Goal: Task Accomplishment & Management: Complete application form

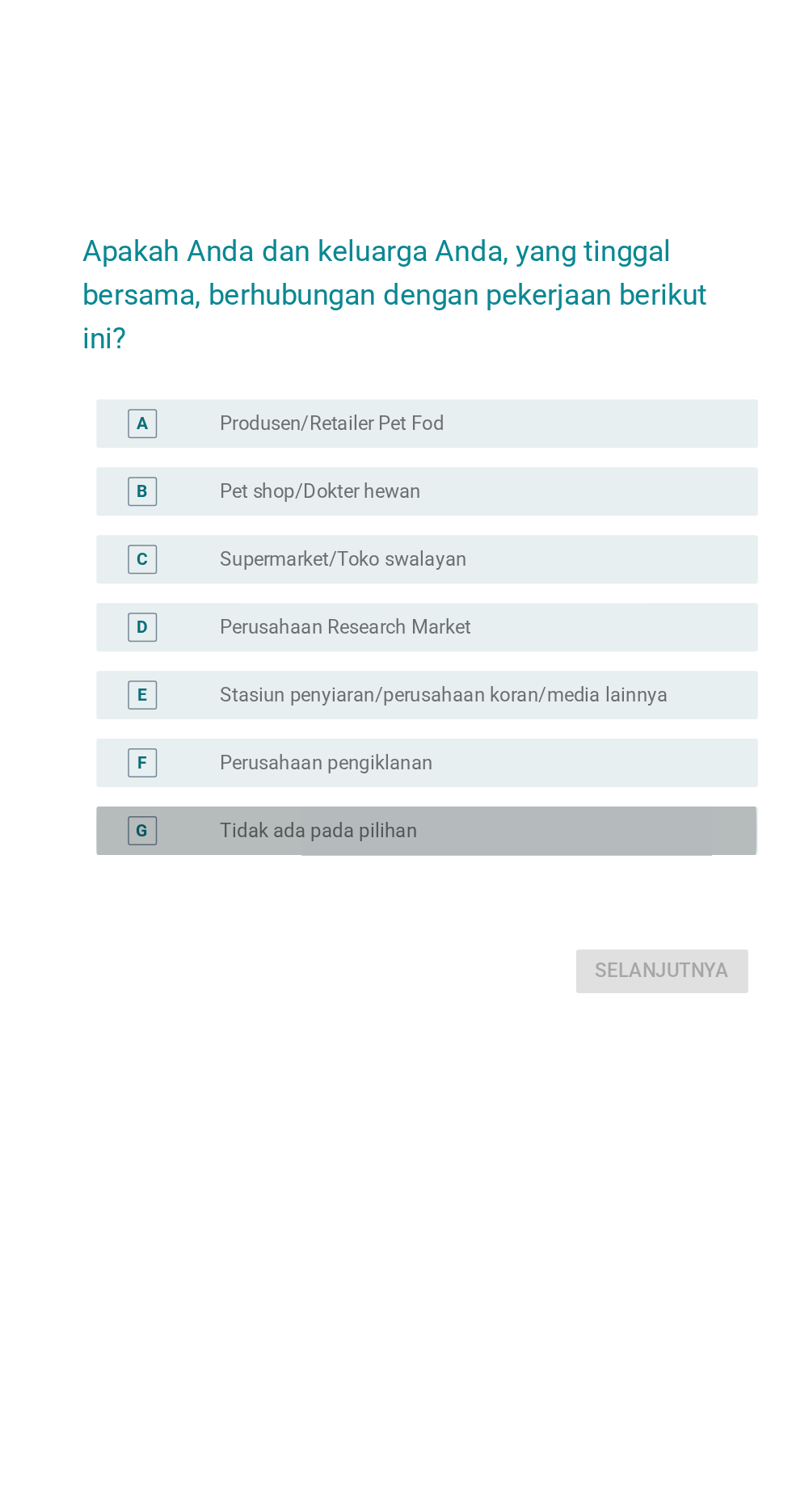
click at [429, 924] on div "G radio_button_unchecked Tidak ada pada pilihan" at bounding box center [401, 908] width 441 height 32
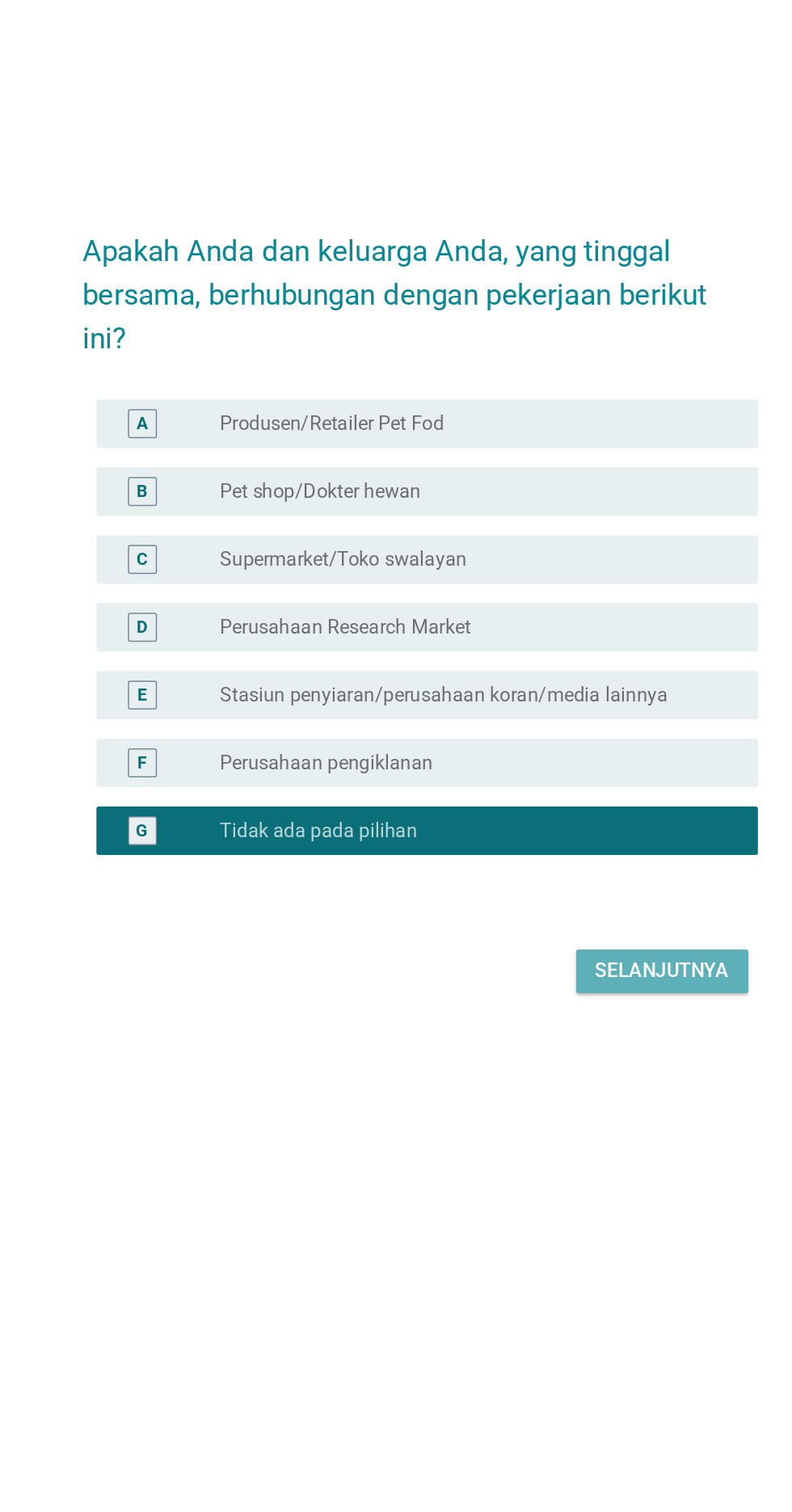
click at [587, 1012] on div "Selanjutnya" at bounding box center [557, 1001] width 89 height 19
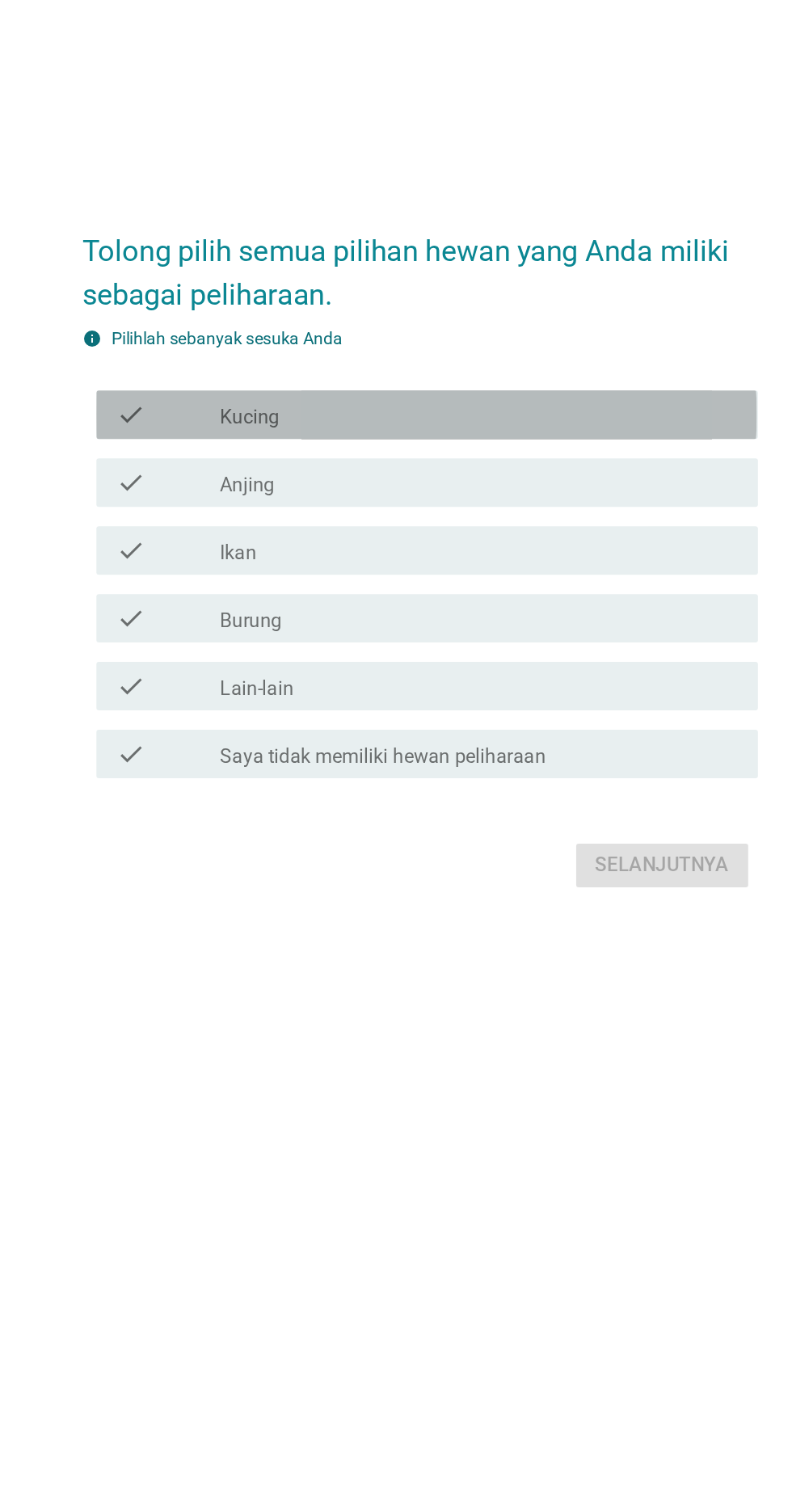
click at [541, 641] on div "check_box_outline_blank Kucing" at bounding box center [435, 630] width 346 height 19
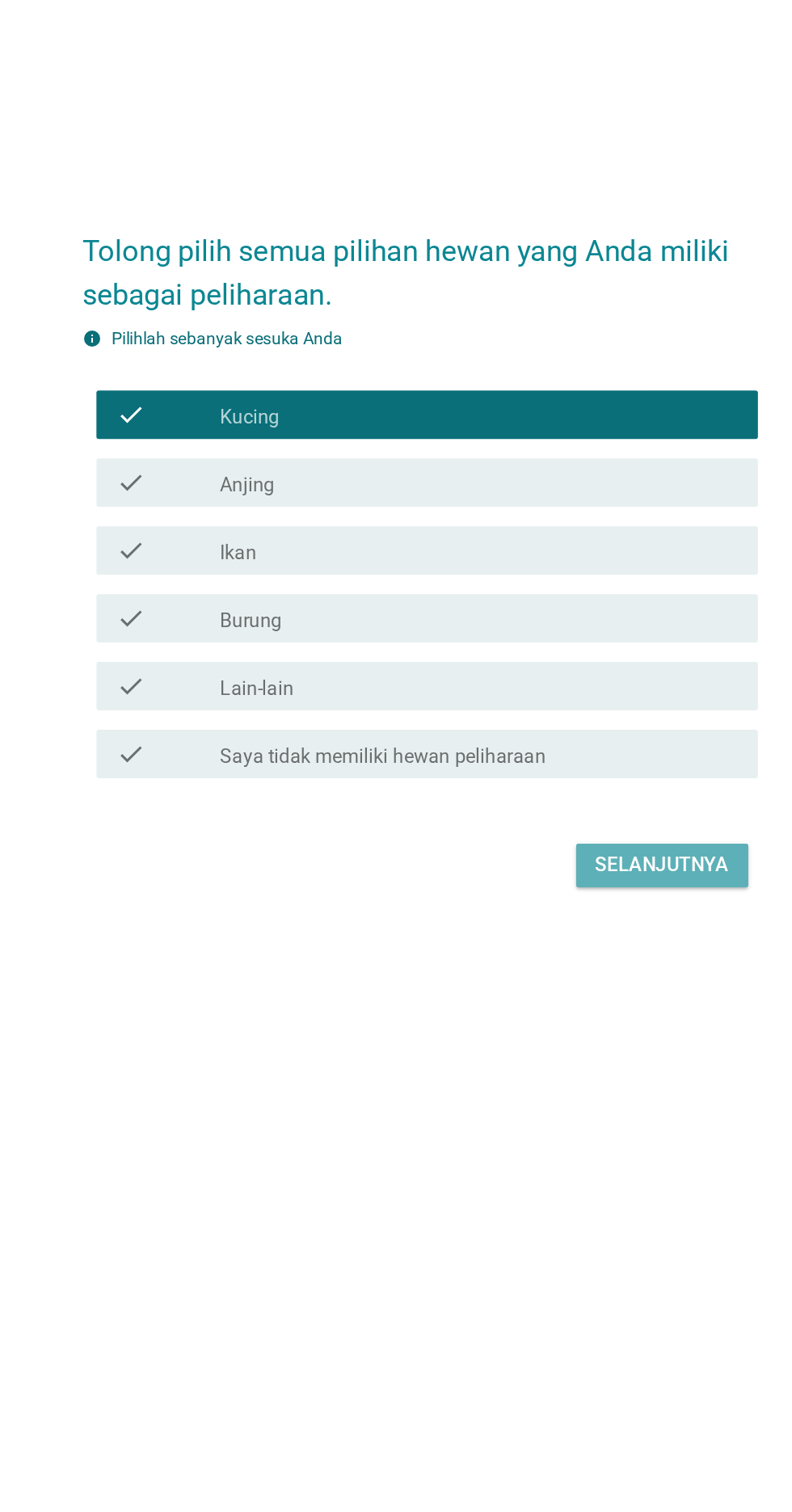
click at [572, 942] on div "Selanjutnya" at bounding box center [557, 931] width 89 height 19
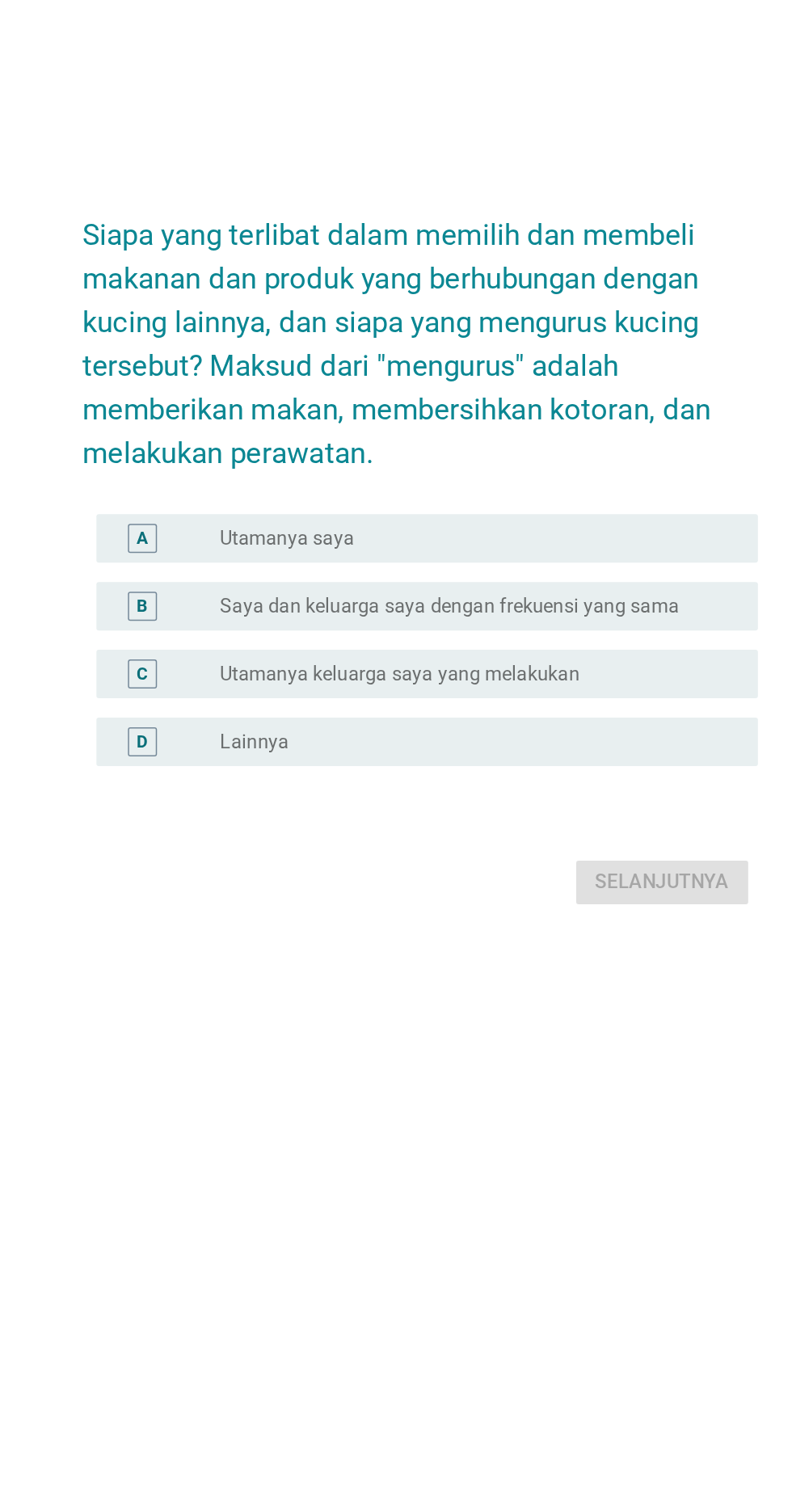
scroll to position [0, 0]
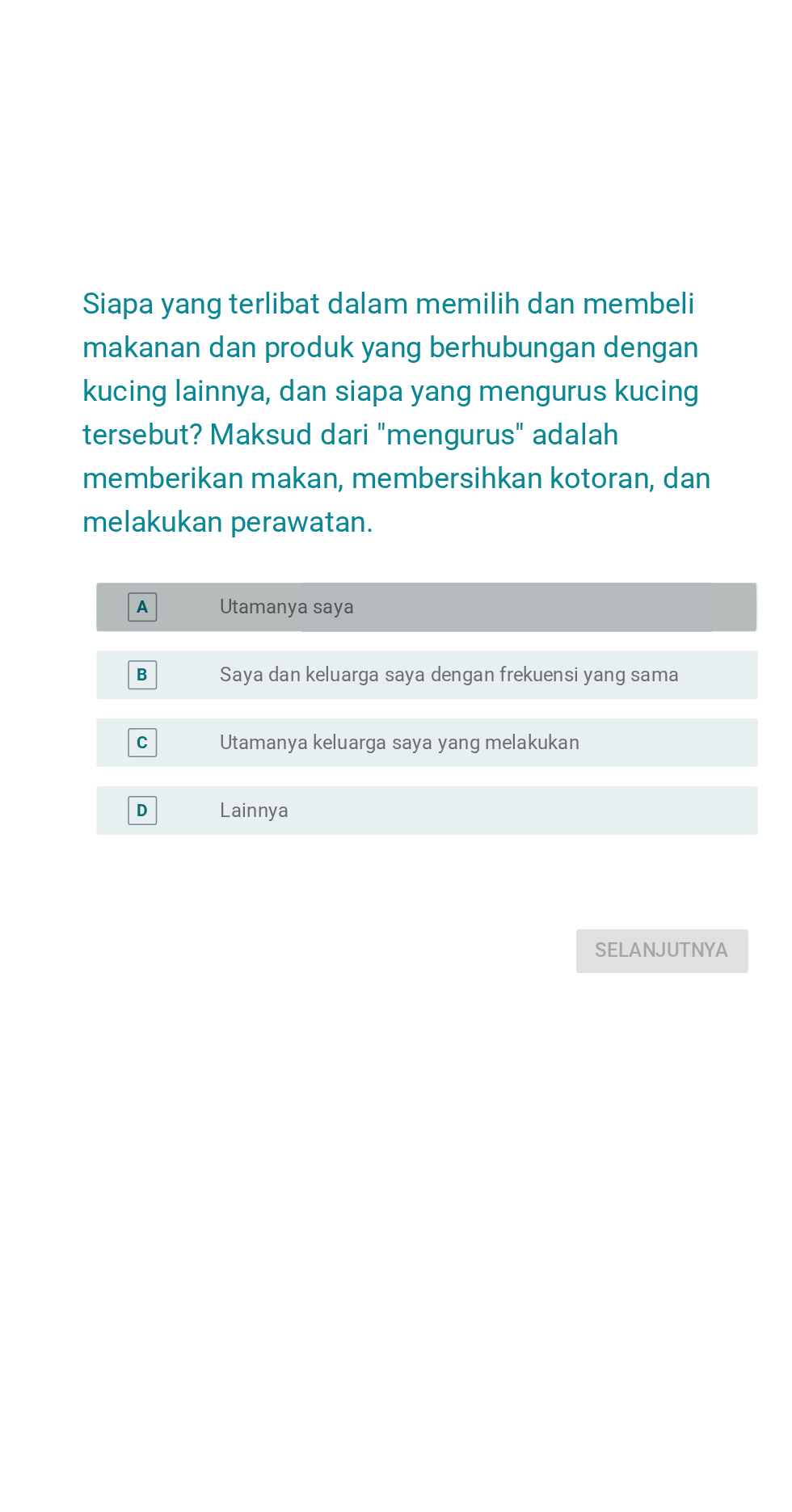
click at [503, 756] on div "radio_button_unchecked Utamanya saya" at bounding box center [429, 748] width 333 height 16
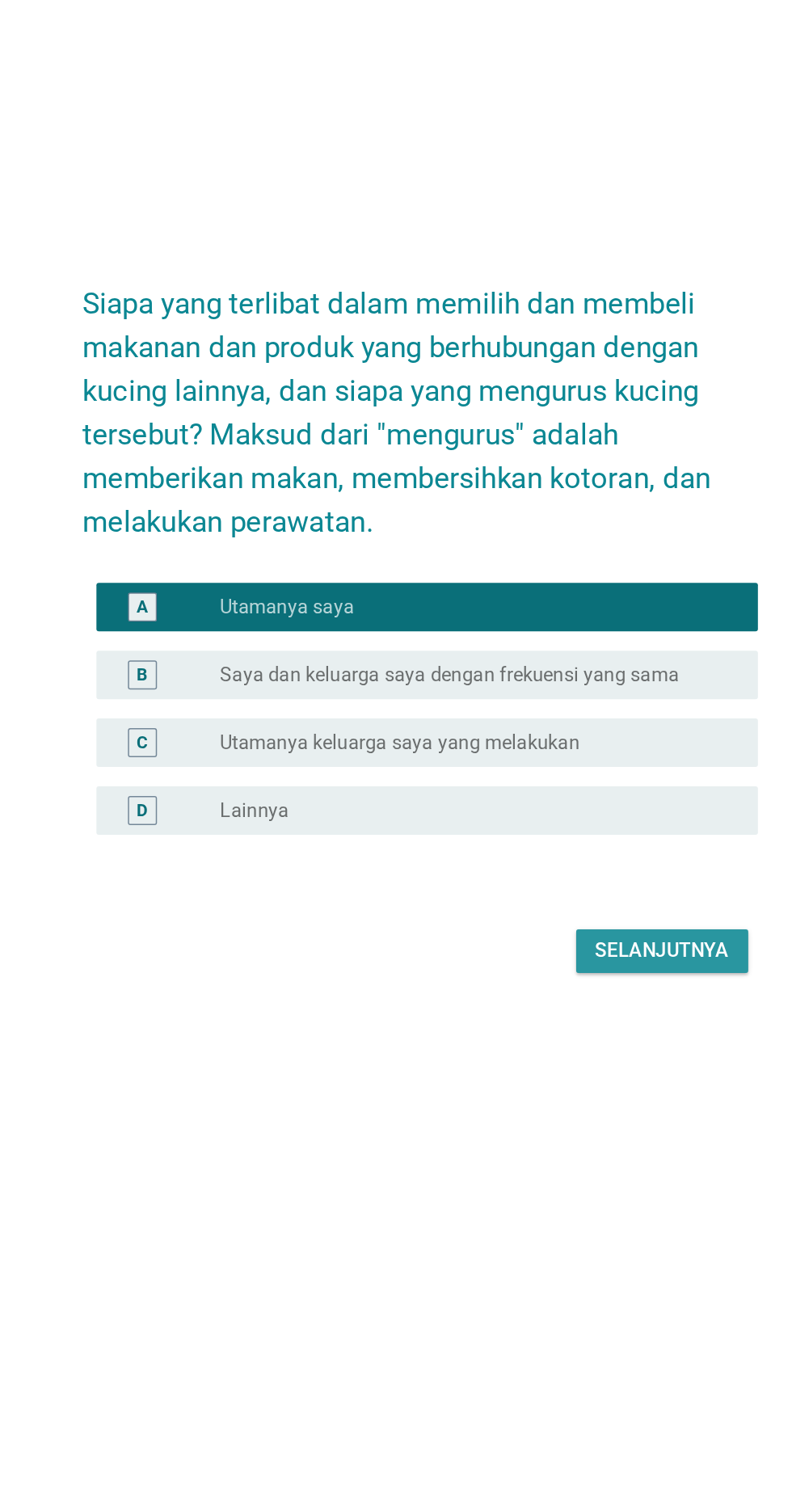
click at [564, 988] on div "Selanjutnya" at bounding box center [557, 977] width 89 height 19
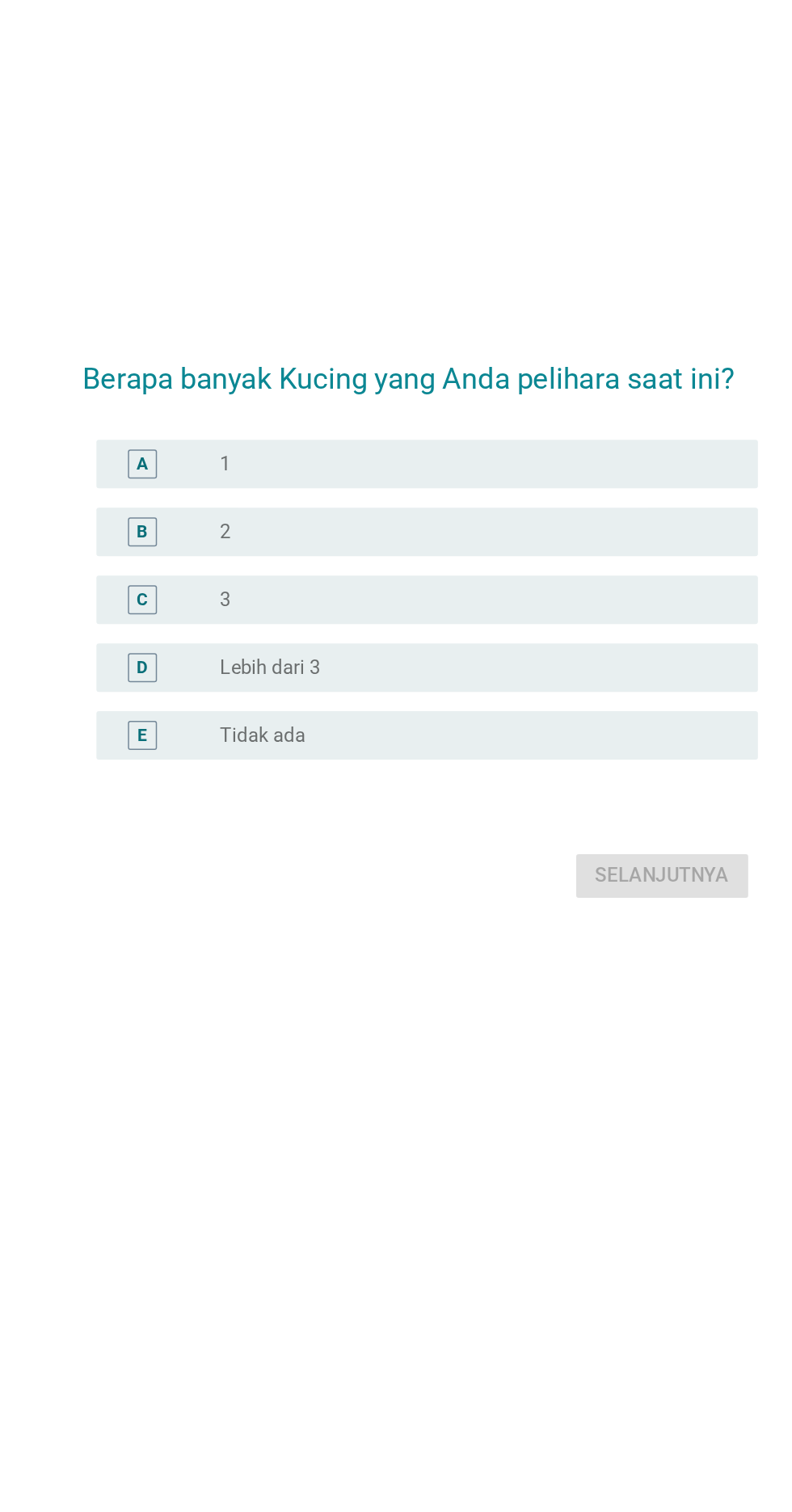
scroll to position [51, 0]
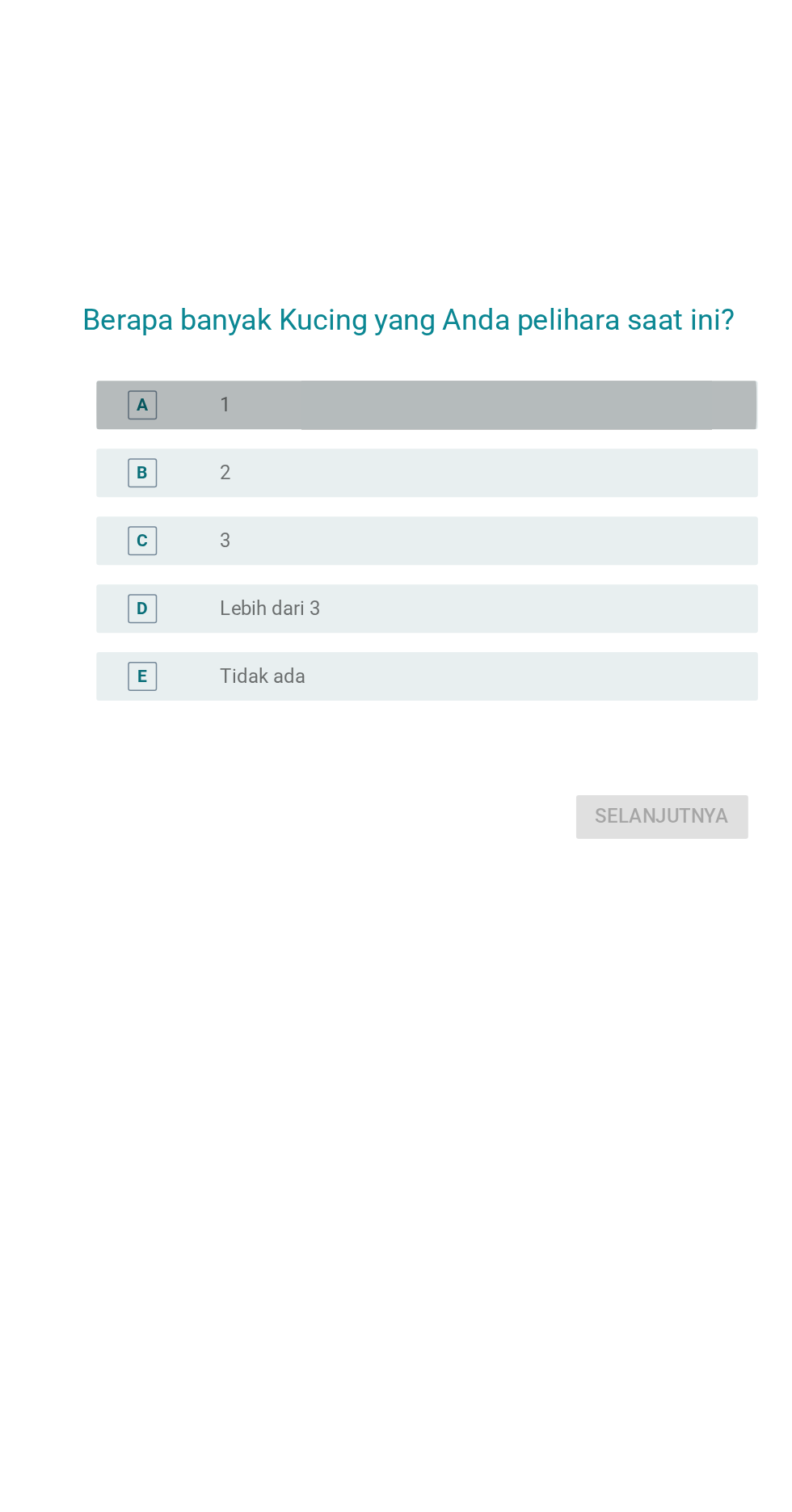
click at [542, 623] on div "radio_button_unchecked 1" at bounding box center [435, 613] width 346 height 19
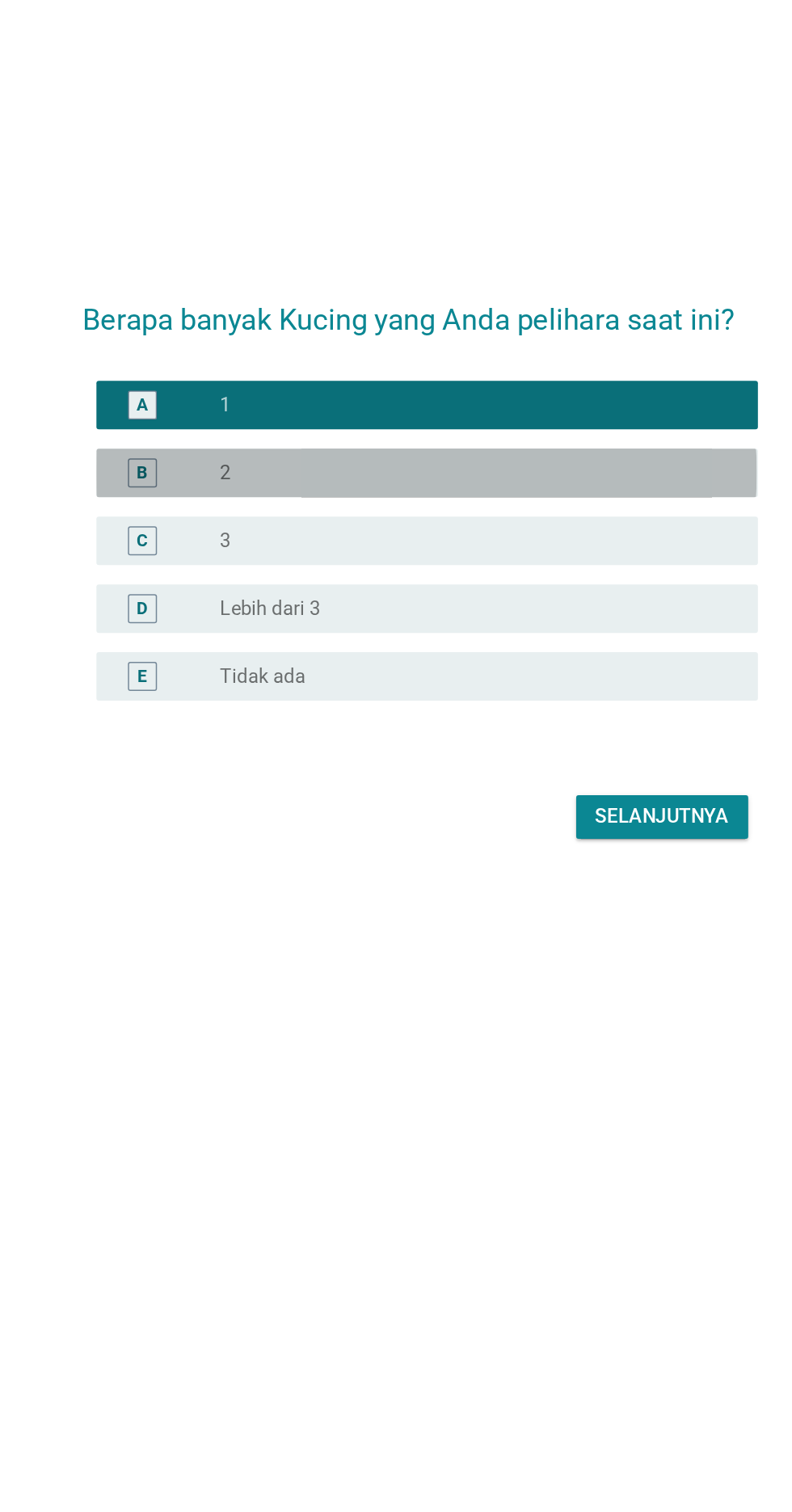
click at [529, 667] on div "radio_button_unchecked 2" at bounding box center [429, 659] width 333 height 16
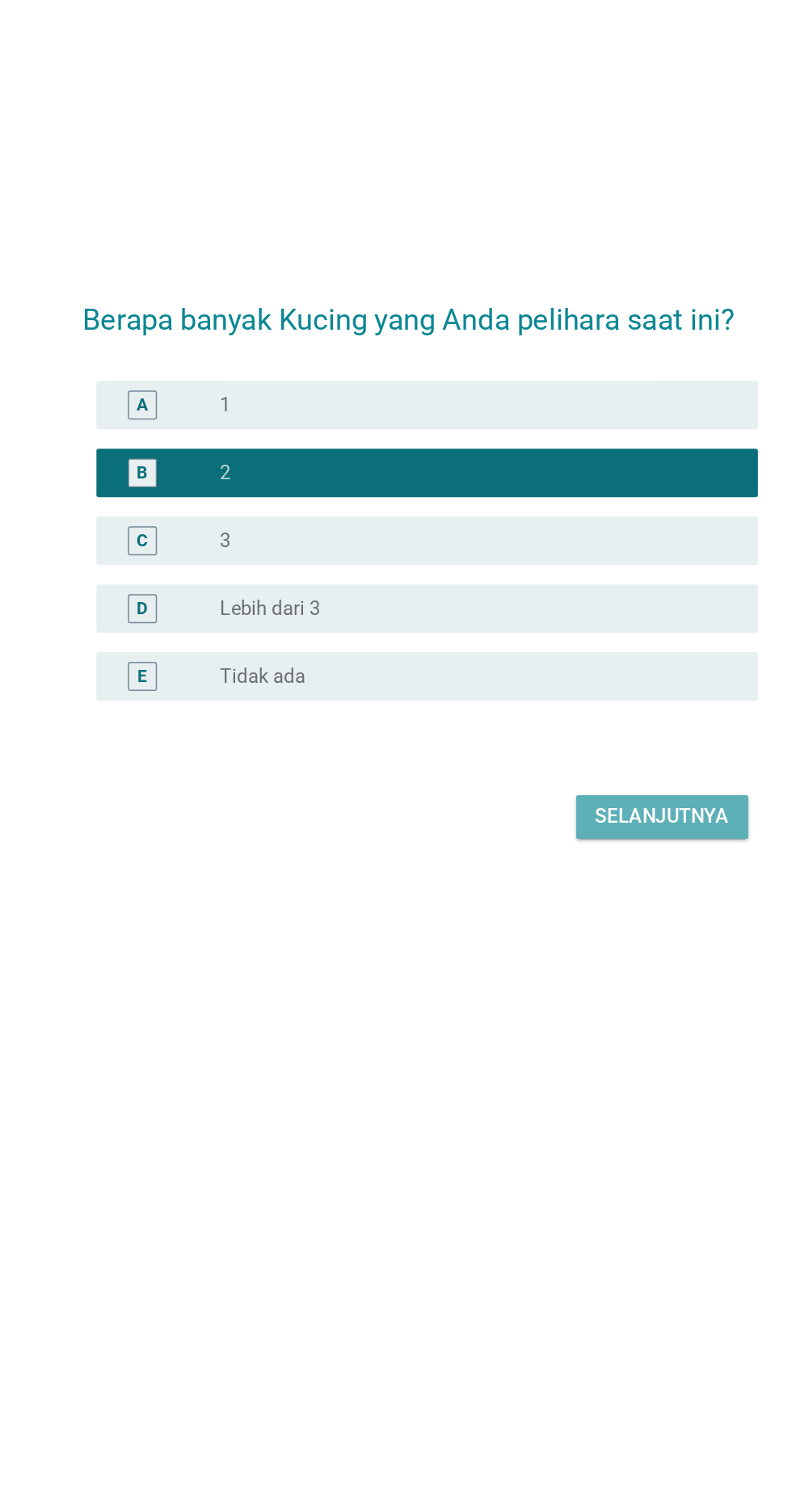
click at [543, 898] on div "Selanjutnya" at bounding box center [557, 887] width 89 height 19
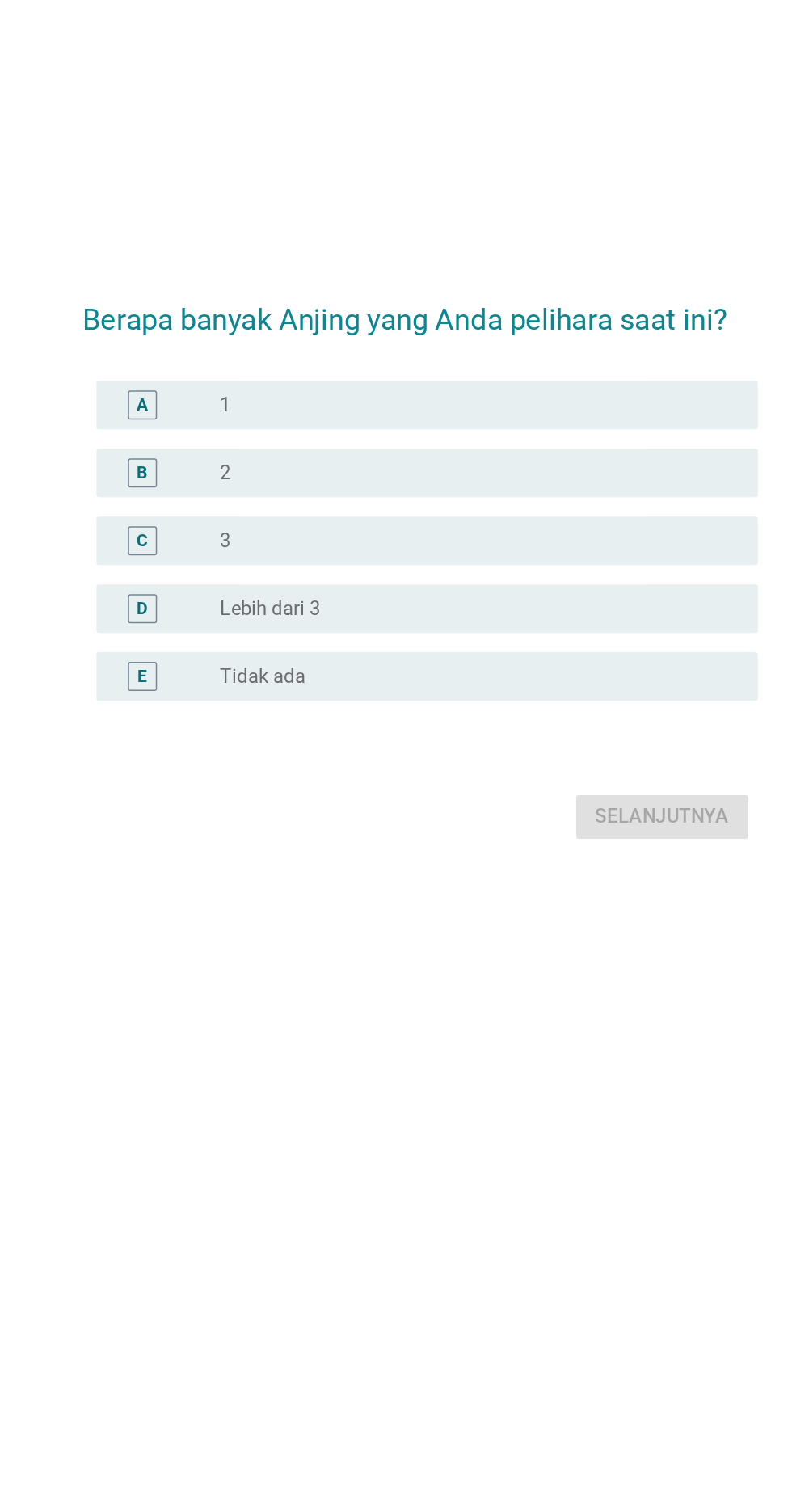
scroll to position [0, 0]
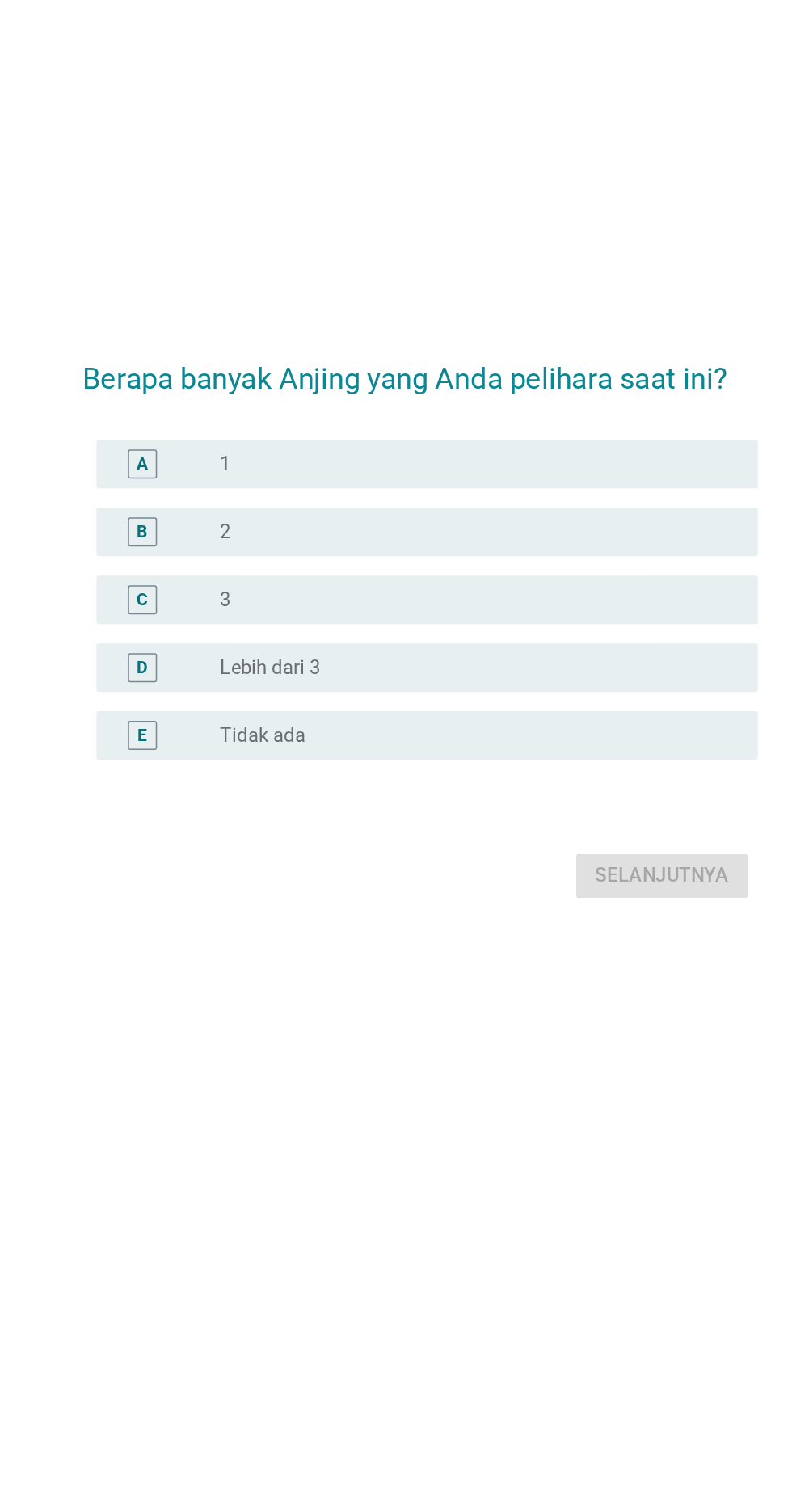
click at [428, 842] on div "radio_button_unchecked Tidak ada" at bounding box center [429, 834] width 333 height 16
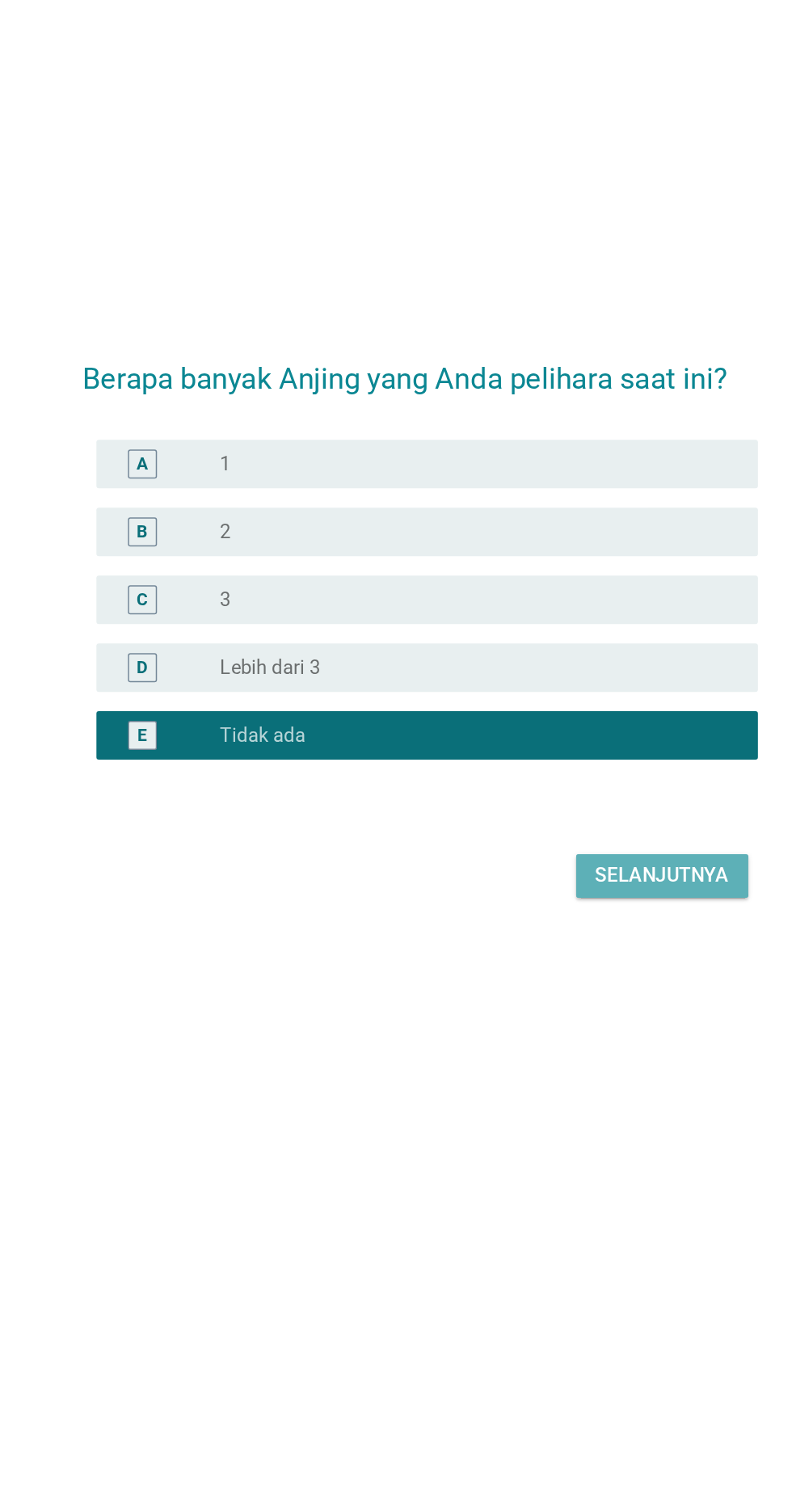
click at [574, 942] on button "Selanjutnya" at bounding box center [557, 928] width 115 height 29
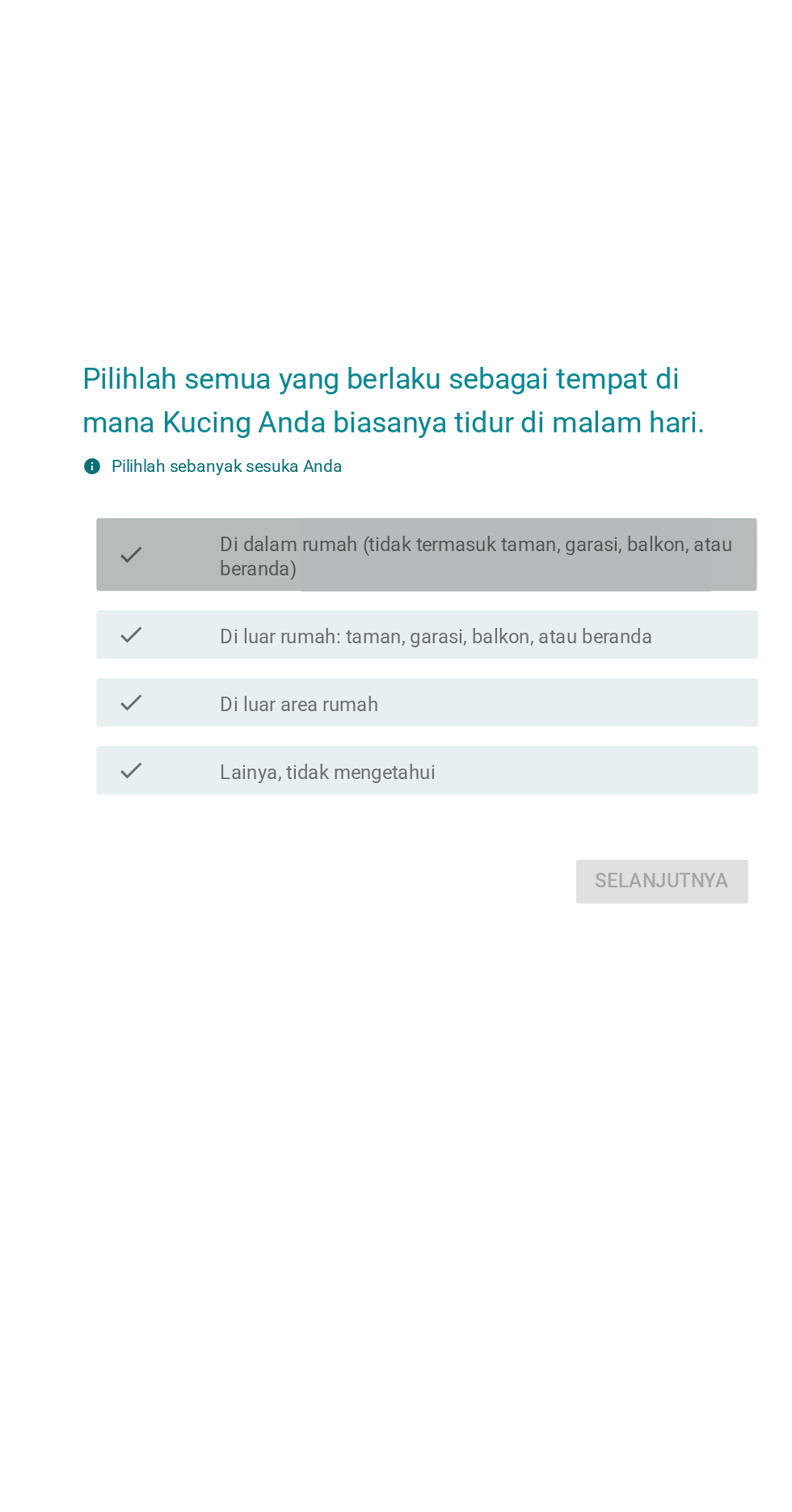
click at [564, 729] on label "Di dalam rumah (tidak termasuk taman, garasi, balkon, atau beranda)" at bounding box center [435, 713] width 346 height 32
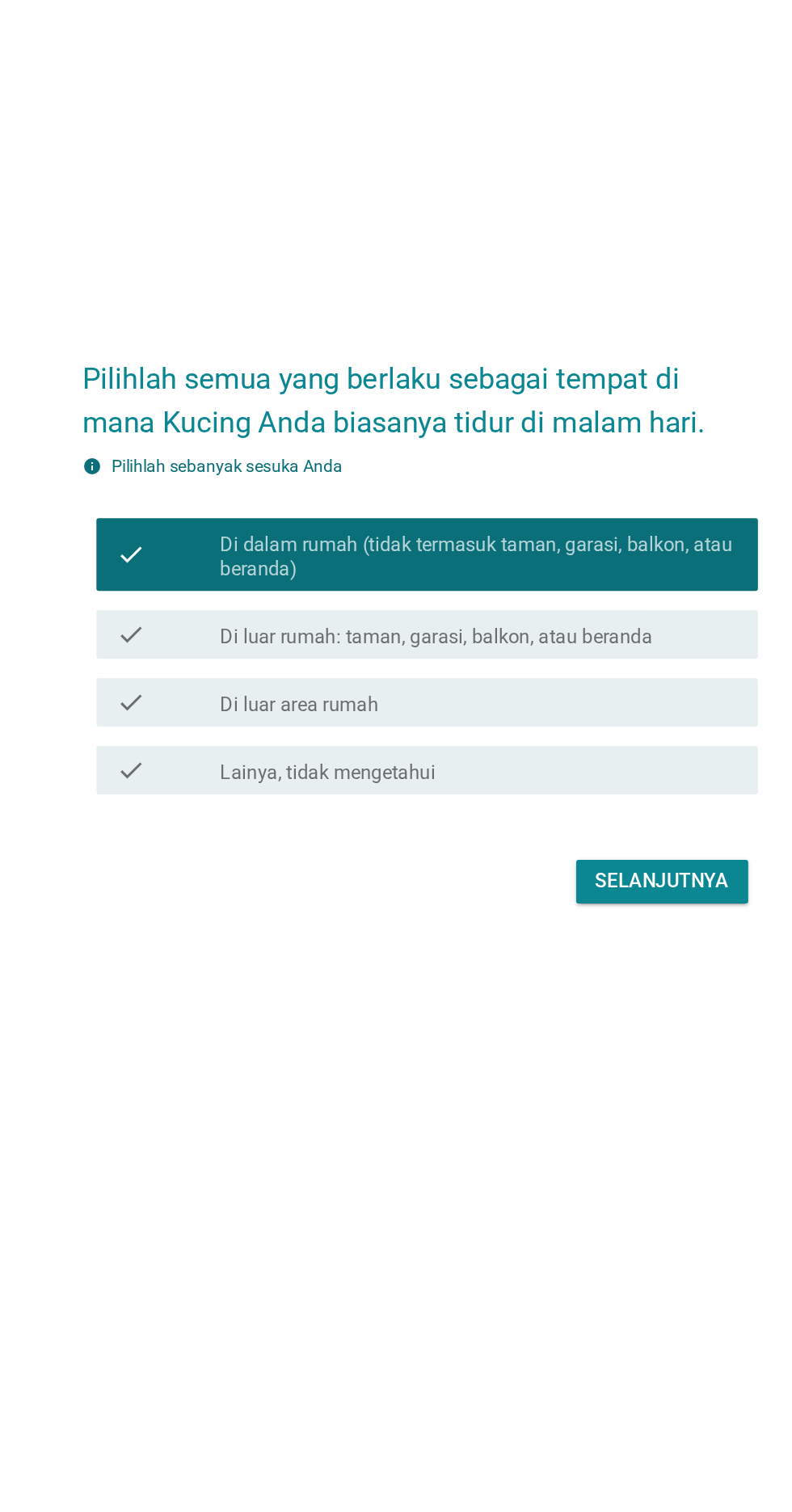
click at [538, 775] on label "Di luar rumah: taman, garasi, balkon, atau beranda" at bounding box center [407, 766] width 289 height 16
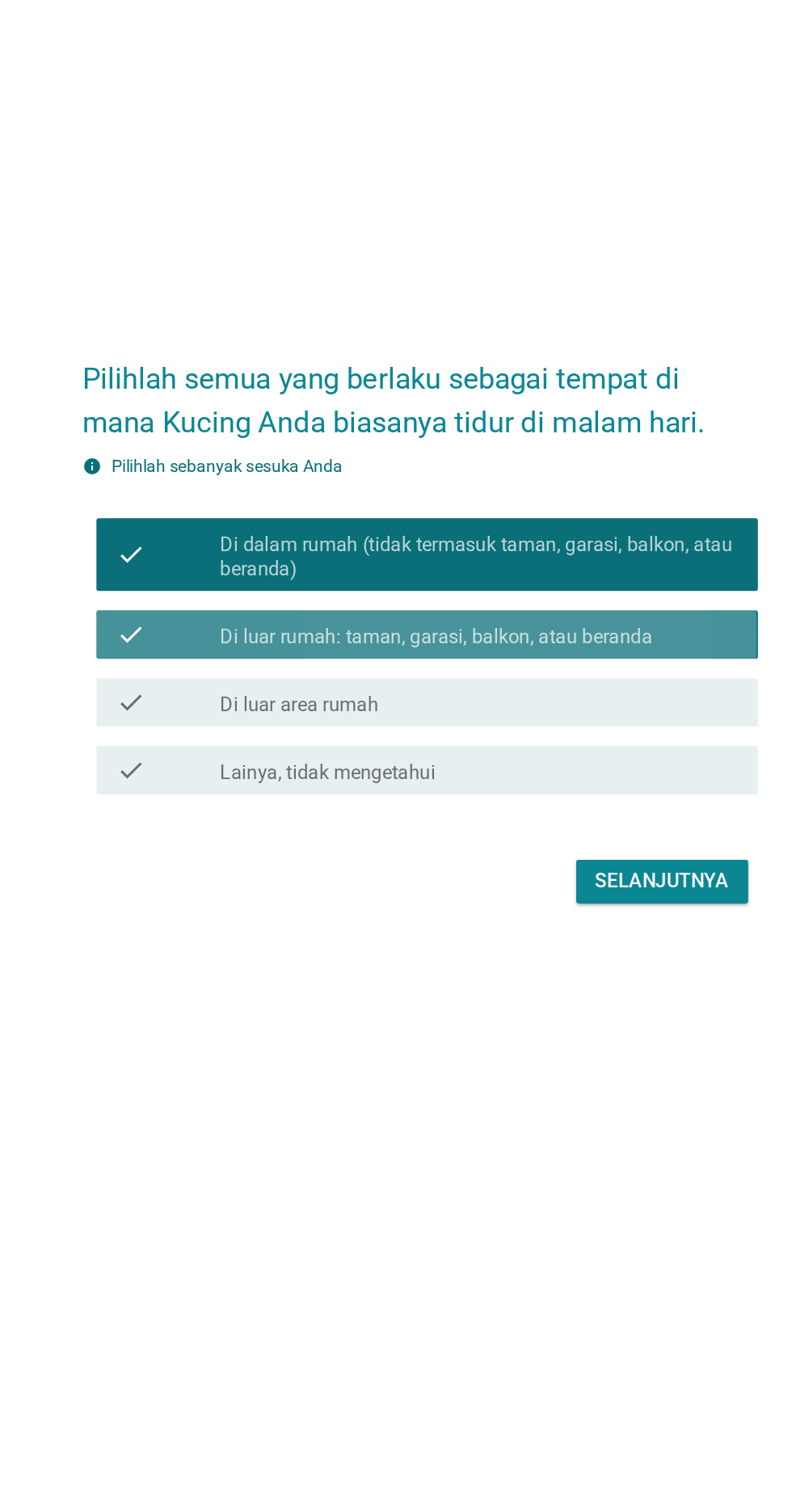
click at [492, 775] on label "Di luar rumah: taman, garasi, balkon, atau beranda" at bounding box center [407, 766] width 289 height 16
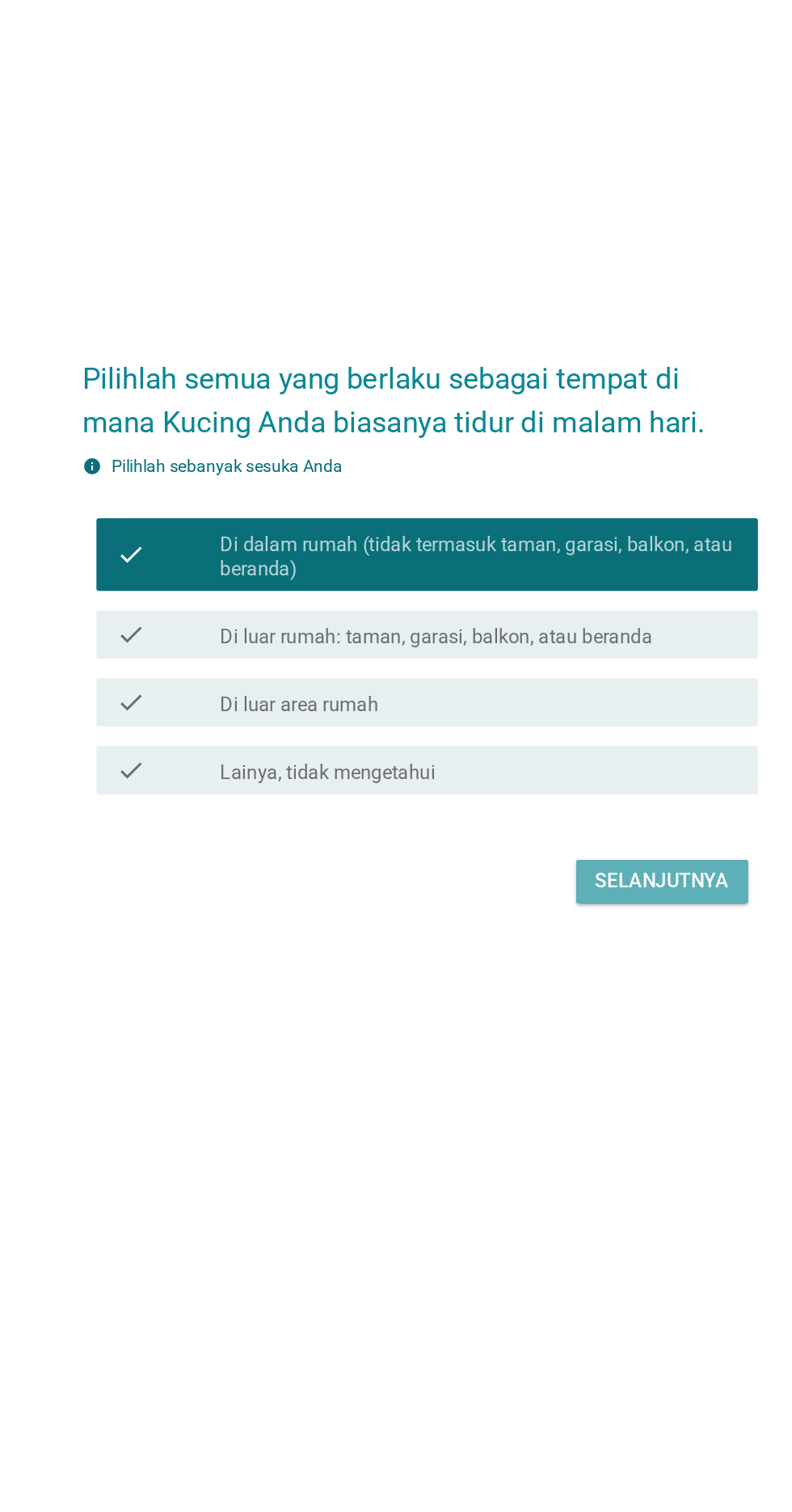
click at [583, 939] on div "Selanjutnya" at bounding box center [557, 929] width 89 height 19
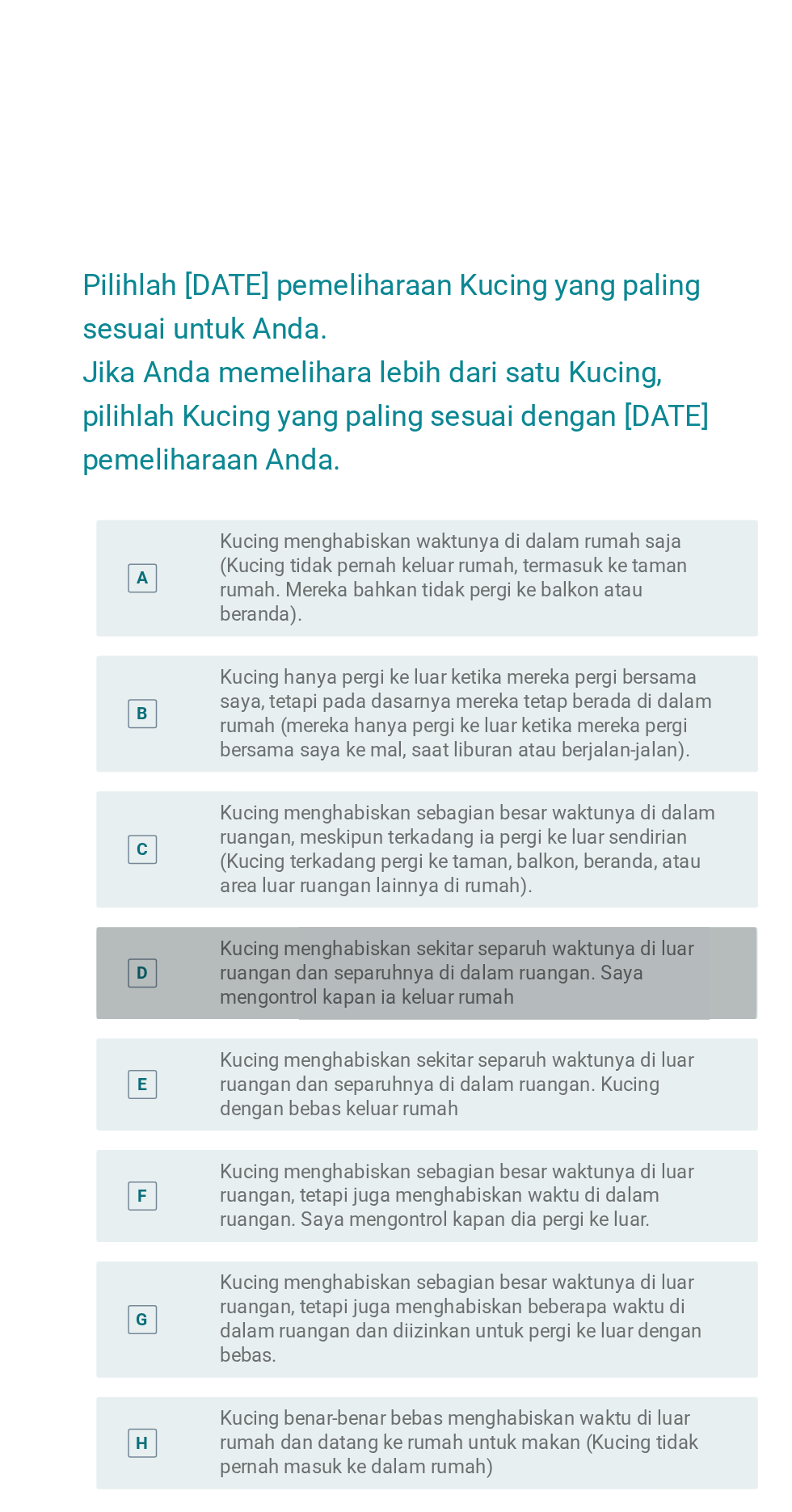
click at [552, 805] on label "Kucing menghabiskan sekitar separuh waktunya di luar ruangan dan separuhnya di …" at bounding box center [429, 781] width 333 height 49
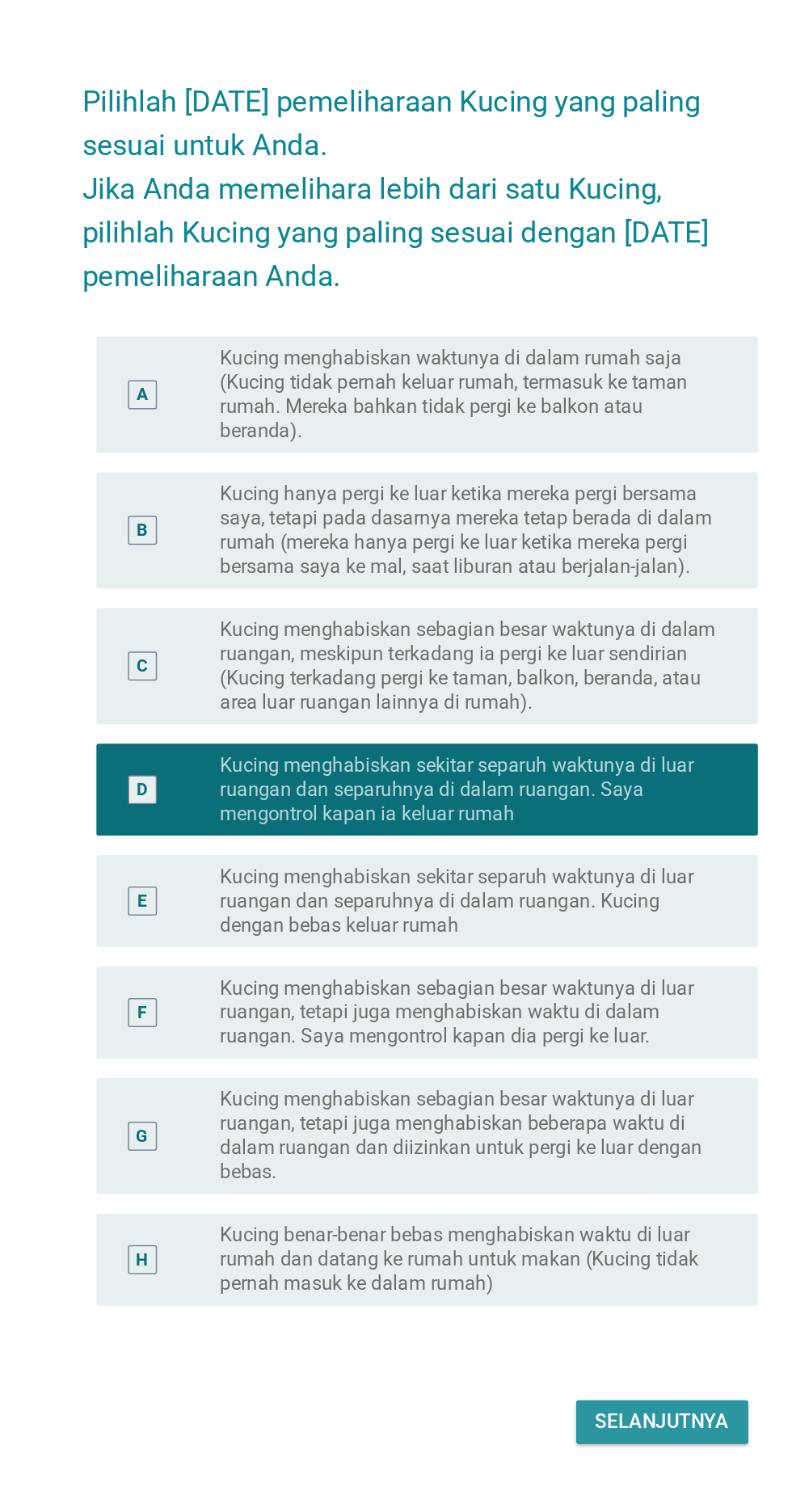
click at [534, 1217] on button "Selanjutnya" at bounding box center [557, 1202] width 115 height 29
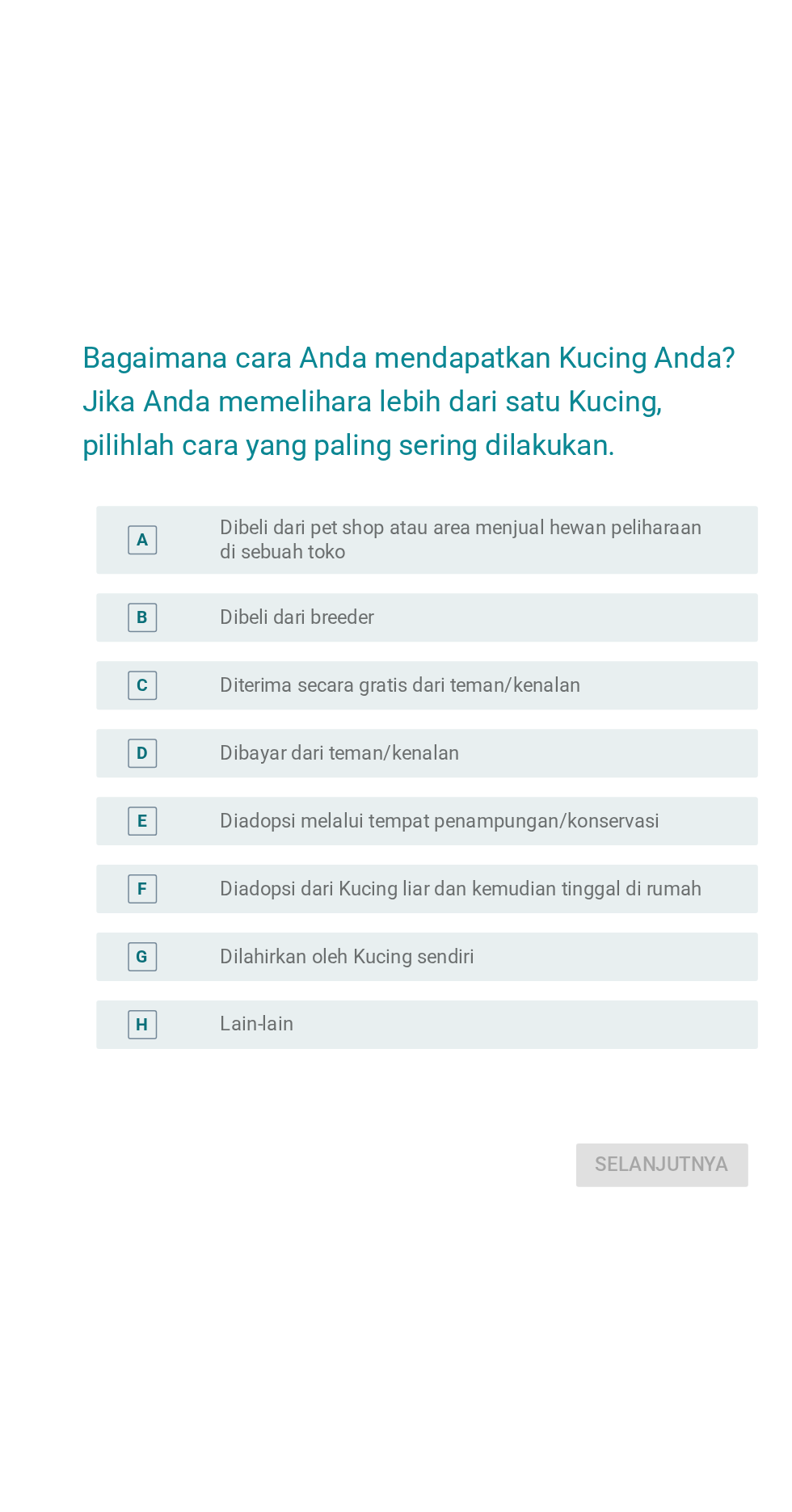
scroll to position [39, 0]
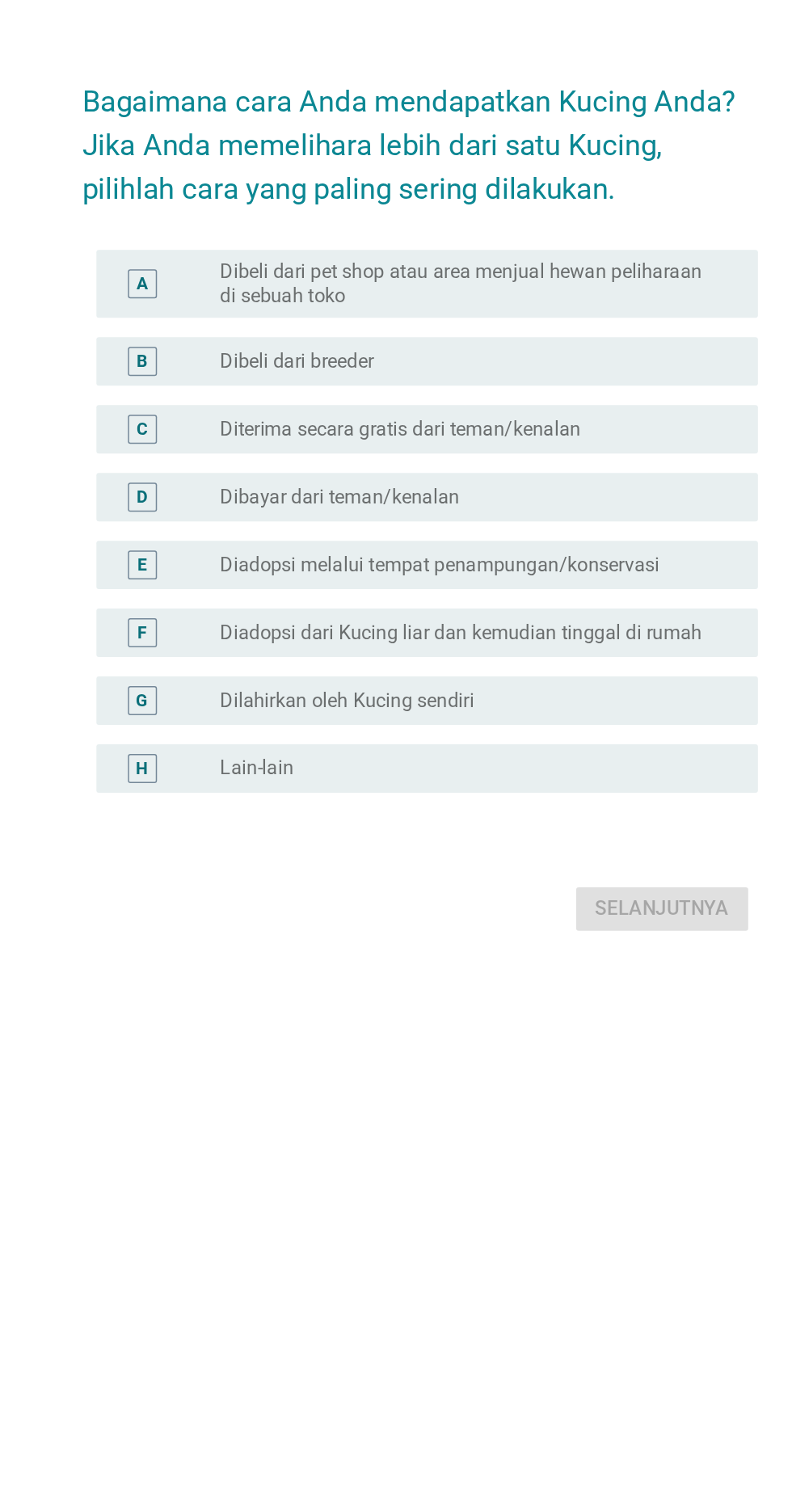
click at [536, 635] on div "radio_button_unchecked Dibeli dari breeder" at bounding box center [429, 627] width 333 height 16
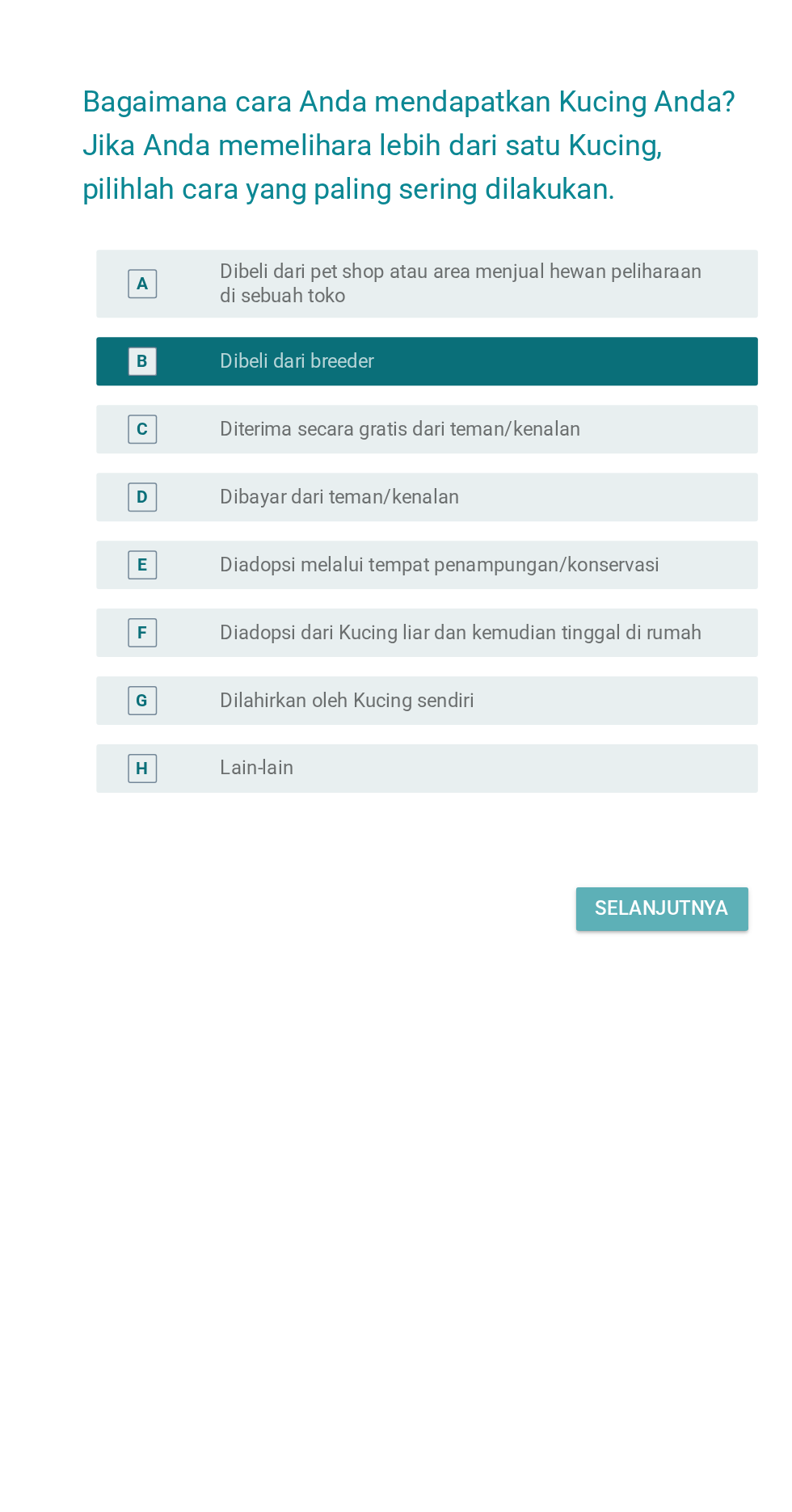
click at [559, 1002] on div "Selanjutnya" at bounding box center [557, 992] width 89 height 19
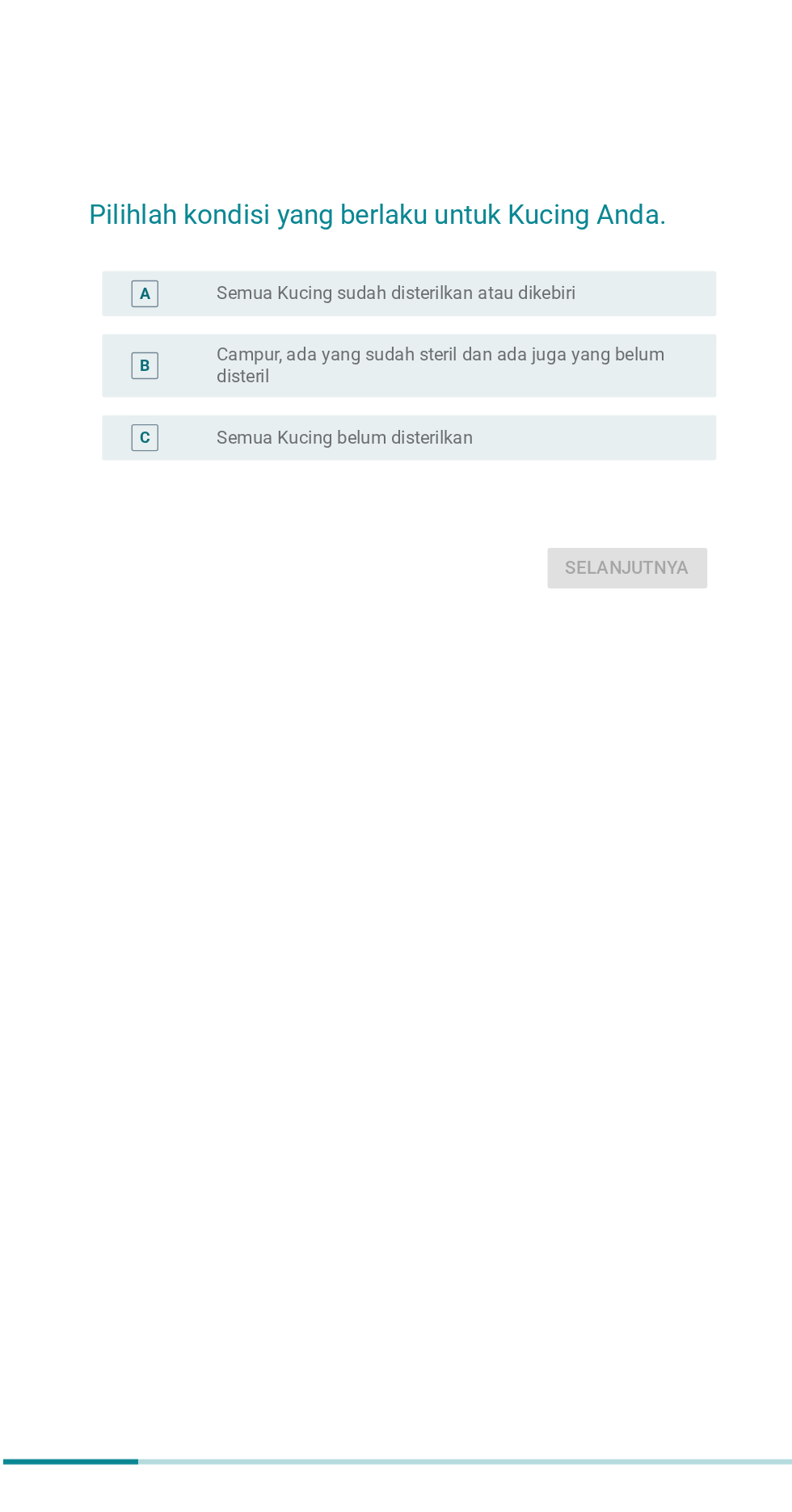
scroll to position [38, 0]
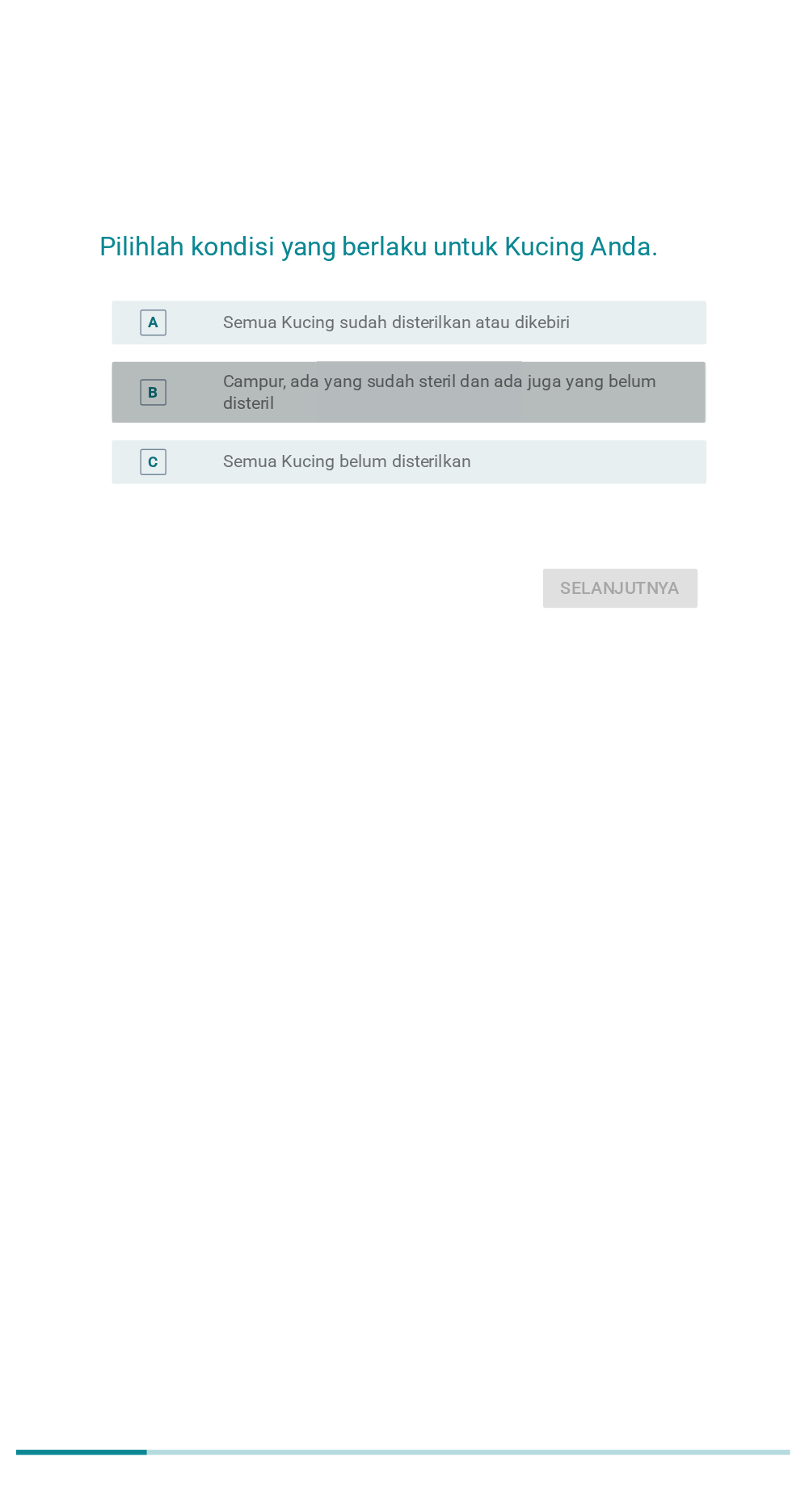
click at [574, 721] on label "Campur, ada yang sudah steril dan ada juga yang belum disteril" at bounding box center [429, 706] width 333 height 32
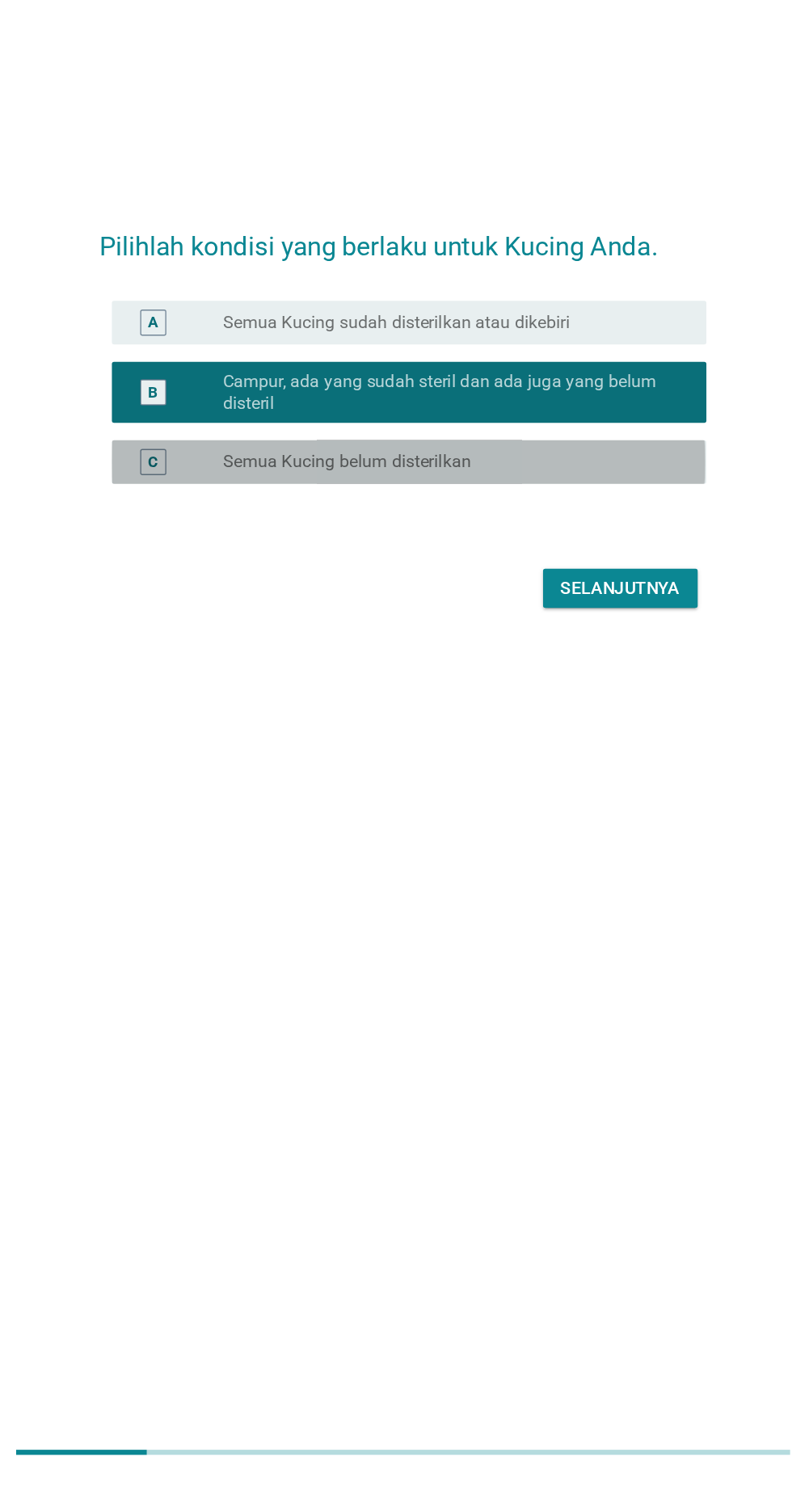
click at [519, 765] on div "radio_button_unchecked Semua Kucing belum disterilkan" at bounding box center [429, 757] width 333 height 16
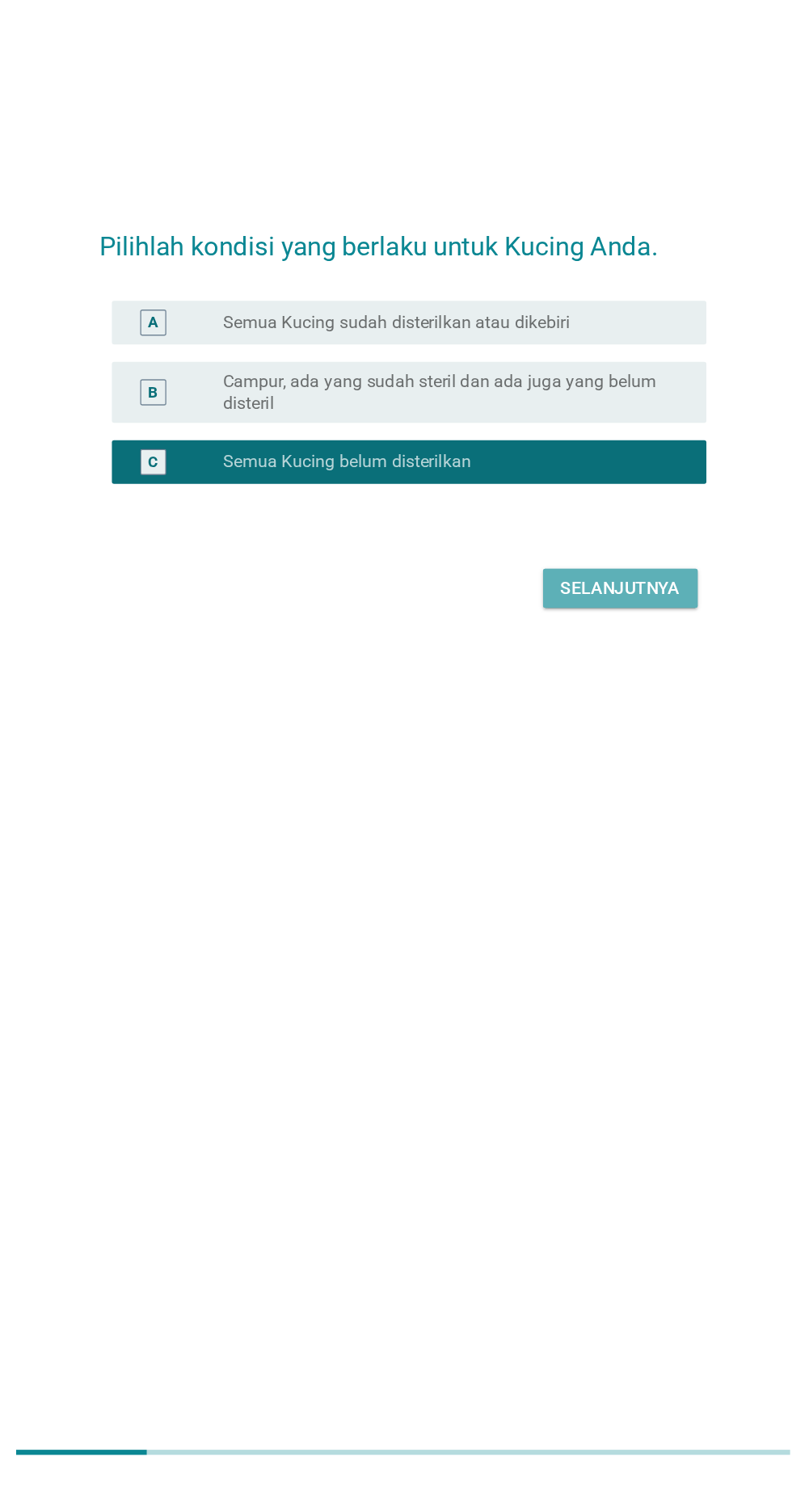
click at [547, 860] on div "Selanjutnya" at bounding box center [557, 850] width 89 height 19
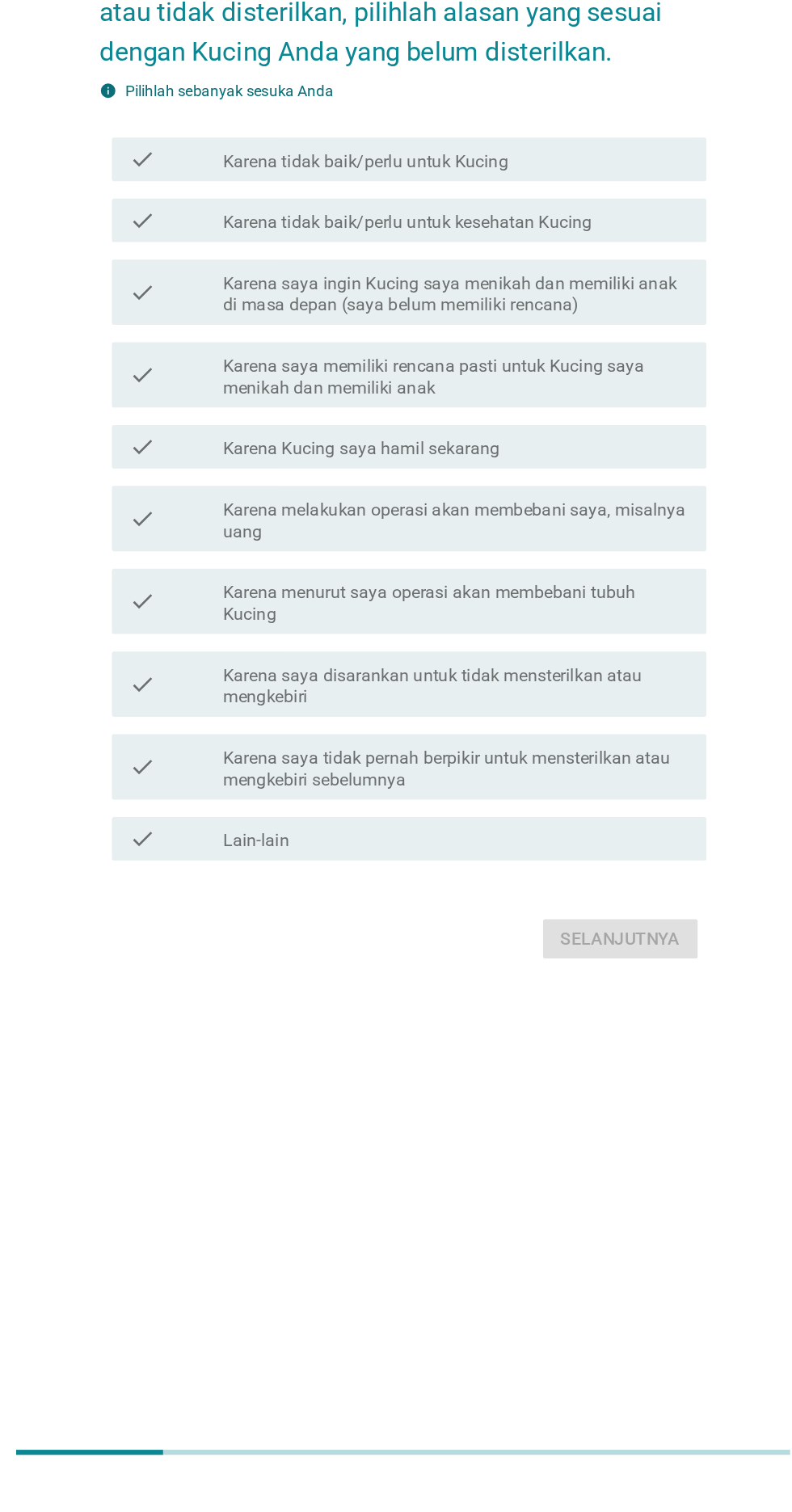
scroll to position [0, 0]
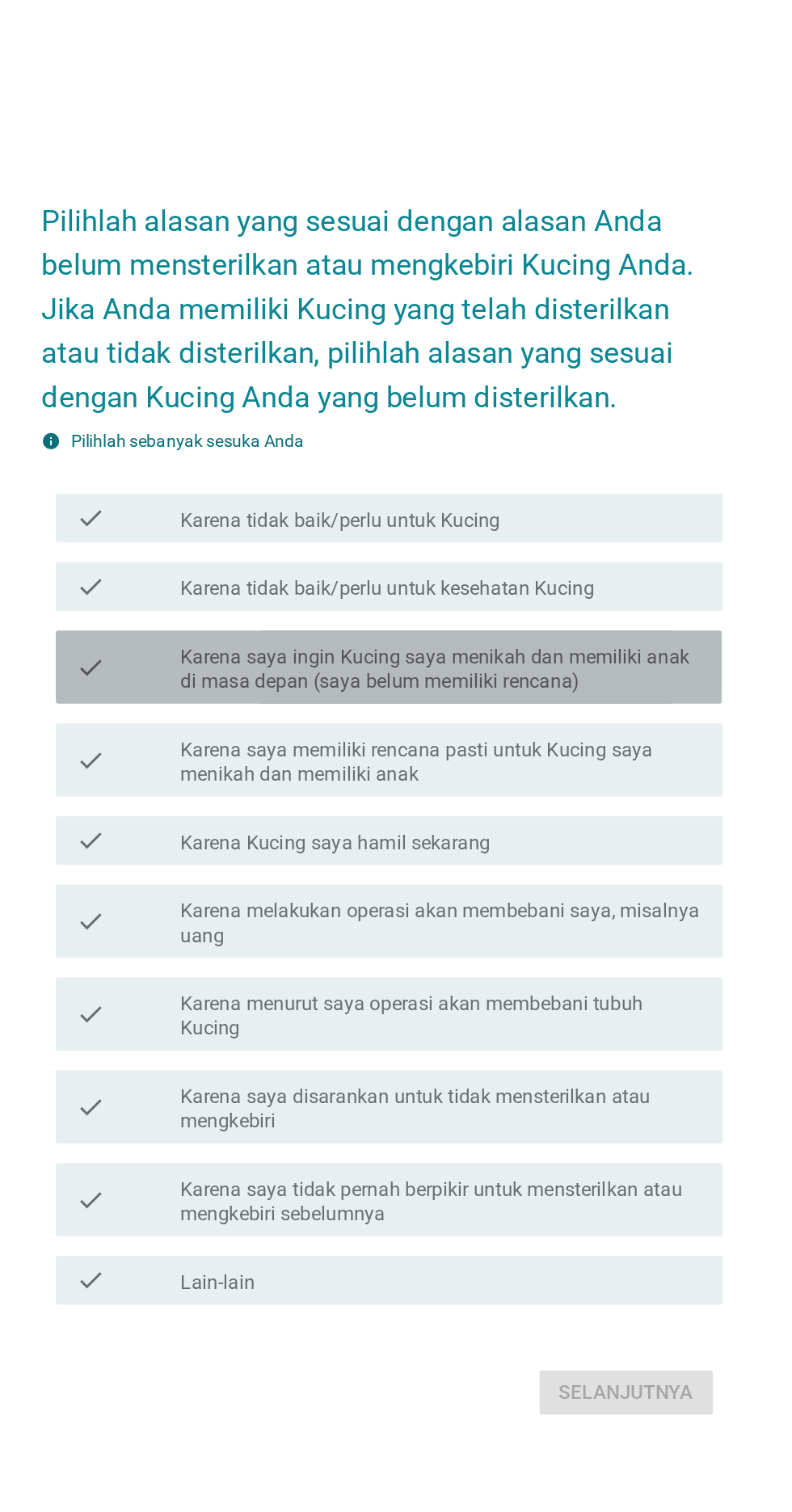
click at [579, 687] on label "Karena saya ingin Kucing saya menikah dan memiliki anak di masa depan (saya bel…" at bounding box center [435, 671] width 346 height 32
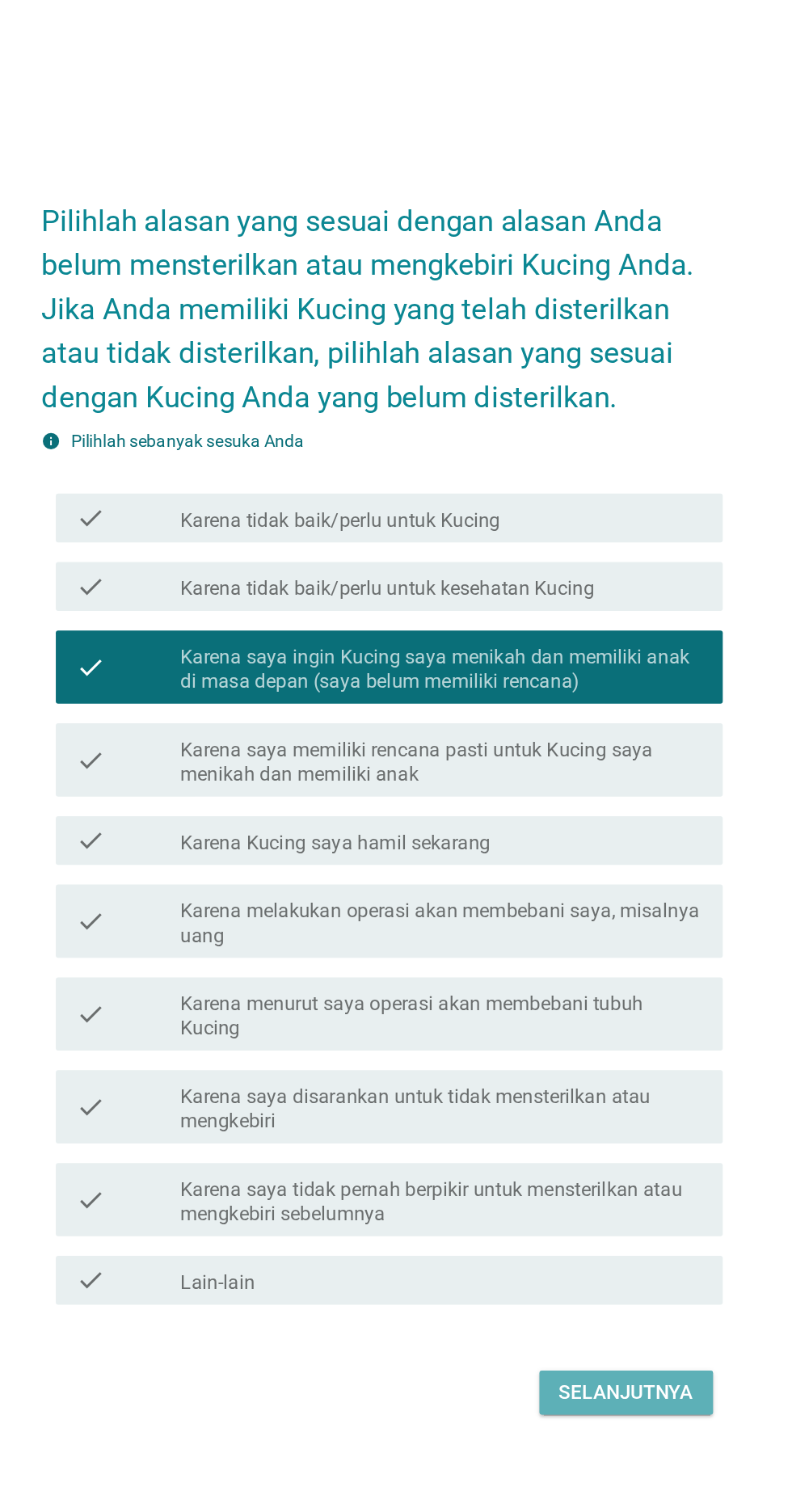
click at [560, 1159] on div "Selanjutnya" at bounding box center [557, 1148] width 89 height 19
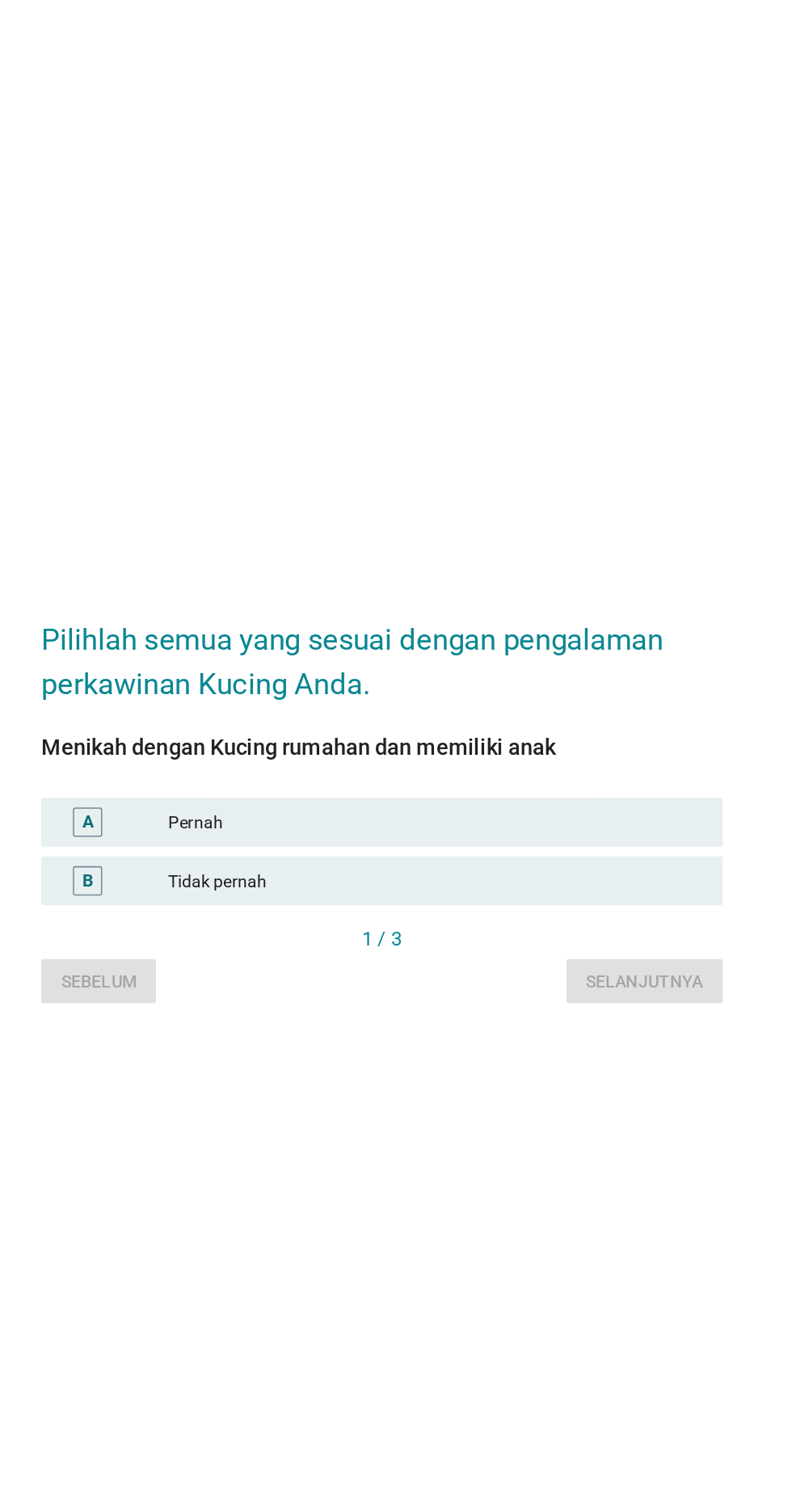
scroll to position [39, 0]
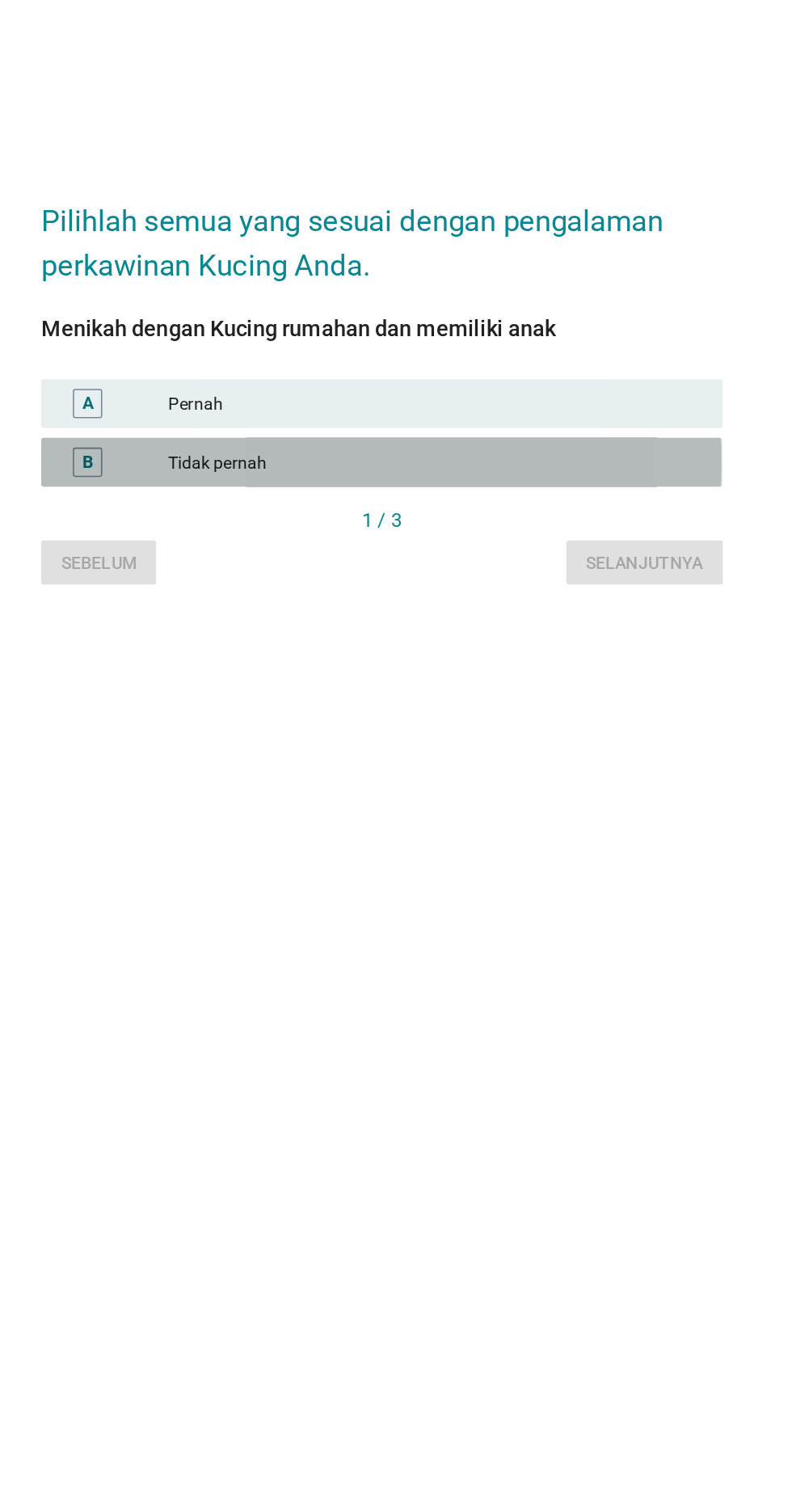
click at [560, 782] on div "Tidak pernah" at bounding box center [432, 771] width 354 height 19
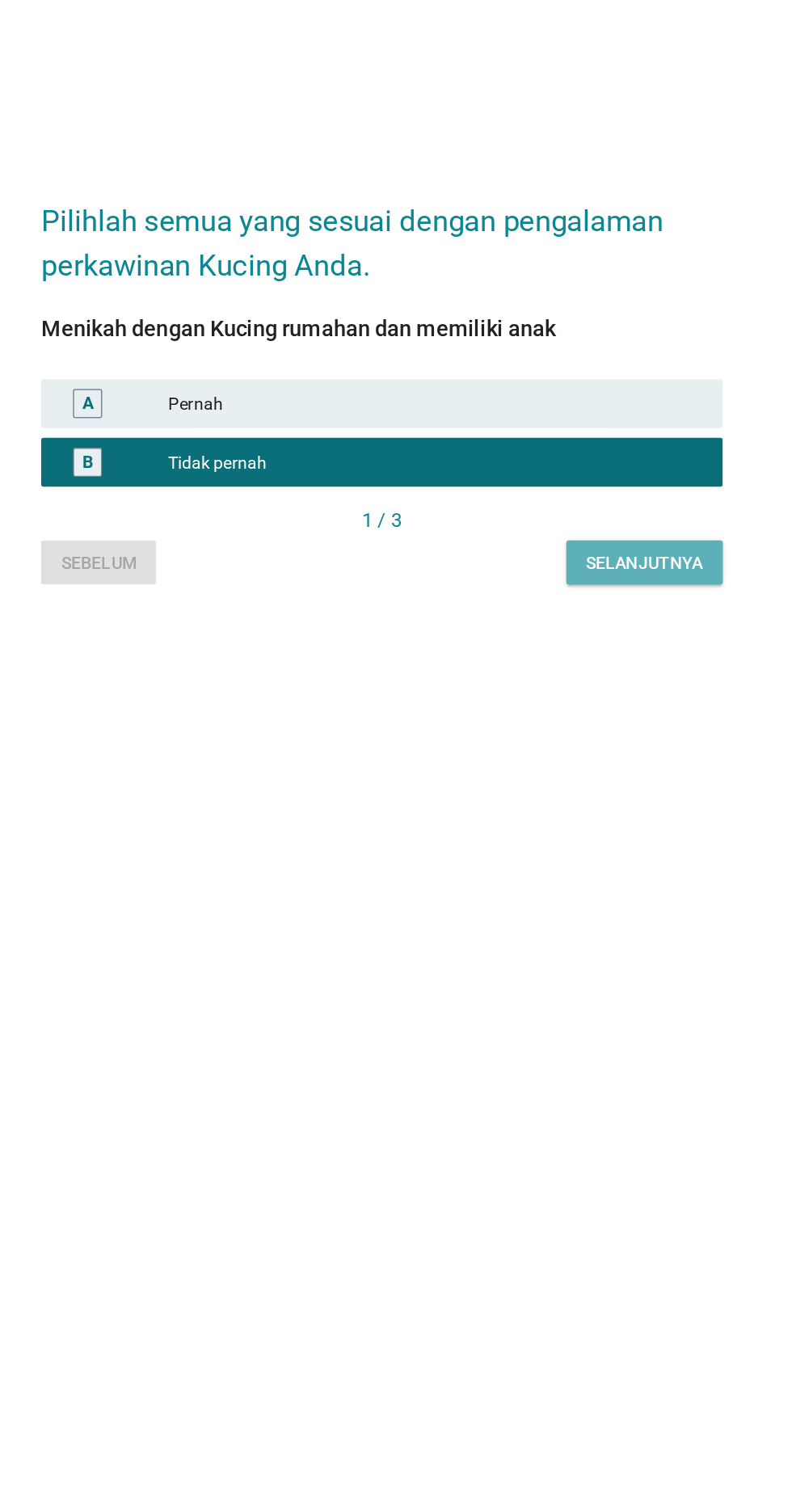
click at [567, 847] on div "Selanjutnya" at bounding box center [570, 838] width 78 height 17
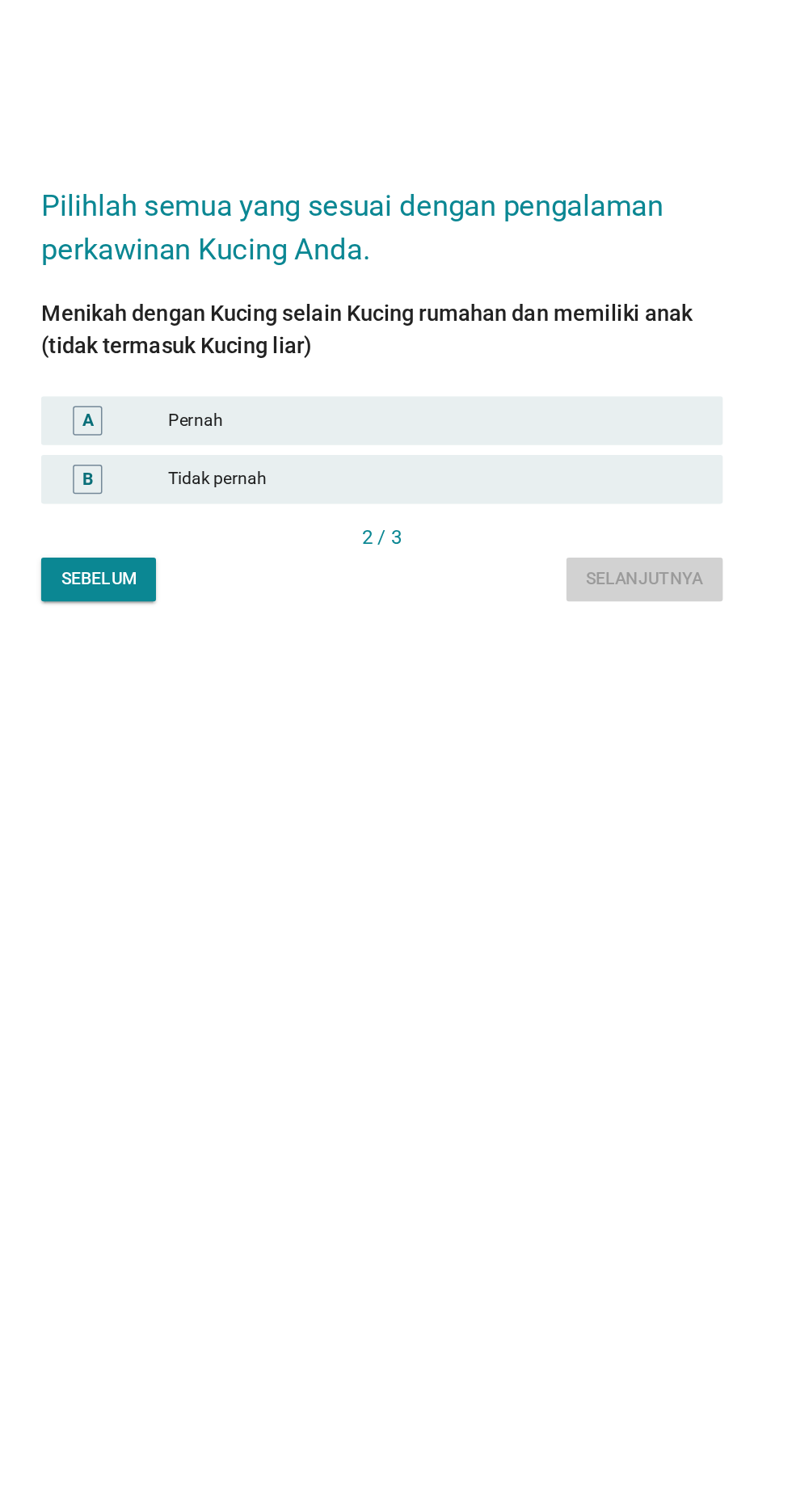
scroll to position [0, 0]
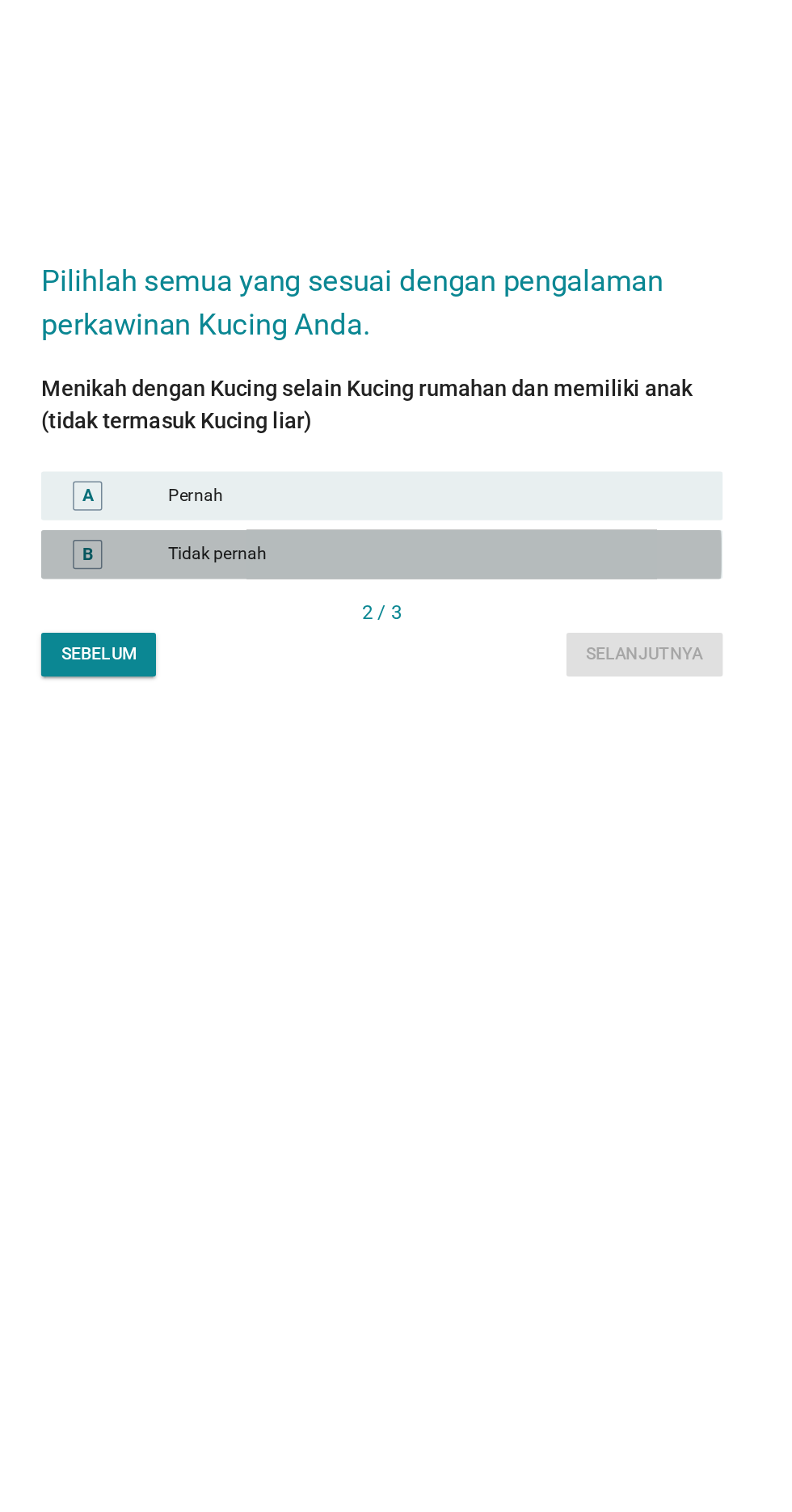
click at [545, 838] on div "B Tidak pernah" at bounding box center [396, 822] width 451 height 32
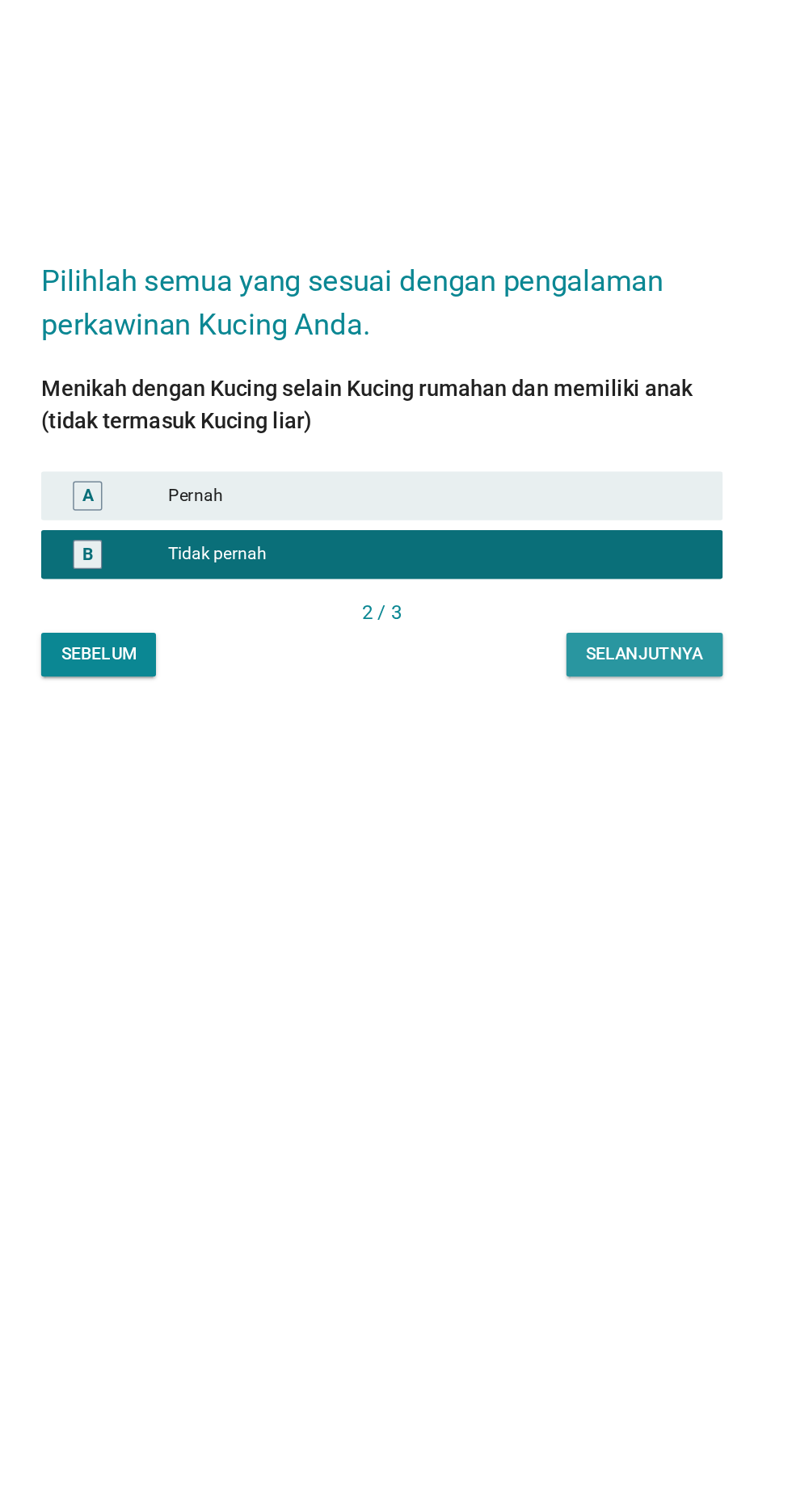
click at [563, 896] on div "Selanjutnya" at bounding box center [570, 887] width 78 height 17
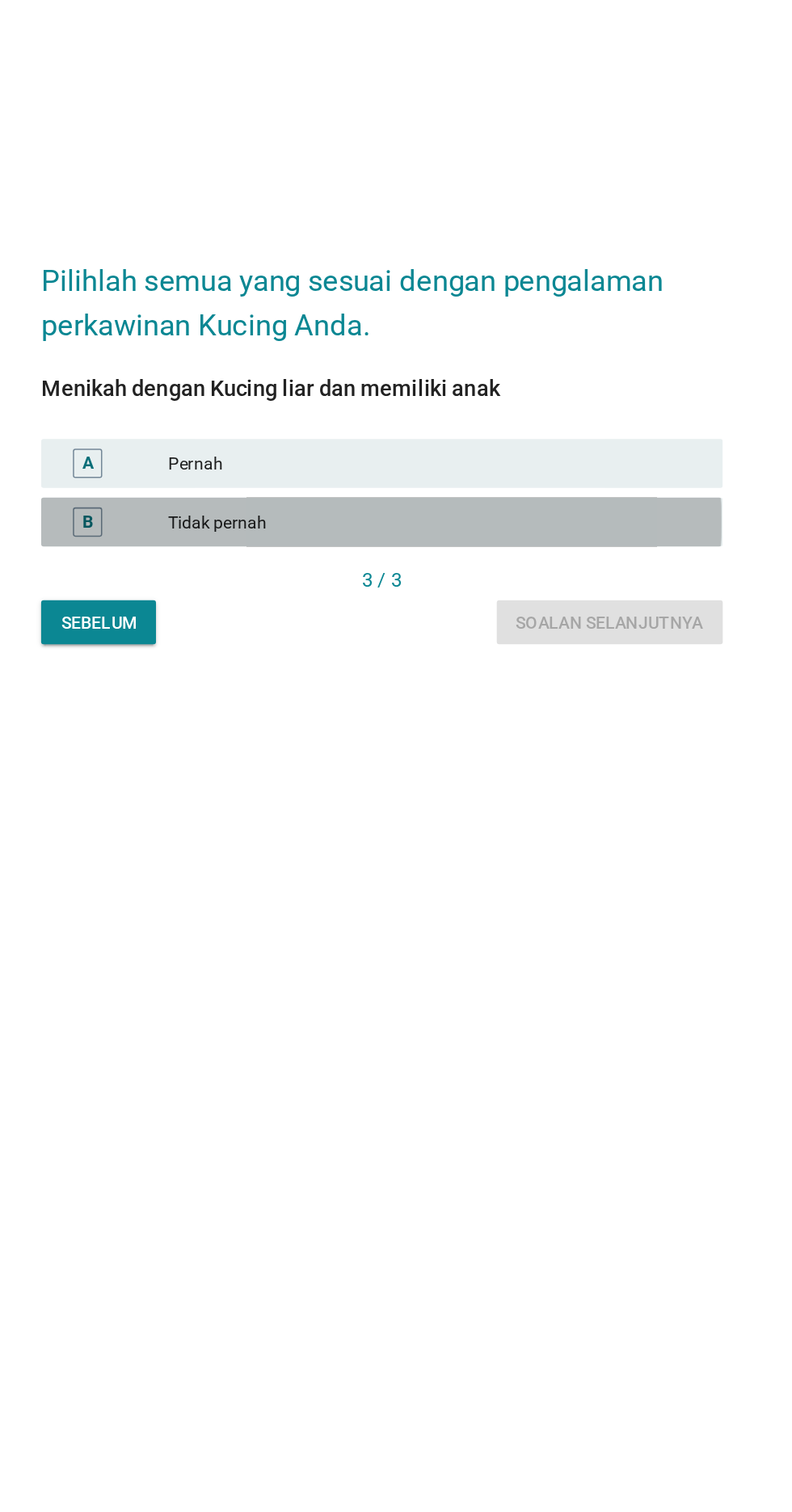
click at [533, 810] on div "Tidak pernah" at bounding box center [432, 800] width 354 height 19
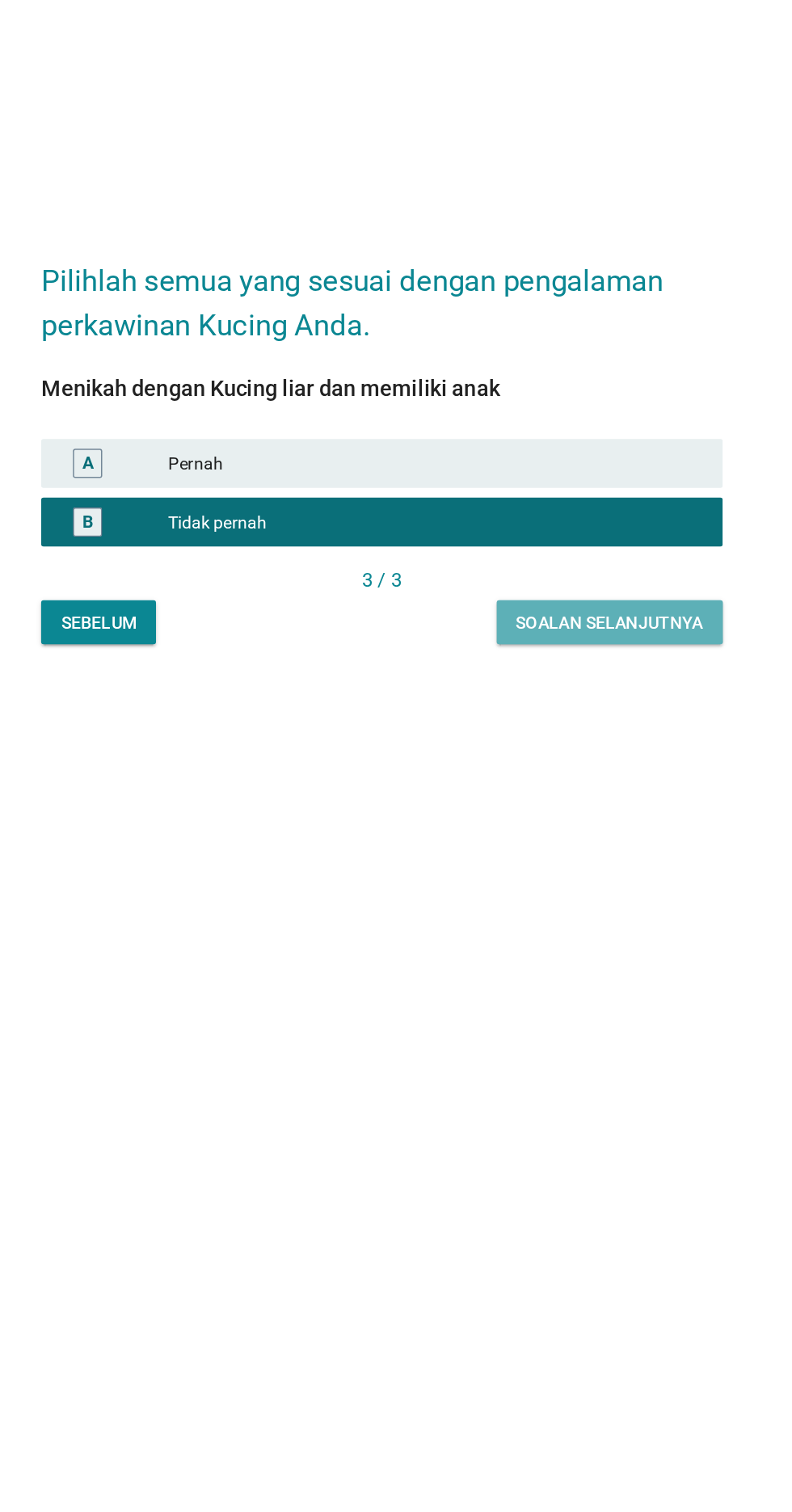
click at [552, 881] on button "Soalan selanjutnya" at bounding box center [547, 867] width 150 height 29
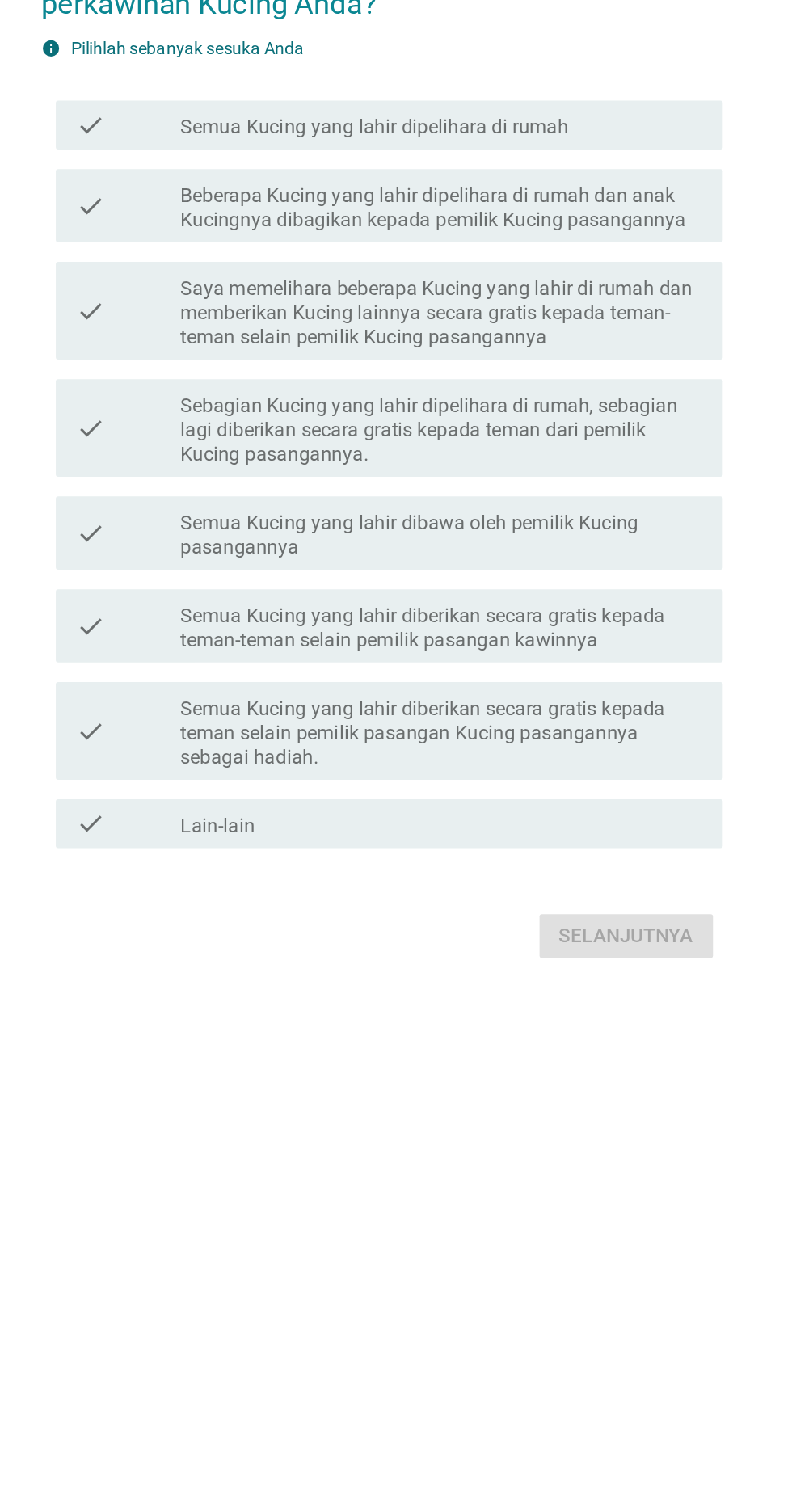
scroll to position [0, 0]
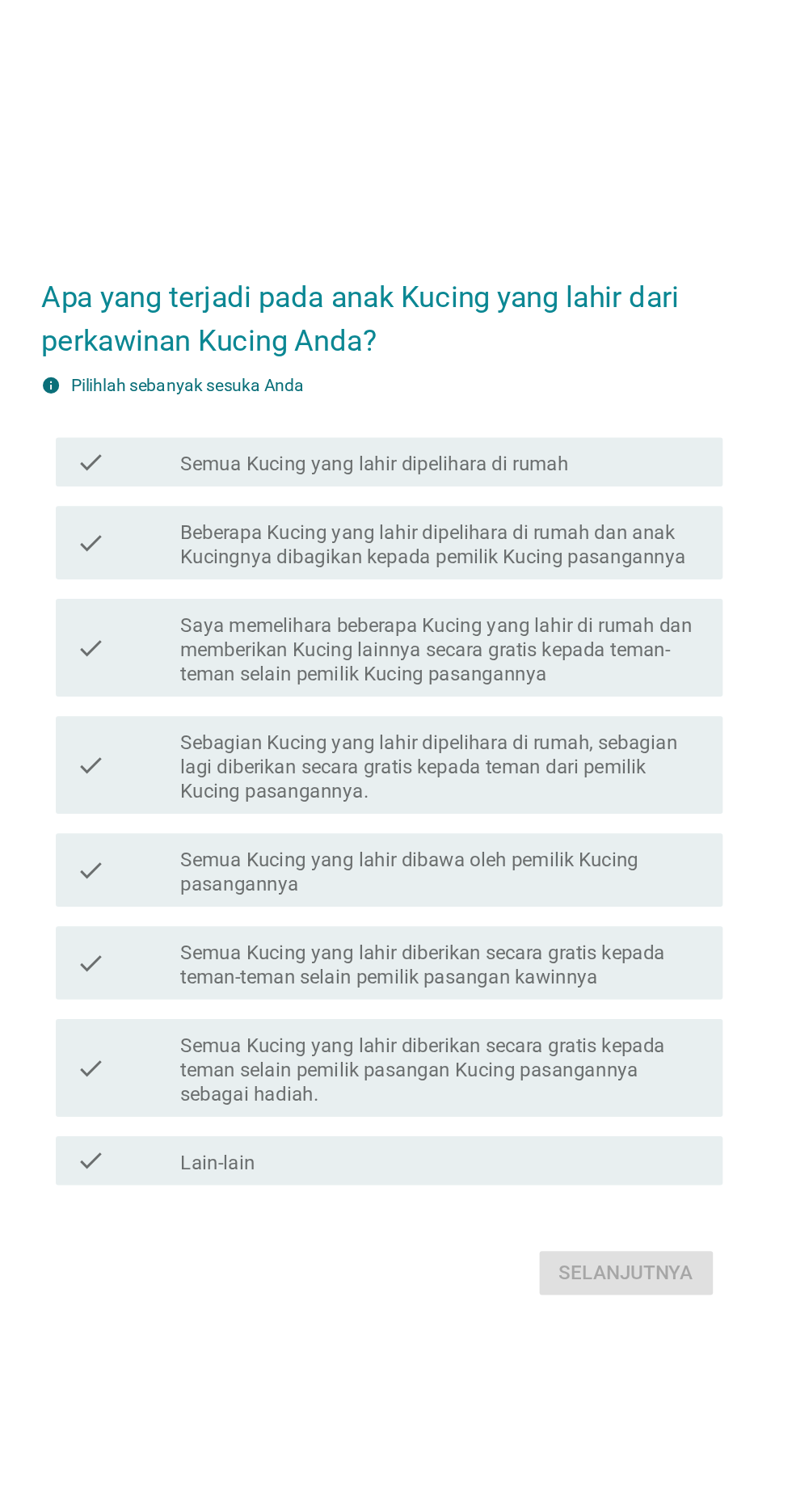
click at [452, 1020] on div "check_box_outline_blank Lain-lain" at bounding box center [435, 1009] width 346 height 19
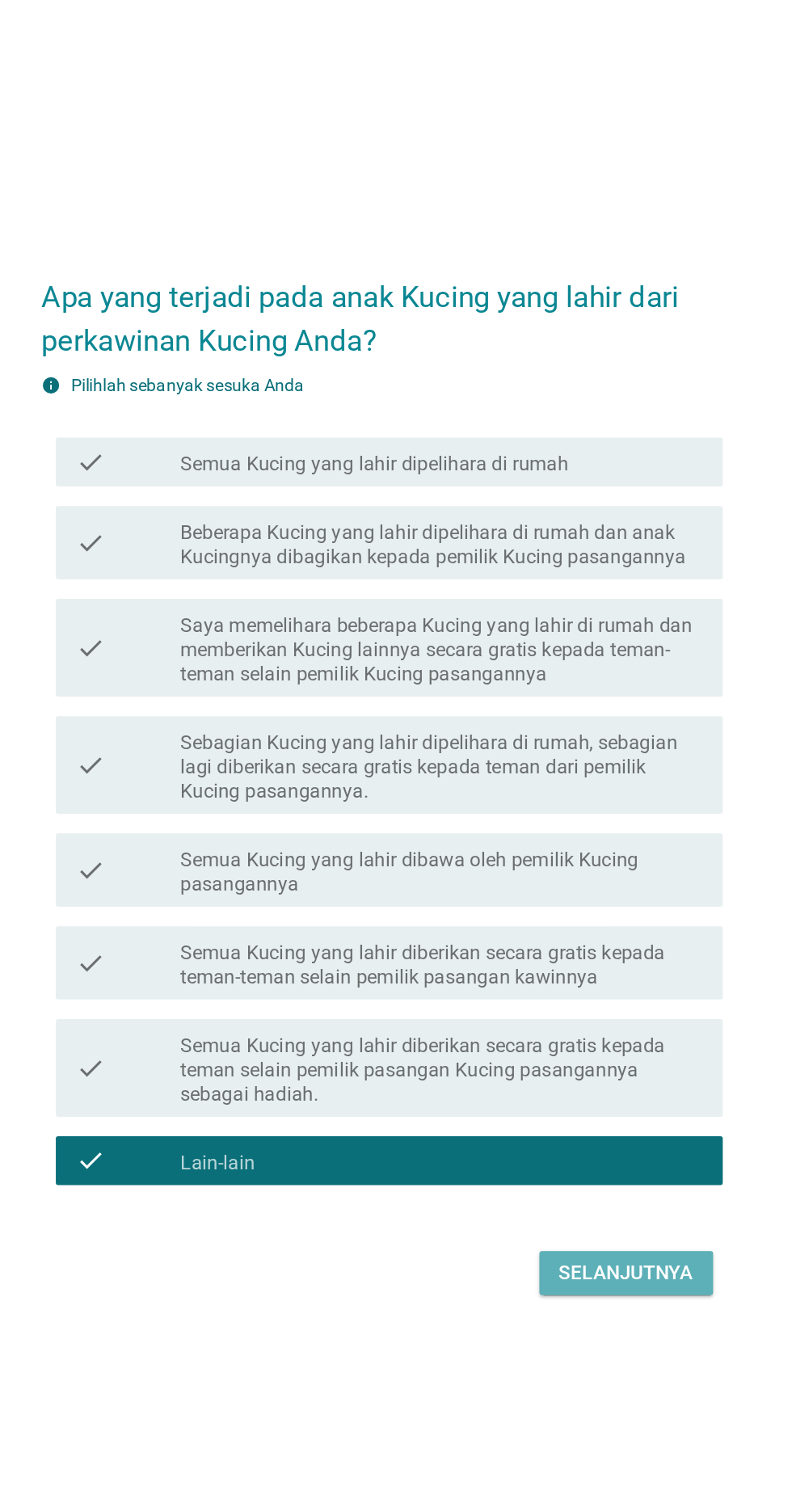
click at [581, 1094] on div "Selanjutnya" at bounding box center [557, 1084] width 89 height 19
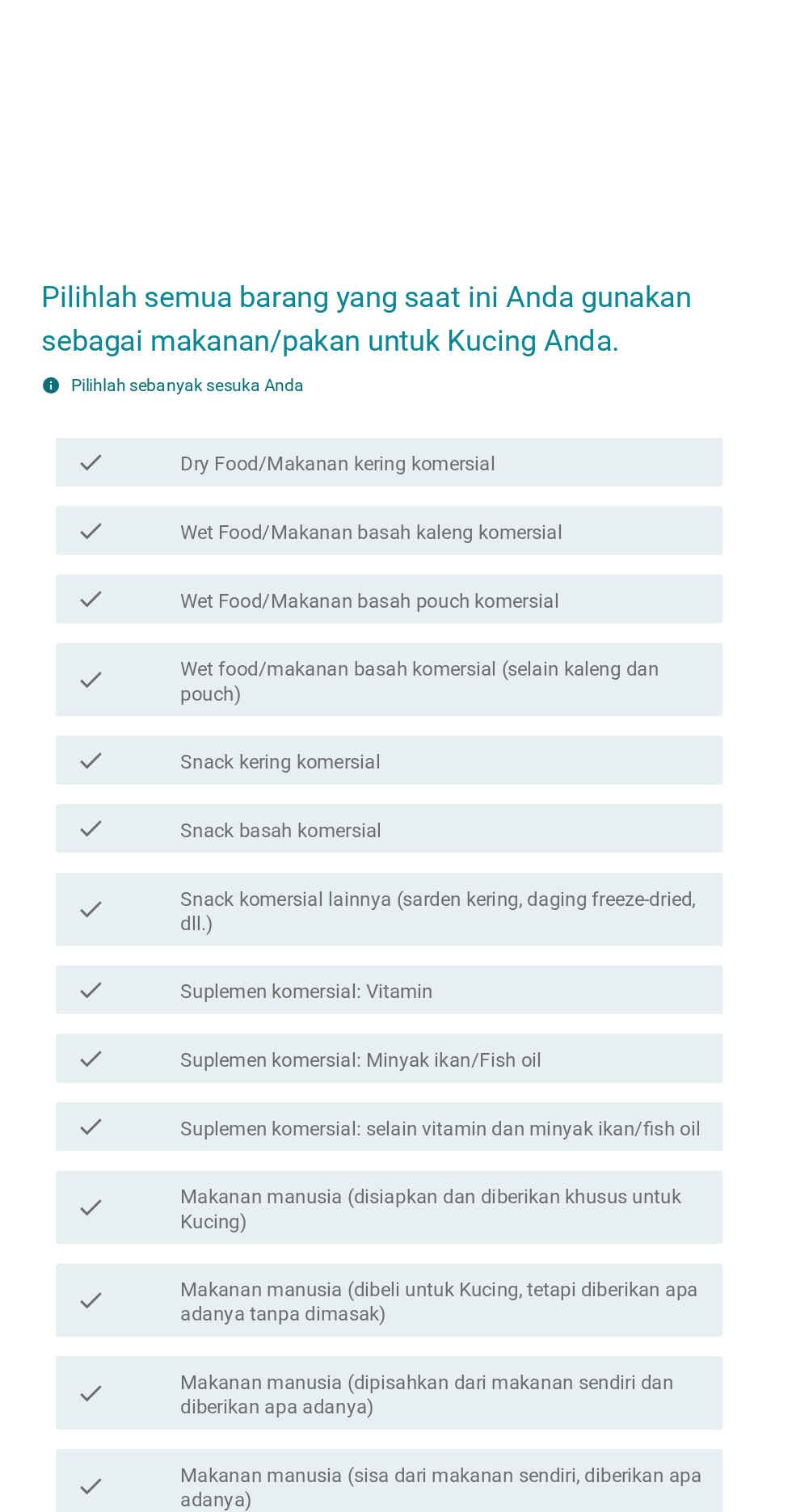
click at [552, 514] on div "check_box_outline_blank Wet Food/Makanan basah pouch komersial" at bounding box center [435, 504] width 346 height 19
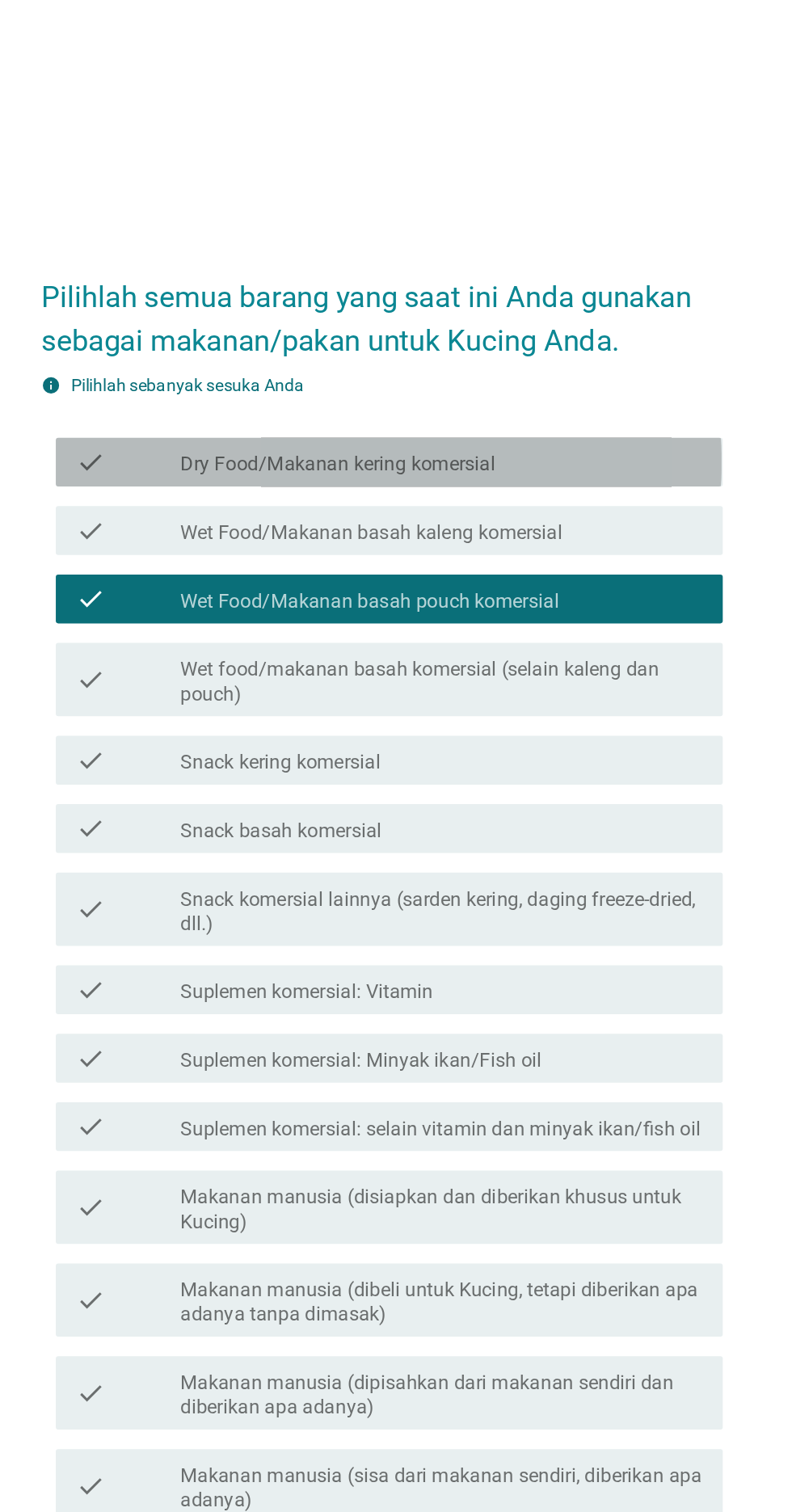
click at [598, 423] on div "check_box_outline_blank Dry Food/Makanan kering komersial" at bounding box center [435, 413] width 346 height 19
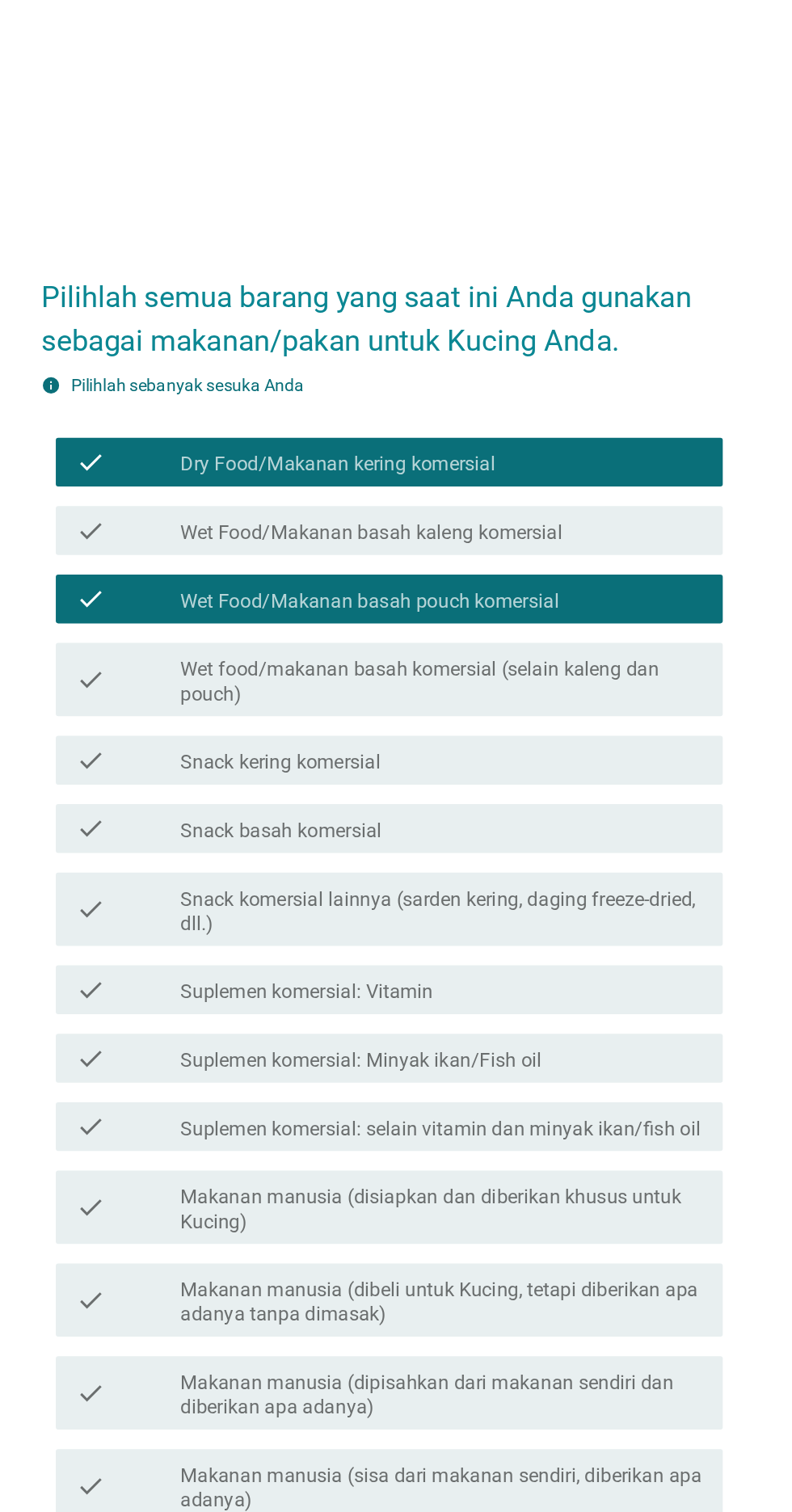
click at [494, 666] on div "check_box_outline_blank Snack basah komersial" at bounding box center [435, 655] width 346 height 19
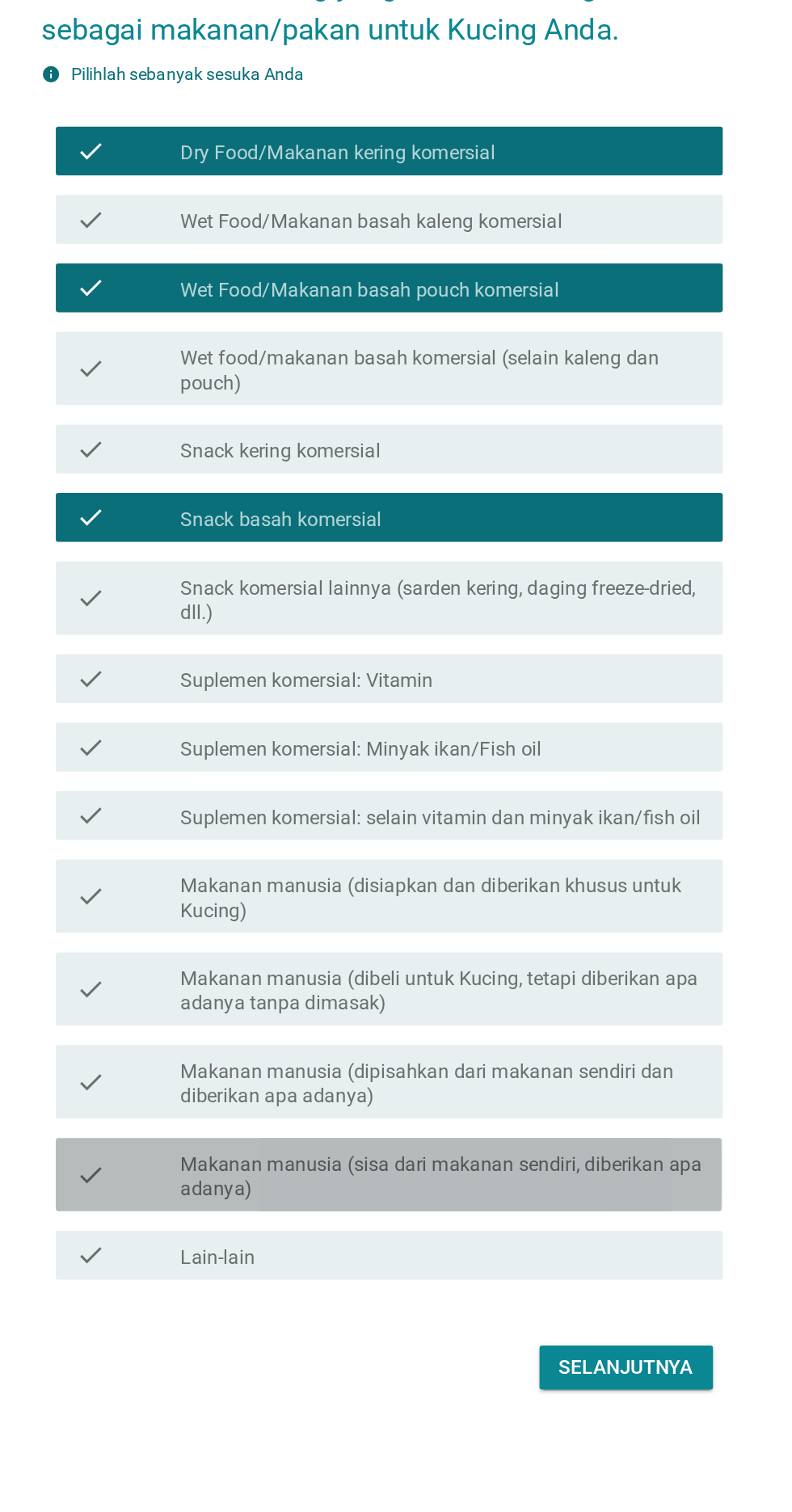
click at [560, 1108] on label "Makanan manusia (sisa dari makanan sendiri, diberikan apa adanya)" at bounding box center [435, 1092] width 346 height 32
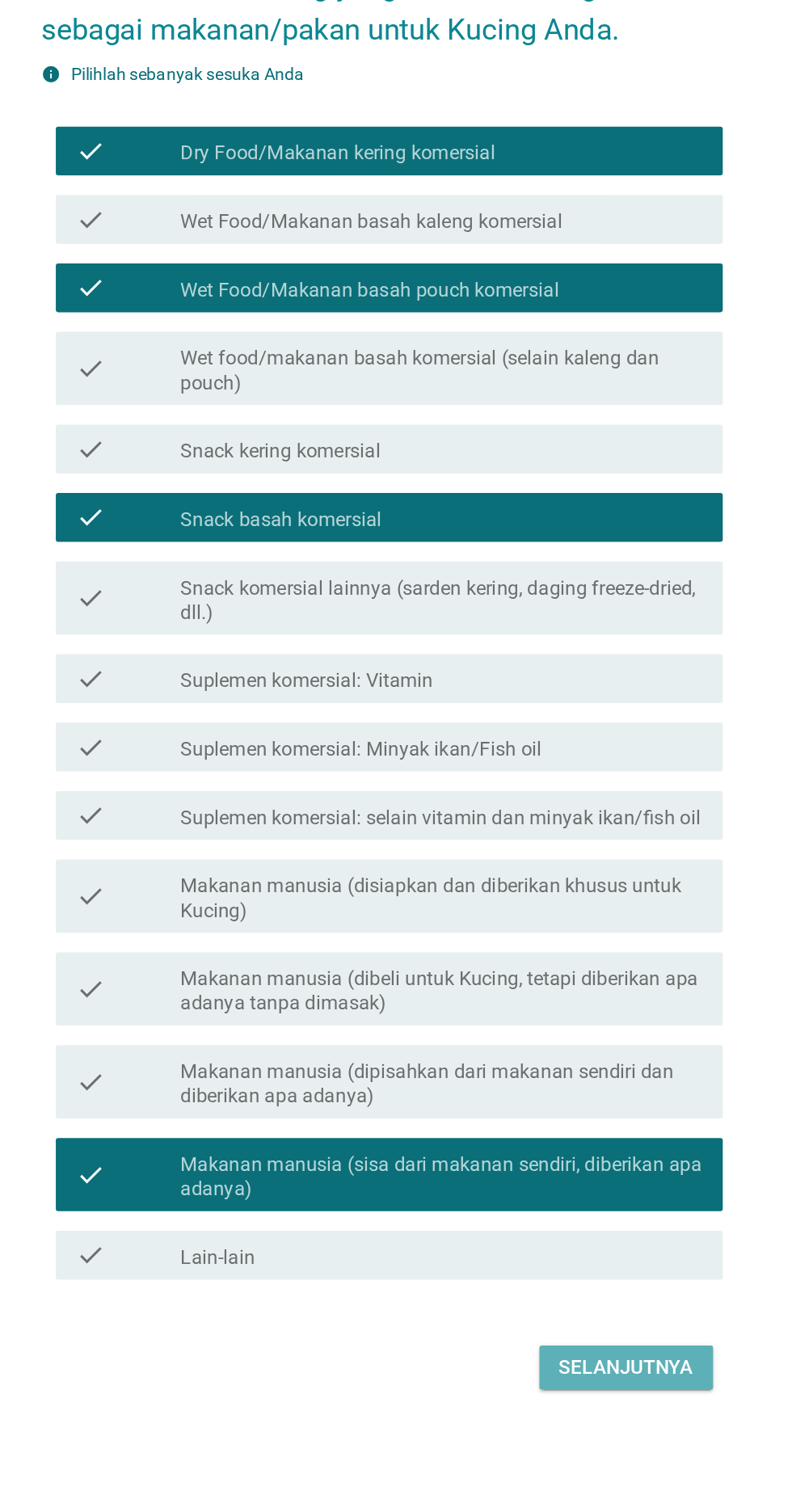
click at [543, 1229] on div "Selanjutnya" at bounding box center [557, 1218] width 89 height 19
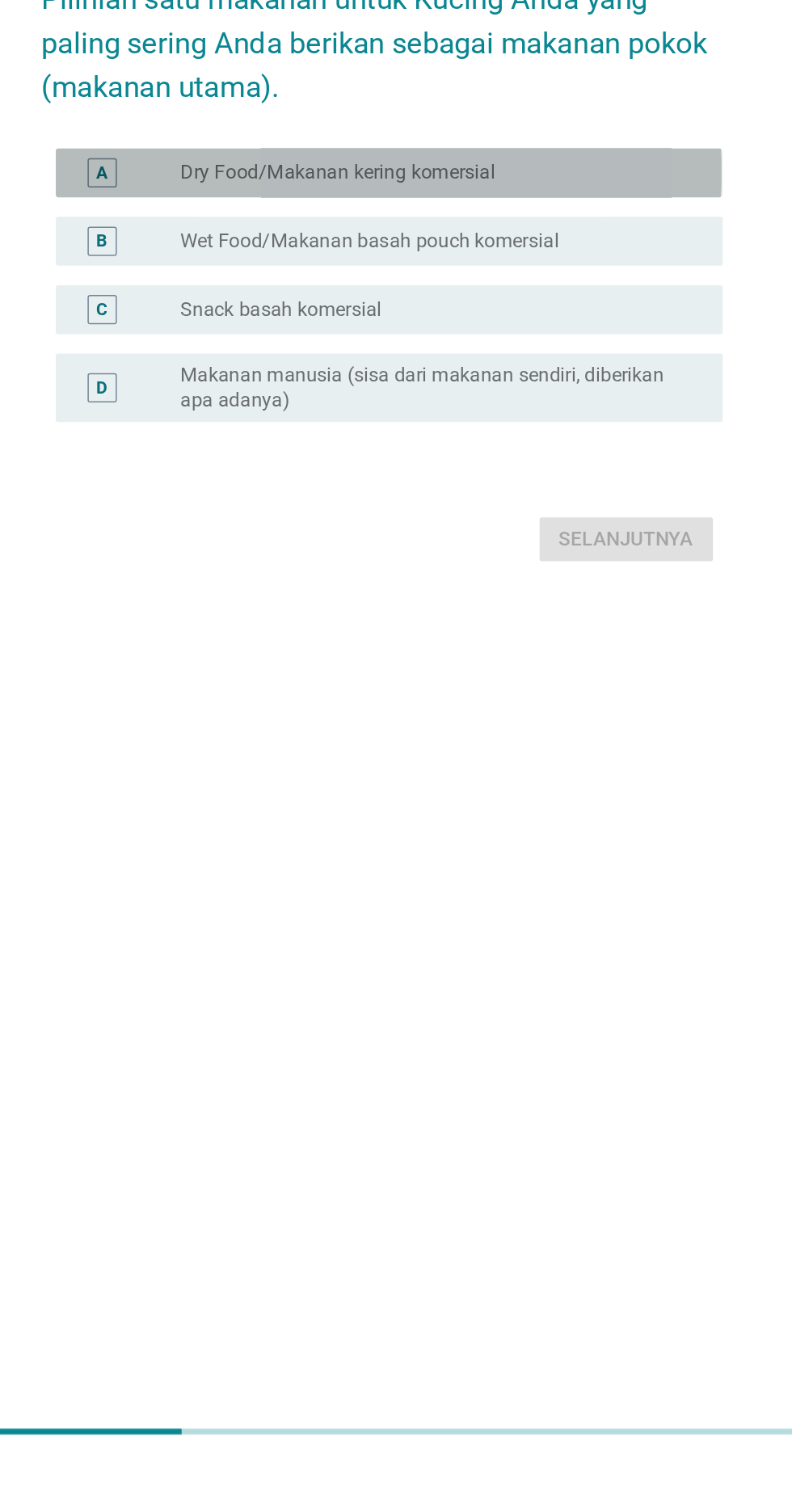
click at [585, 675] on div "A radio_button_unchecked Dry Food/Makanan kering komersial" at bounding box center [401, 660] width 441 height 32
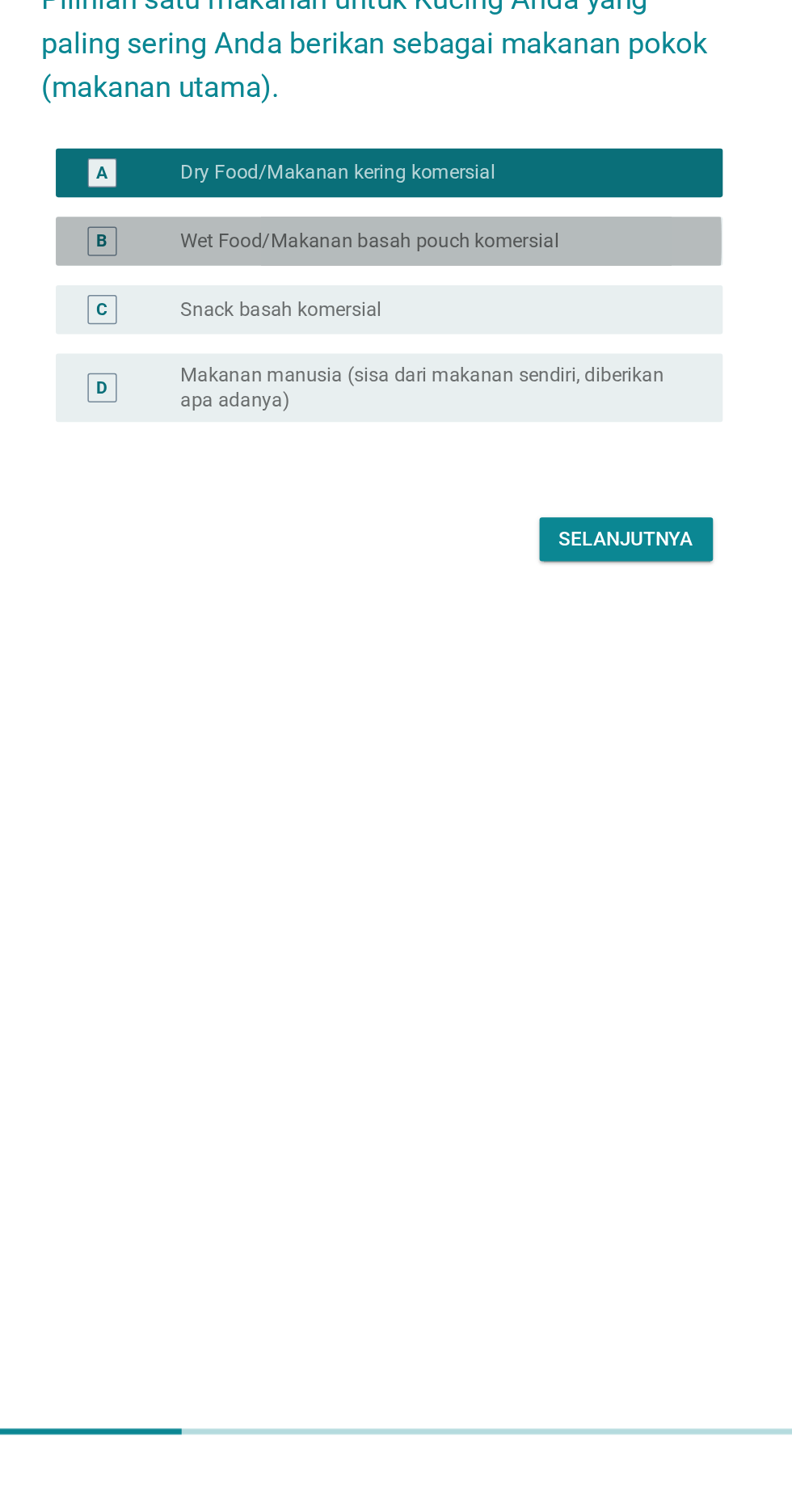
click at [579, 721] on div "B radio_button_unchecked Wet Food/Makanan basah pouch komersial" at bounding box center [401, 705] width 441 height 32
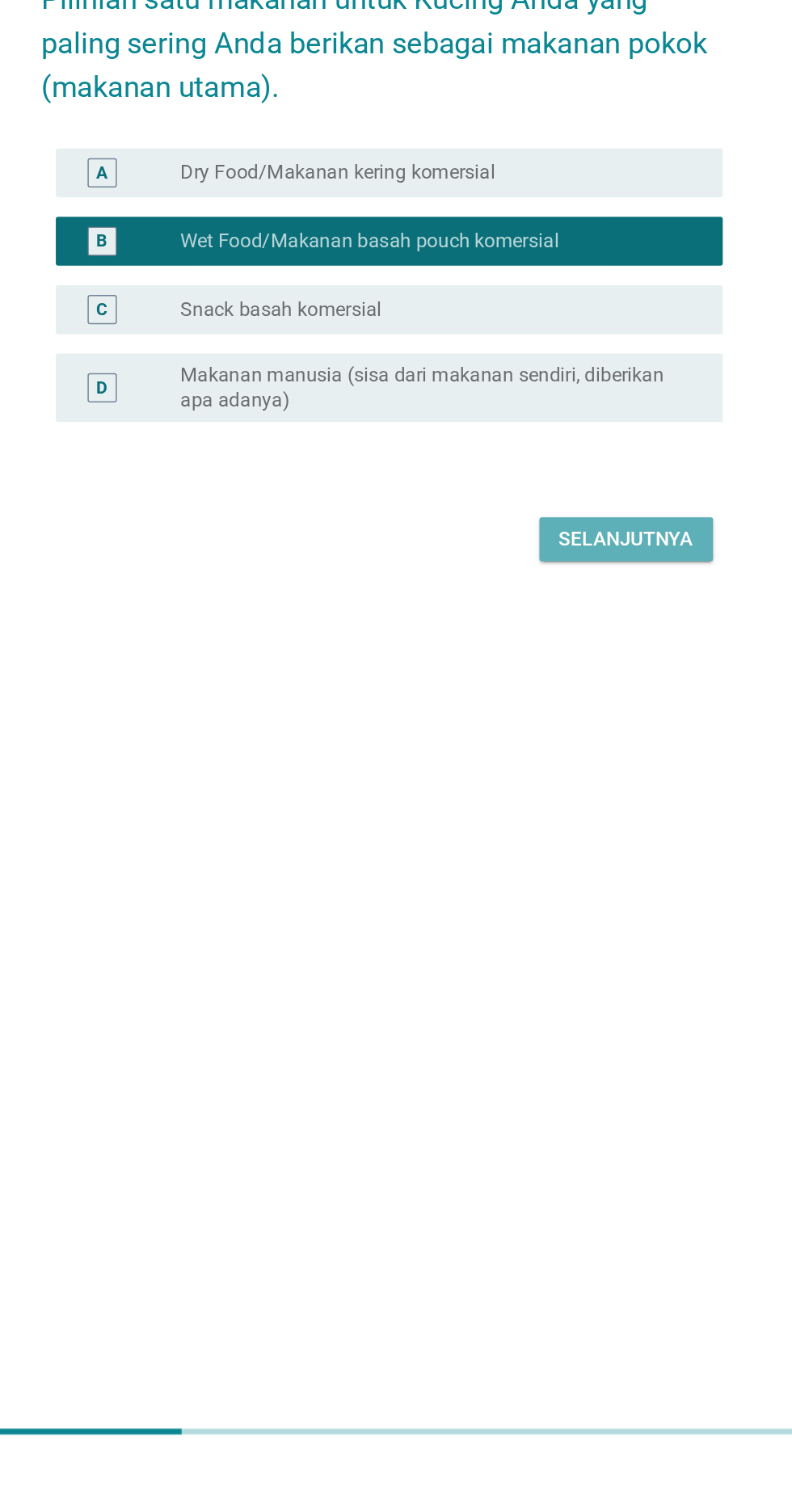
click at [562, 912] on div "Selanjutnya" at bounding box center [557, 901] width 89 height 19
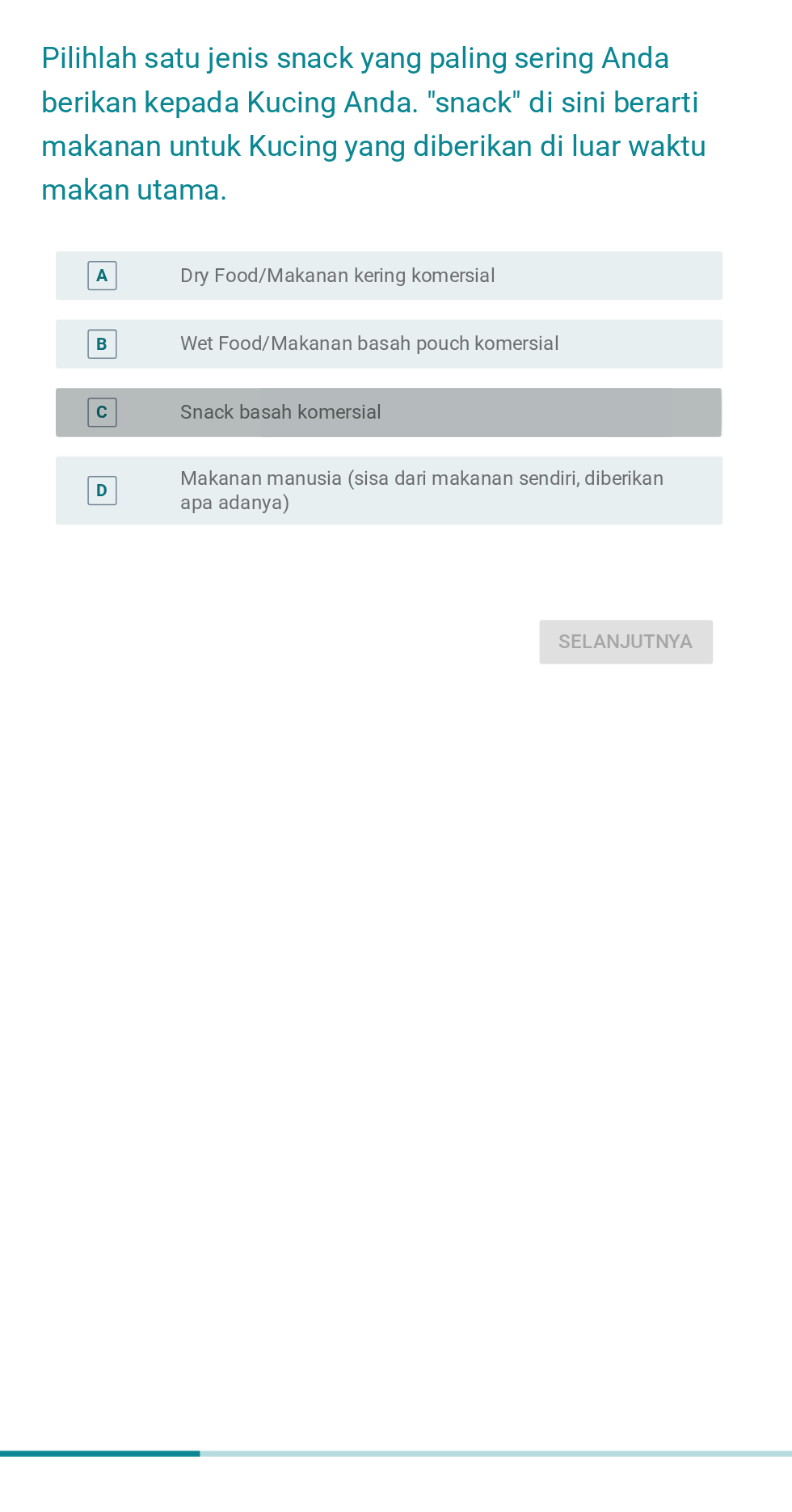
click at [574, 820] on div "C radio_button_unchecked Snack basah komersial" at bounding box center [401, 803] width 441 height 32
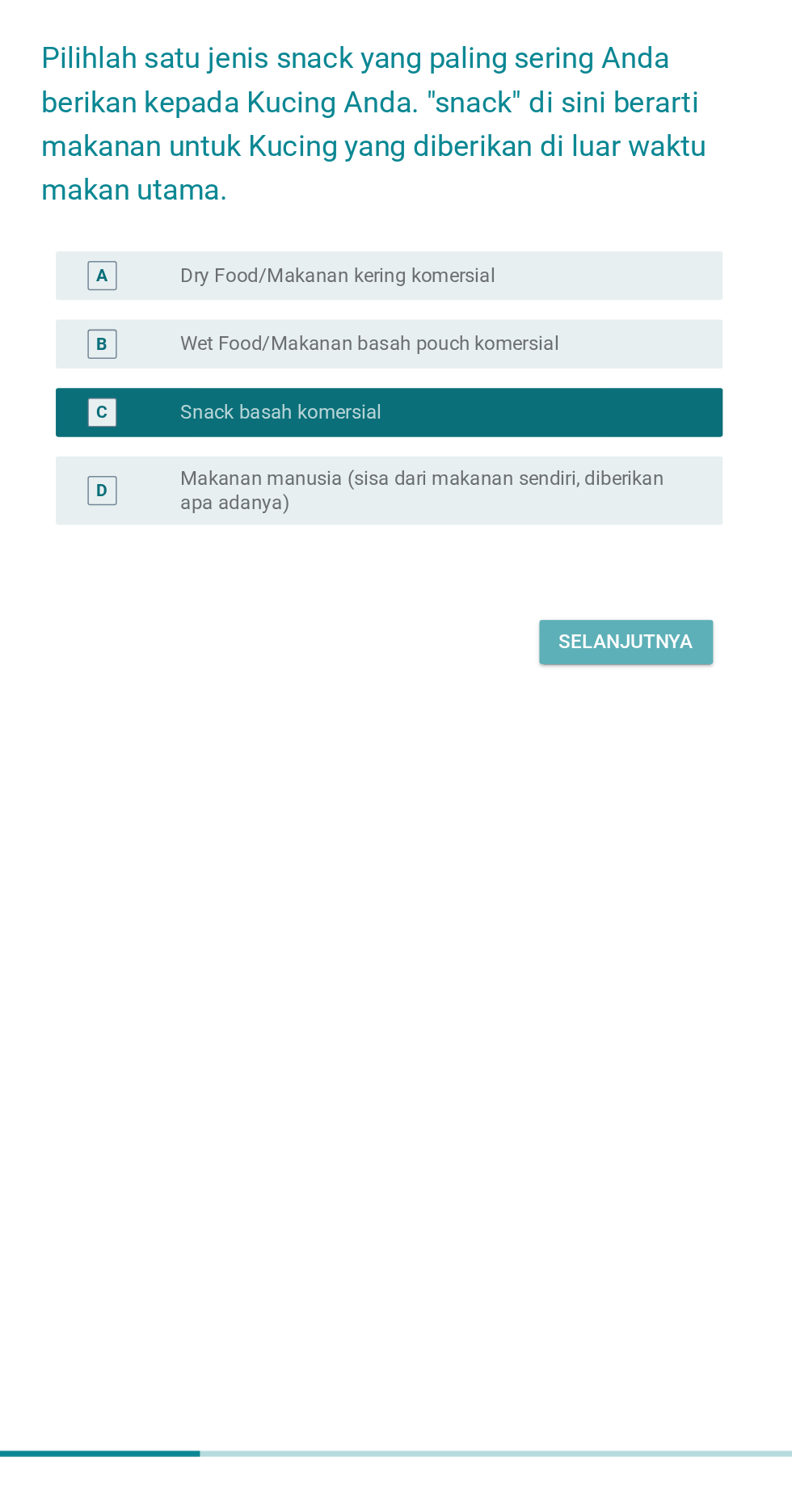
click at [536, 965] on div "Selanjutnya" at bounding box center [557, 954] width 89 height 19
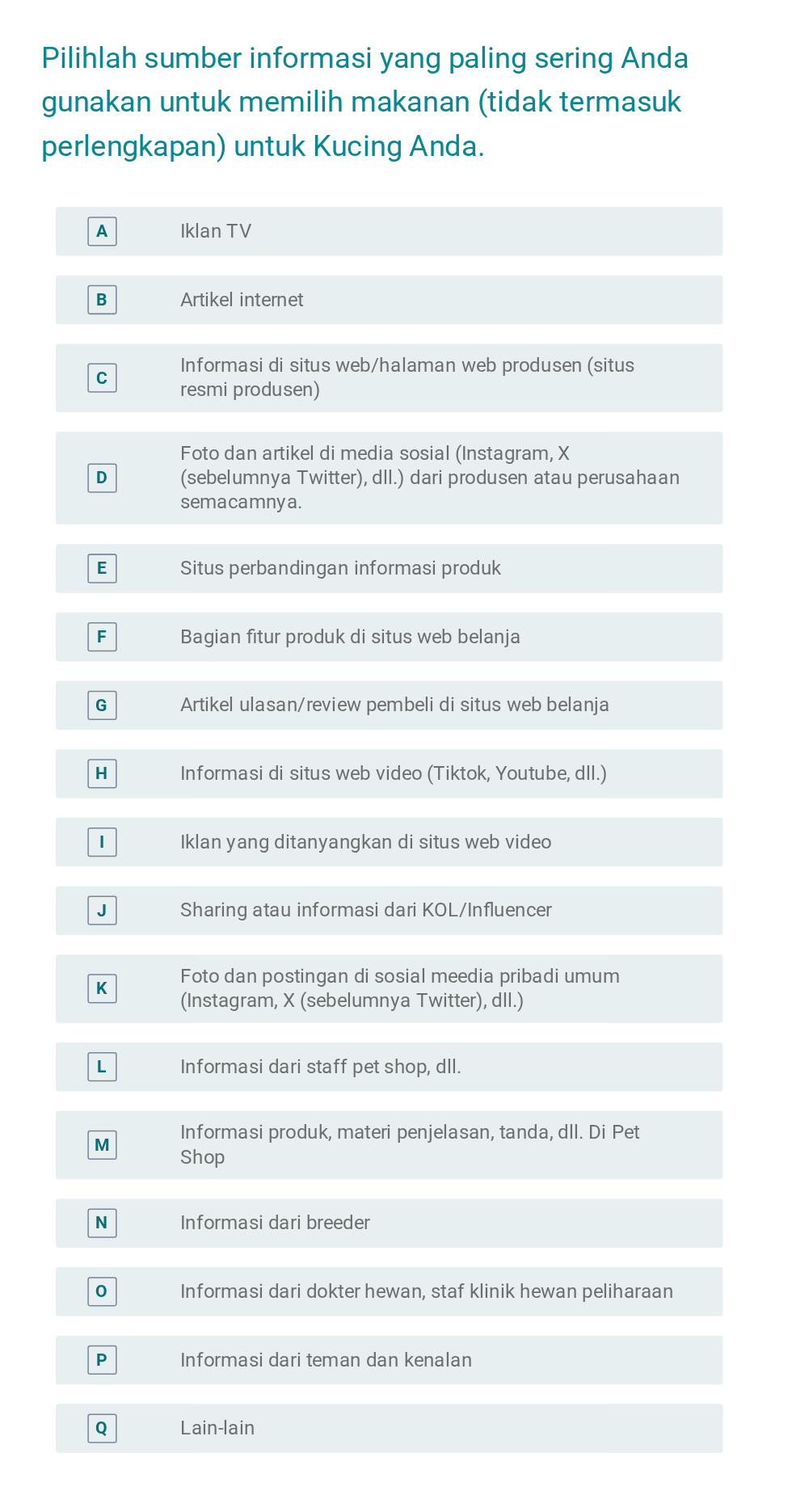
click at [573, 698] on div "radio_button_unchecked Artikel ulasan/review pembeli di situs web belanja" at bounding box center [429, 691] width 333 height 16
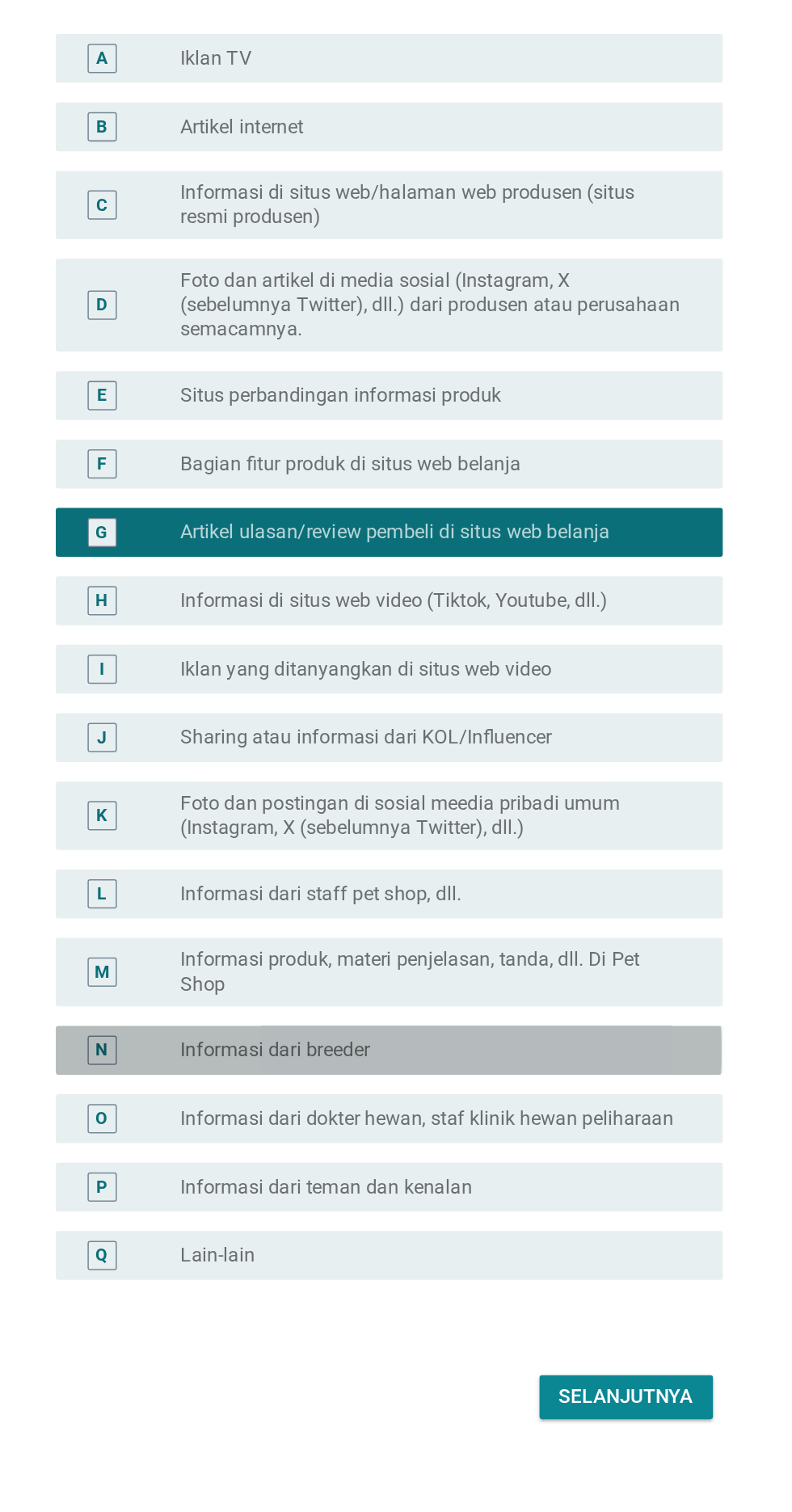
click at [452, 1041] on div "radio_button_unchecked Informasi dari breeder" at bounding box center [429, 1033] width 333 height 16
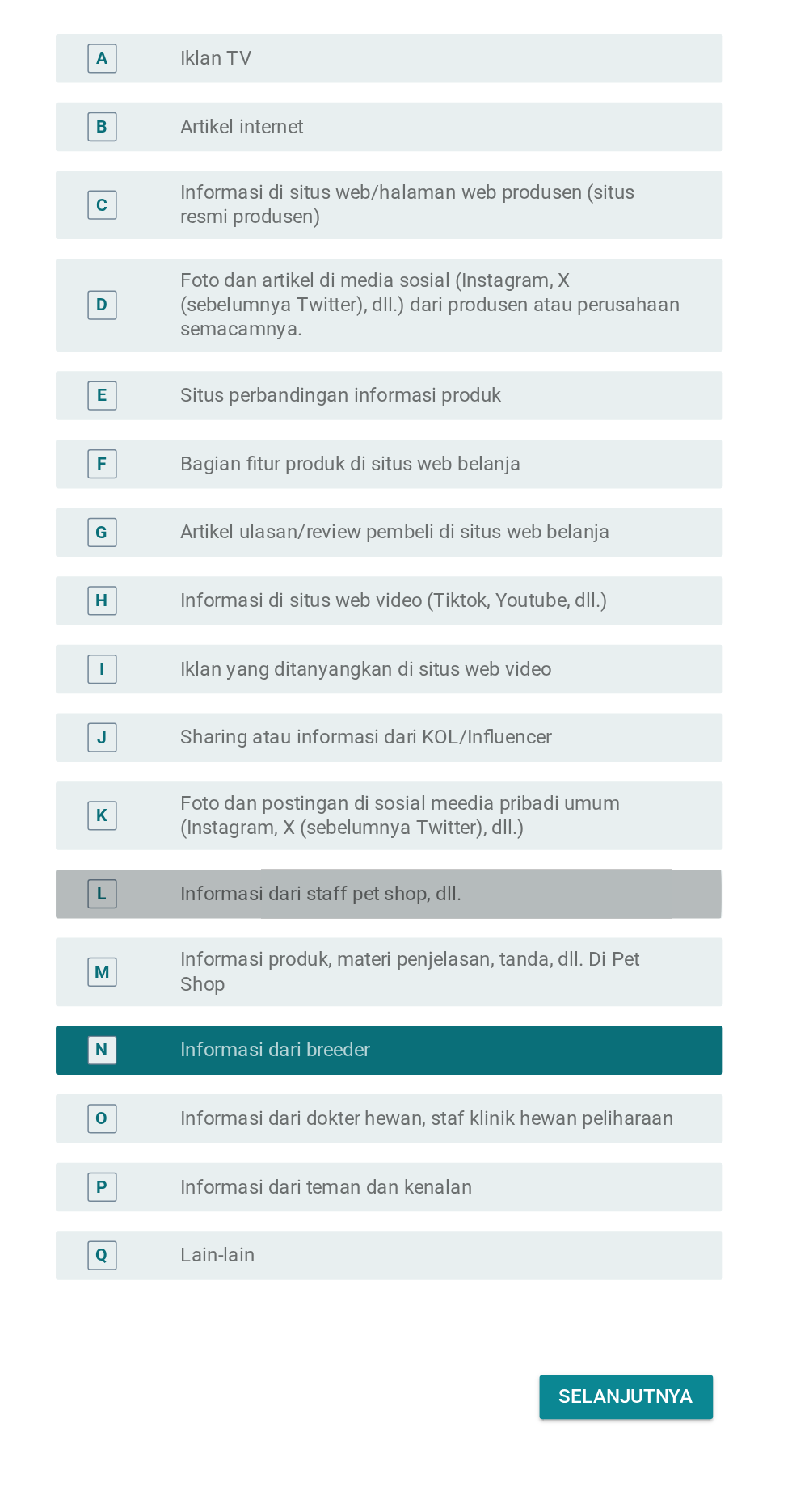
click at [500, 939] on div "radio_button_unchecked Informasi dari staff pet shop, dll." at bounding box center [435, 929] width 346 height 19
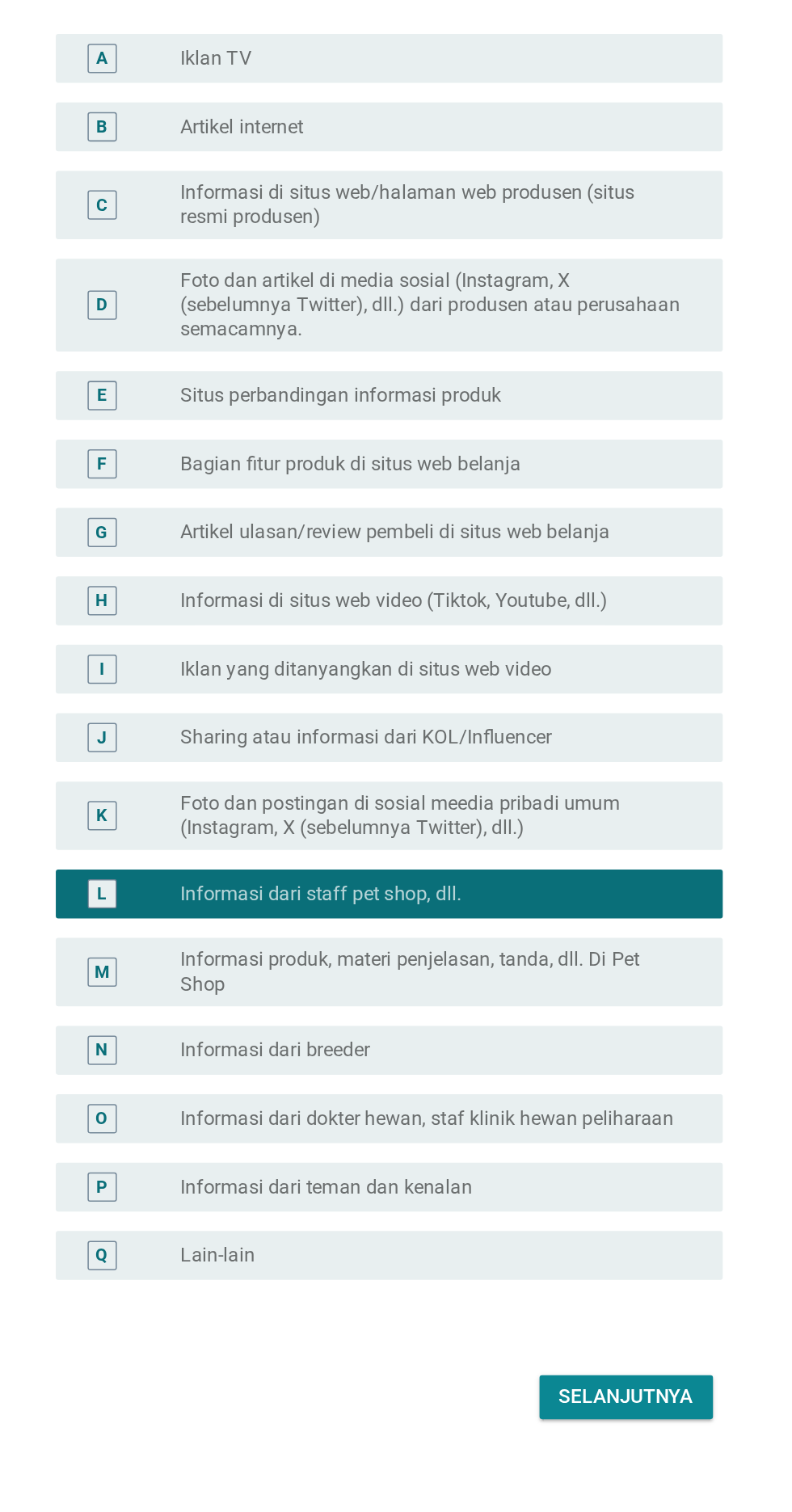
click at [473, 997] on label "Informasi produk, materi penjelasan, tanda, dll. Di Pet Shop" at bounding box center [429, 981] width 333 height 32
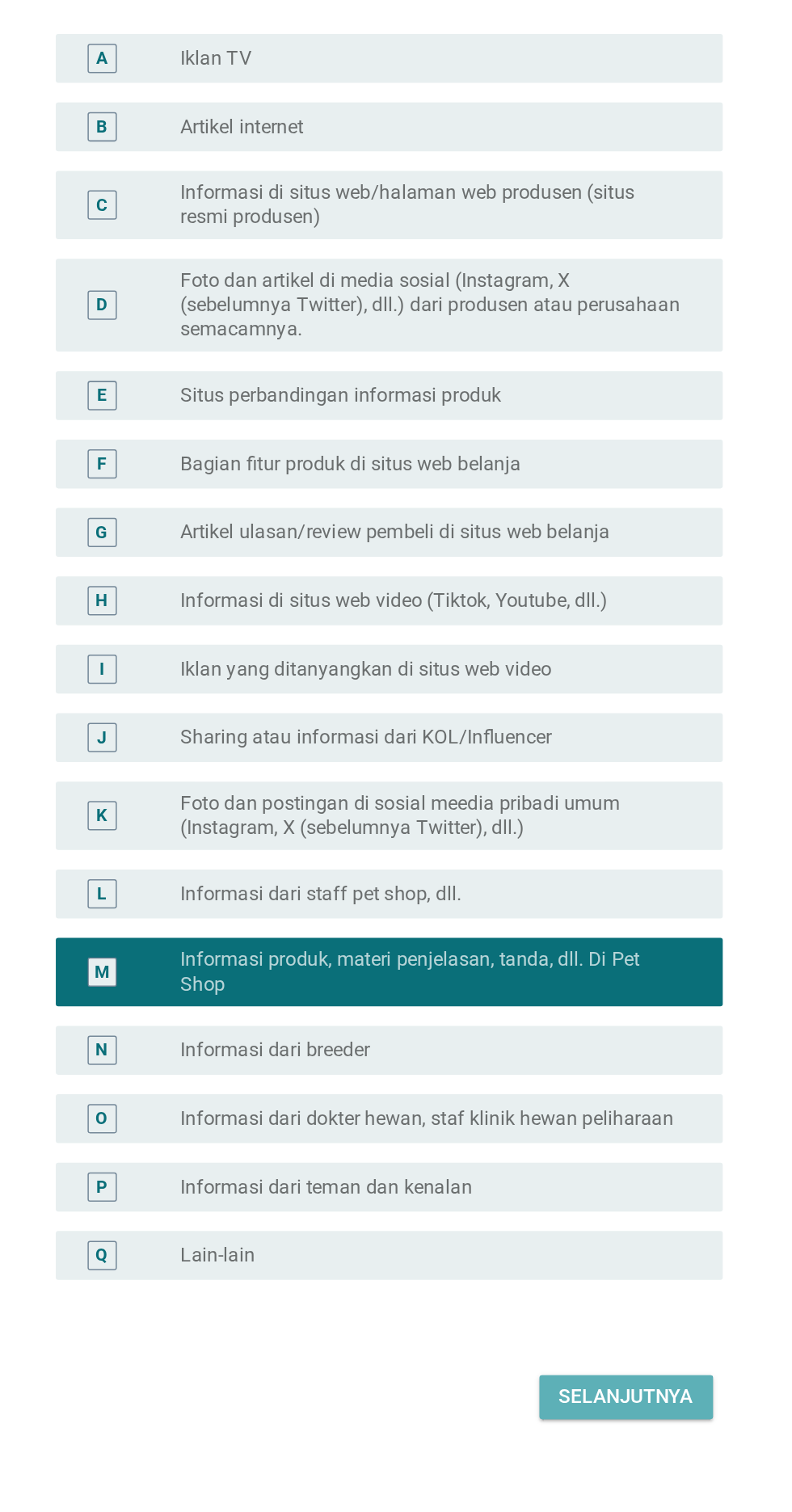
click at [564, 1272] on div "Selanjutnya" at bounding box center [557, 1262] width 89 height 19
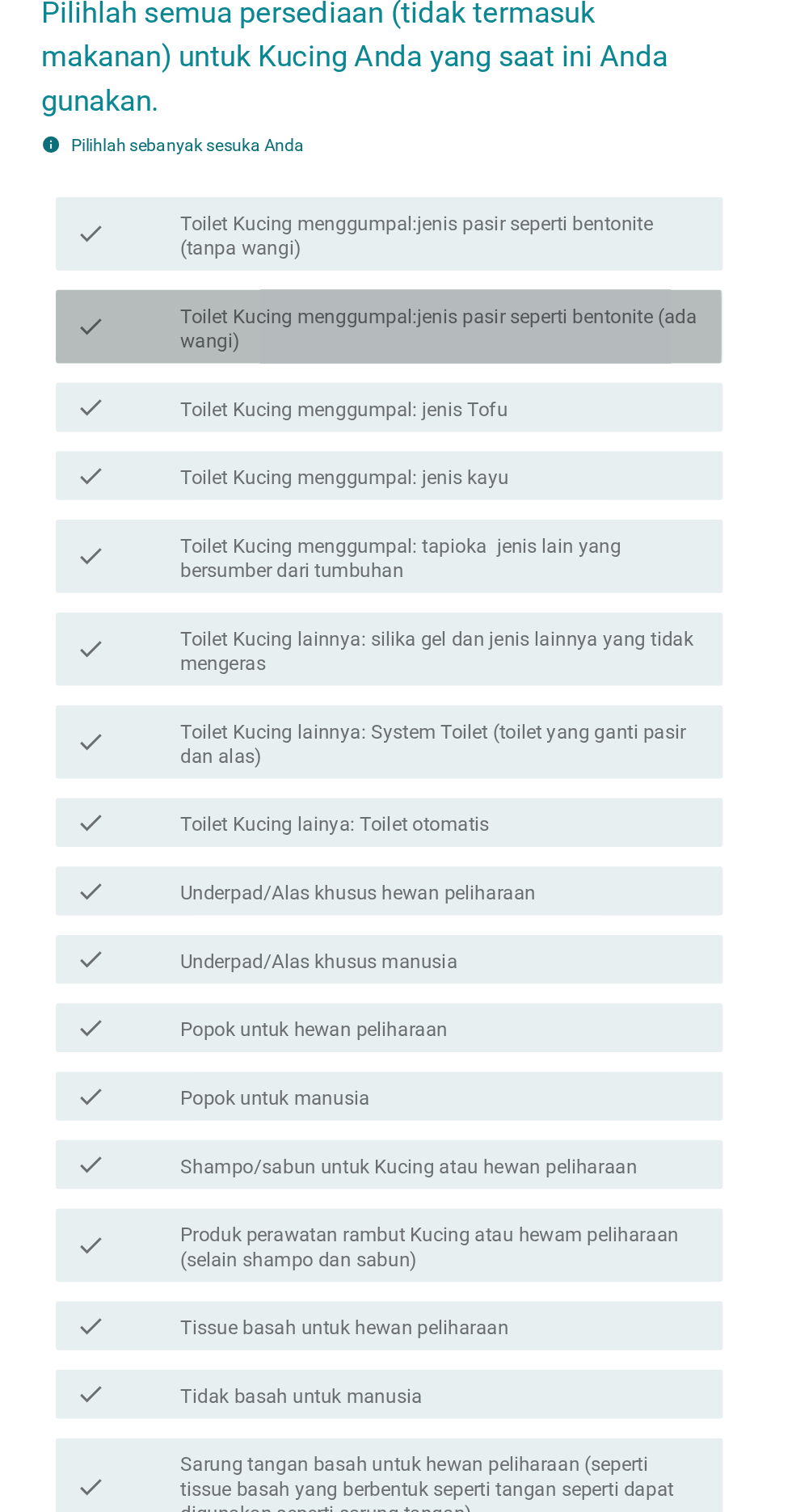
click at [596, 454] on label "Toilet Kucing menggumpal:jenis pasir seperti bentonite (ada wangi)" at bounding box center [435, 438] width 346 height 32
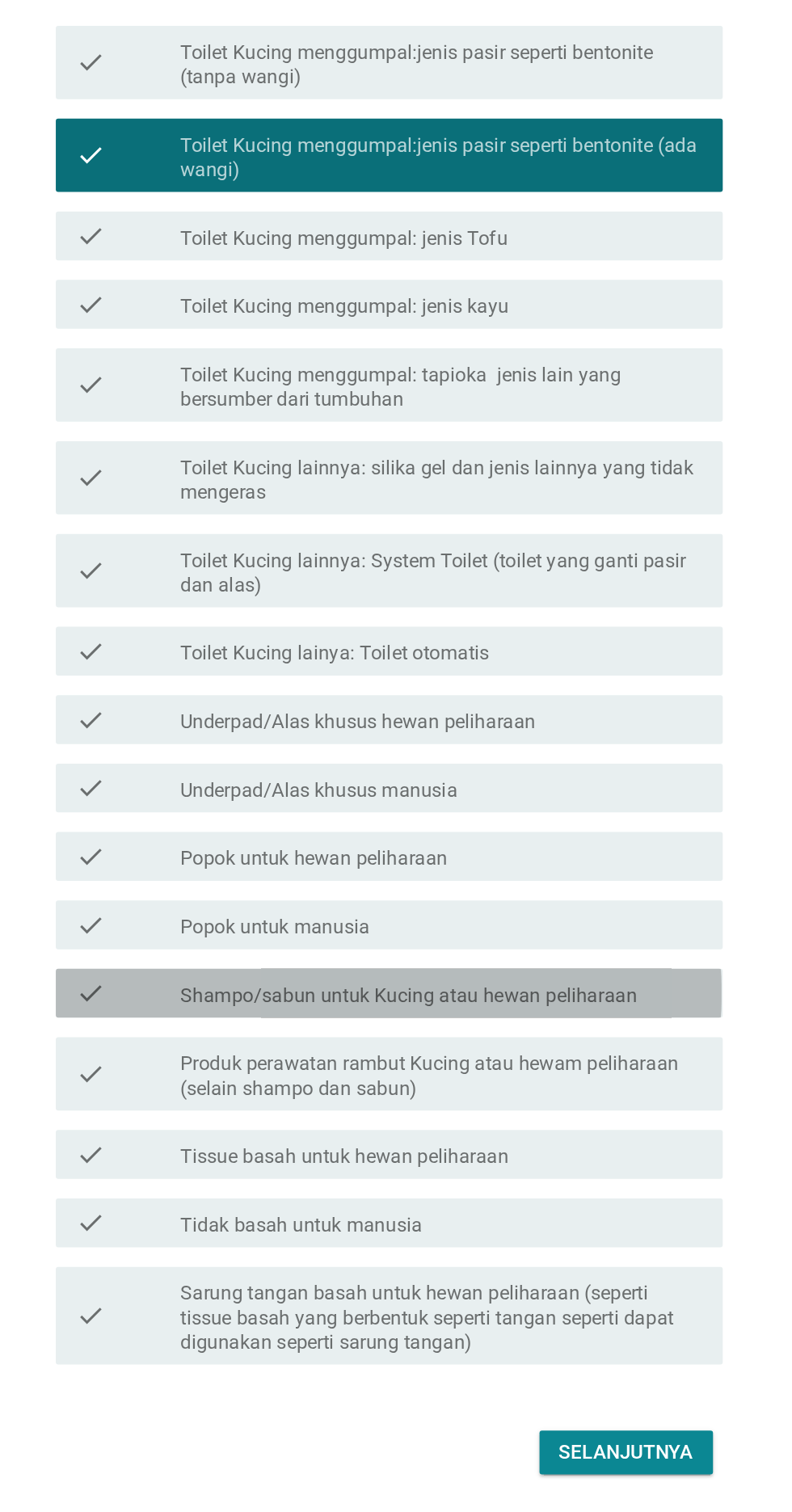
click at [512, 1000] on label "Shampo/sabun untuk Kucing atau hewan peliharaan" at bounding box center [414, 992] width 303 height 16
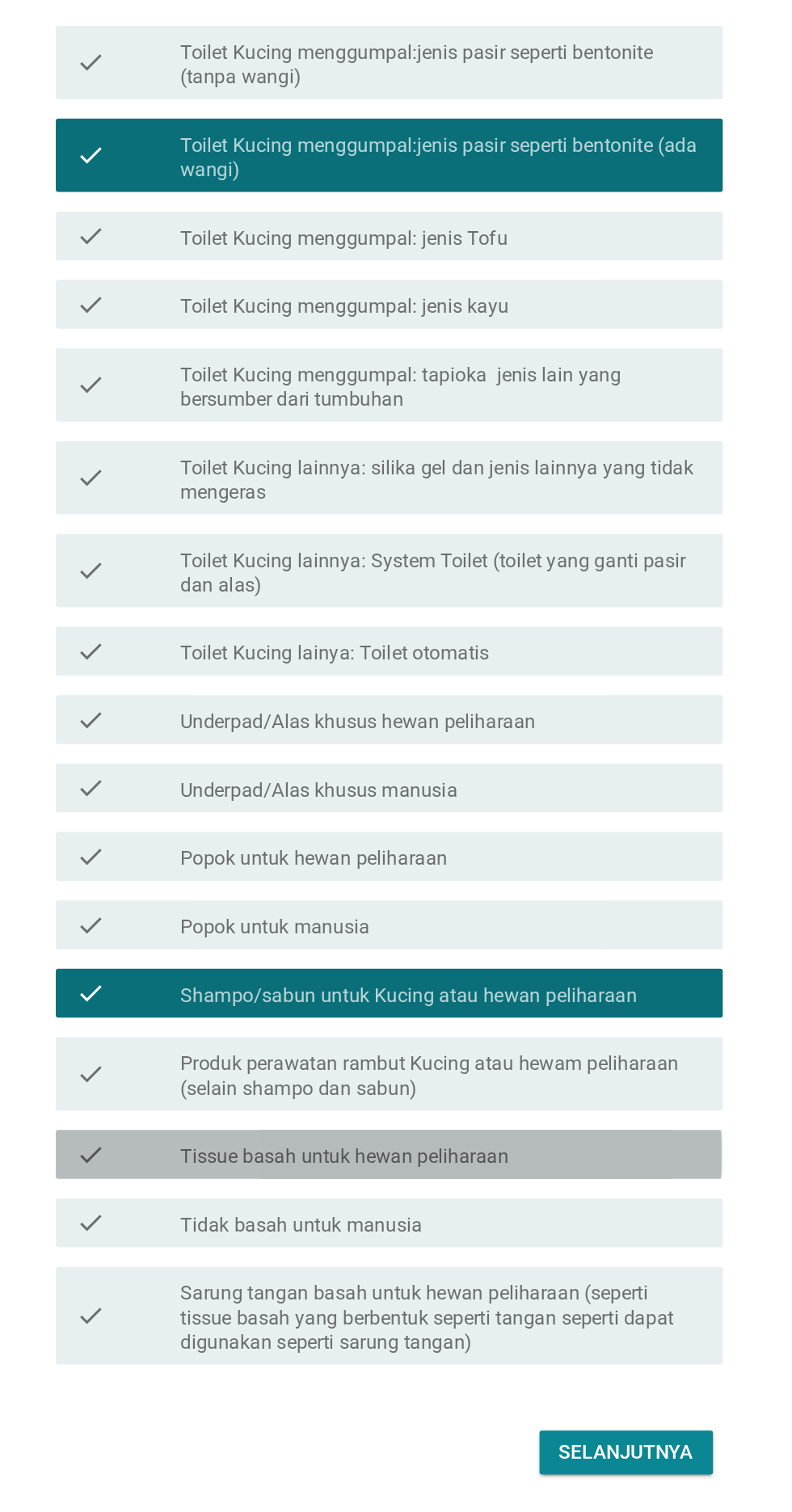
click at [220, 1107] on div "check" at bounding box center [228, 1097] width 70 height 19
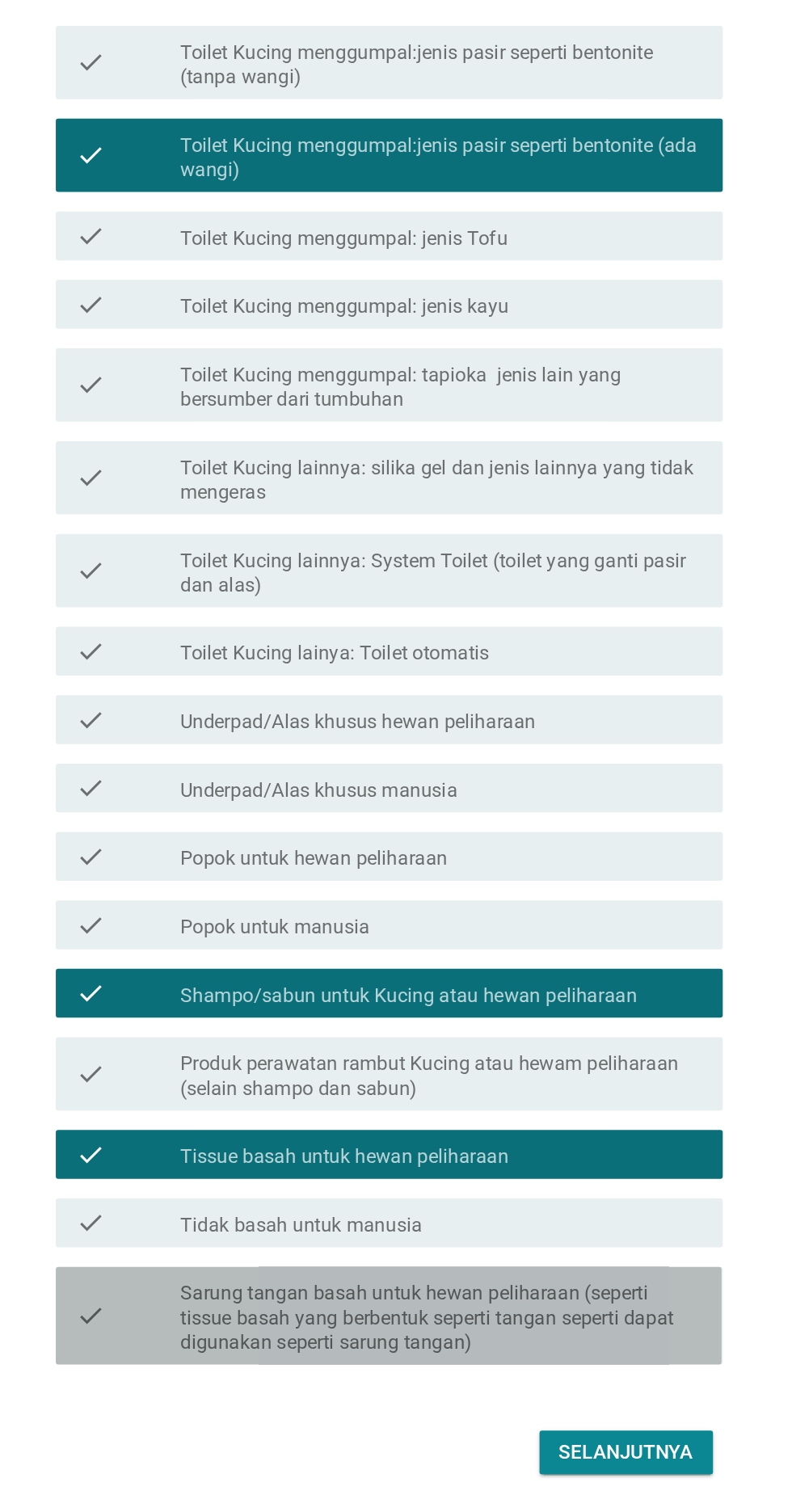
click at [216, 1230] on div "check" at bounding box center [228, 1203] width 70 height 51
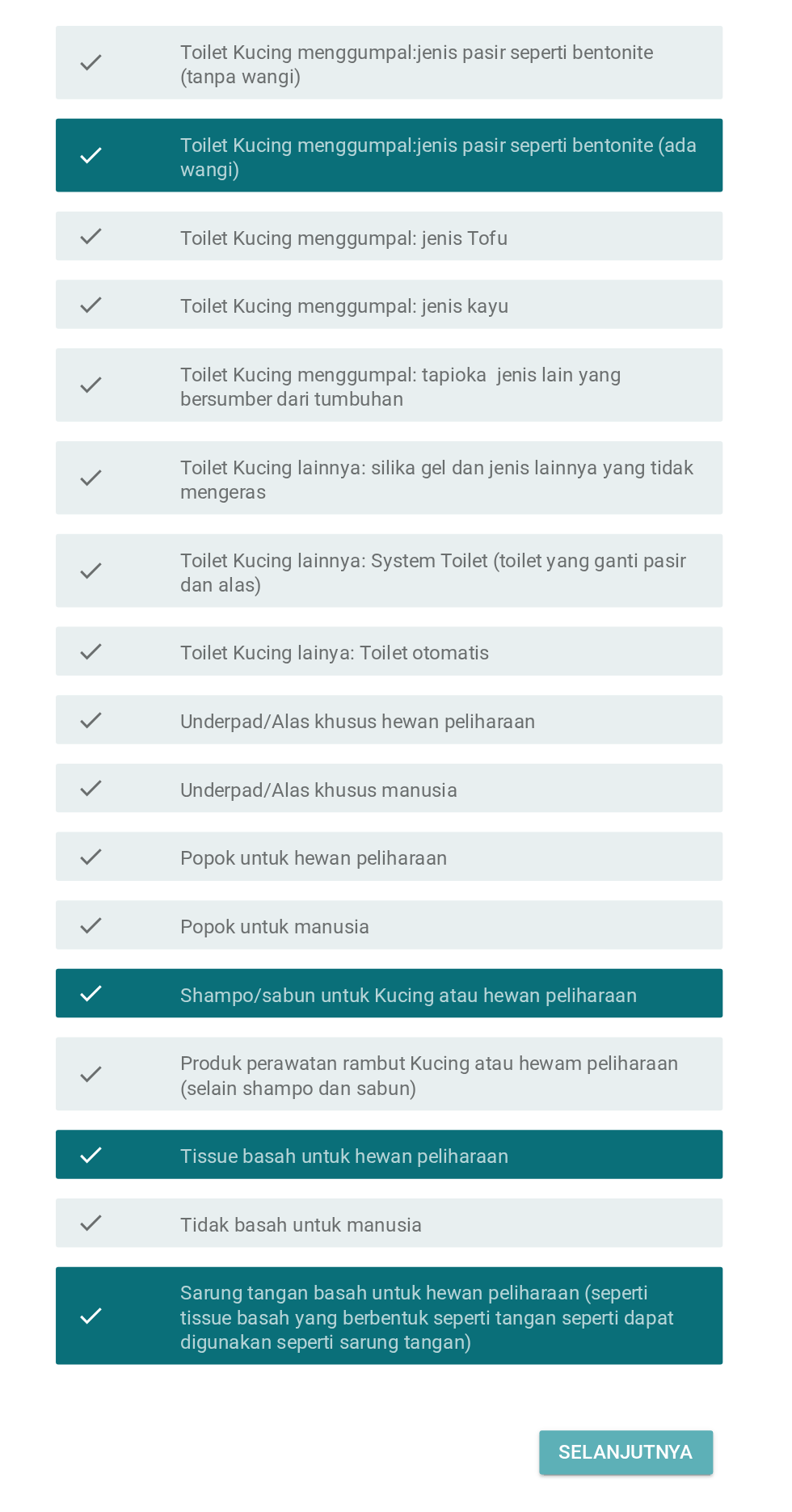
click at [560, 1304] on div "Selanjutnya" at bounding box center [557, 1294] width 89 height 19
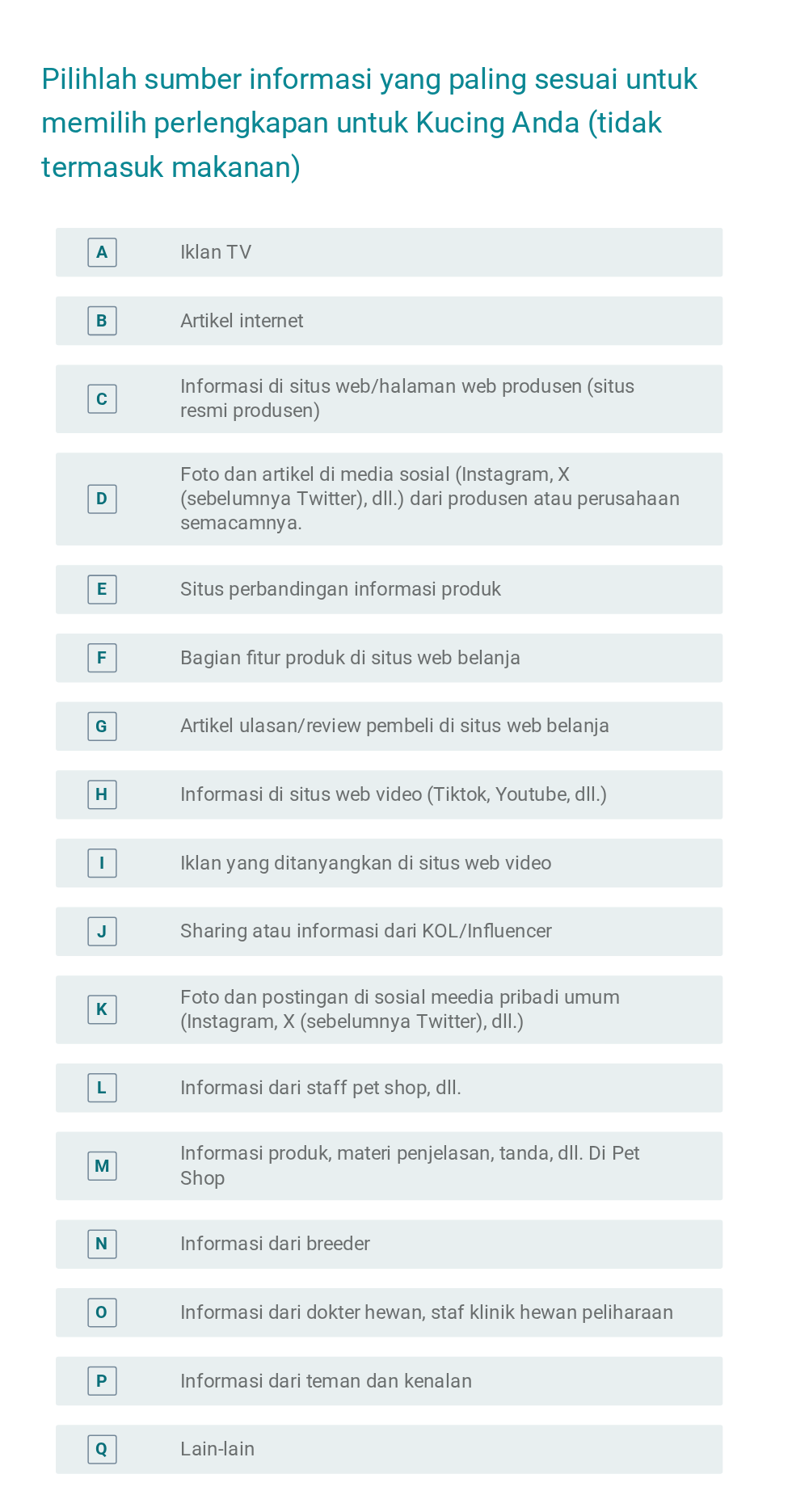
scroll to position [32, 0]
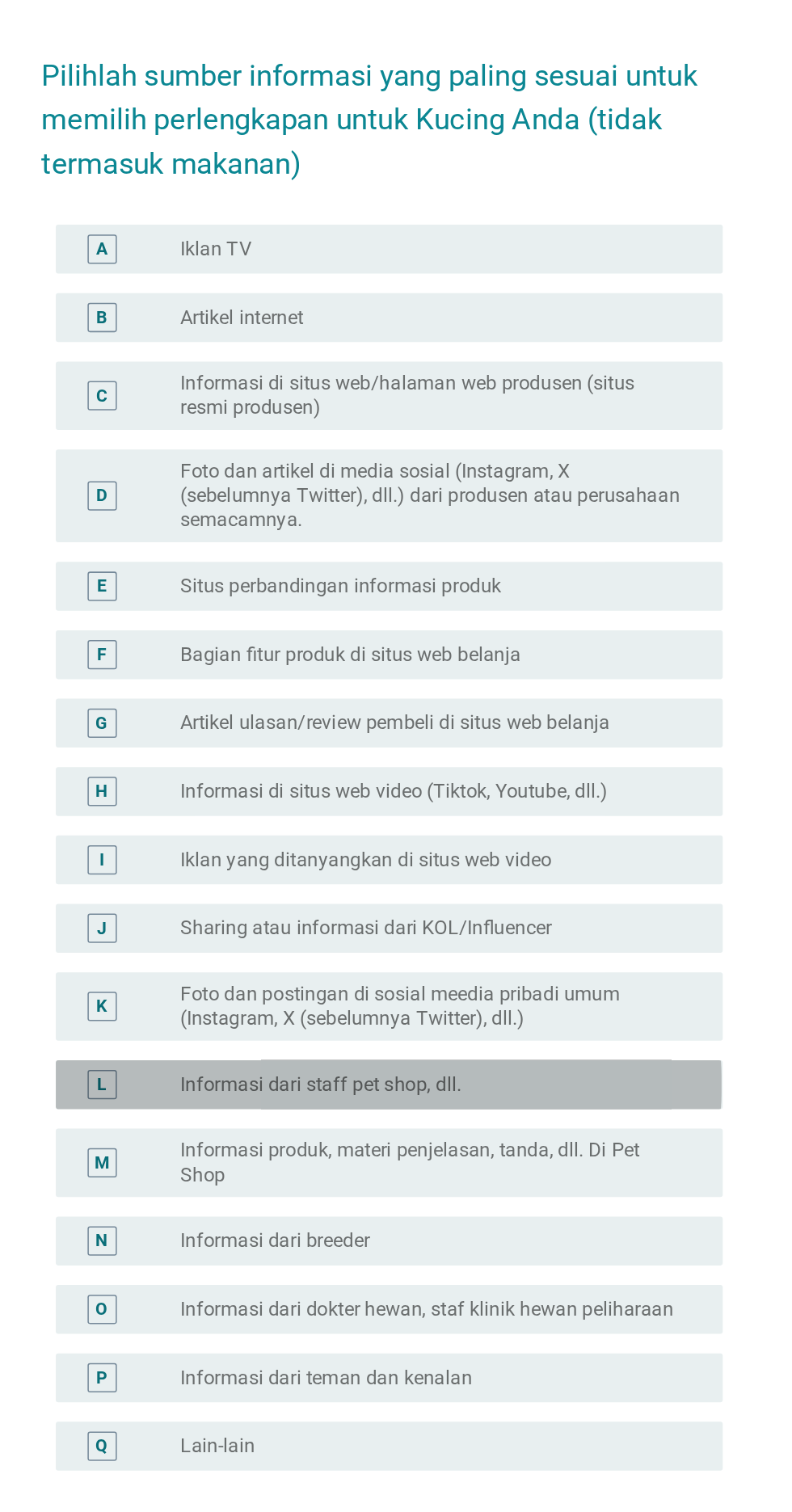
click at [598, 905] on div "radio_button_unchecked Informasi dari staff pet shop, dll." at bounding box center [435, 897] width 346 height 16
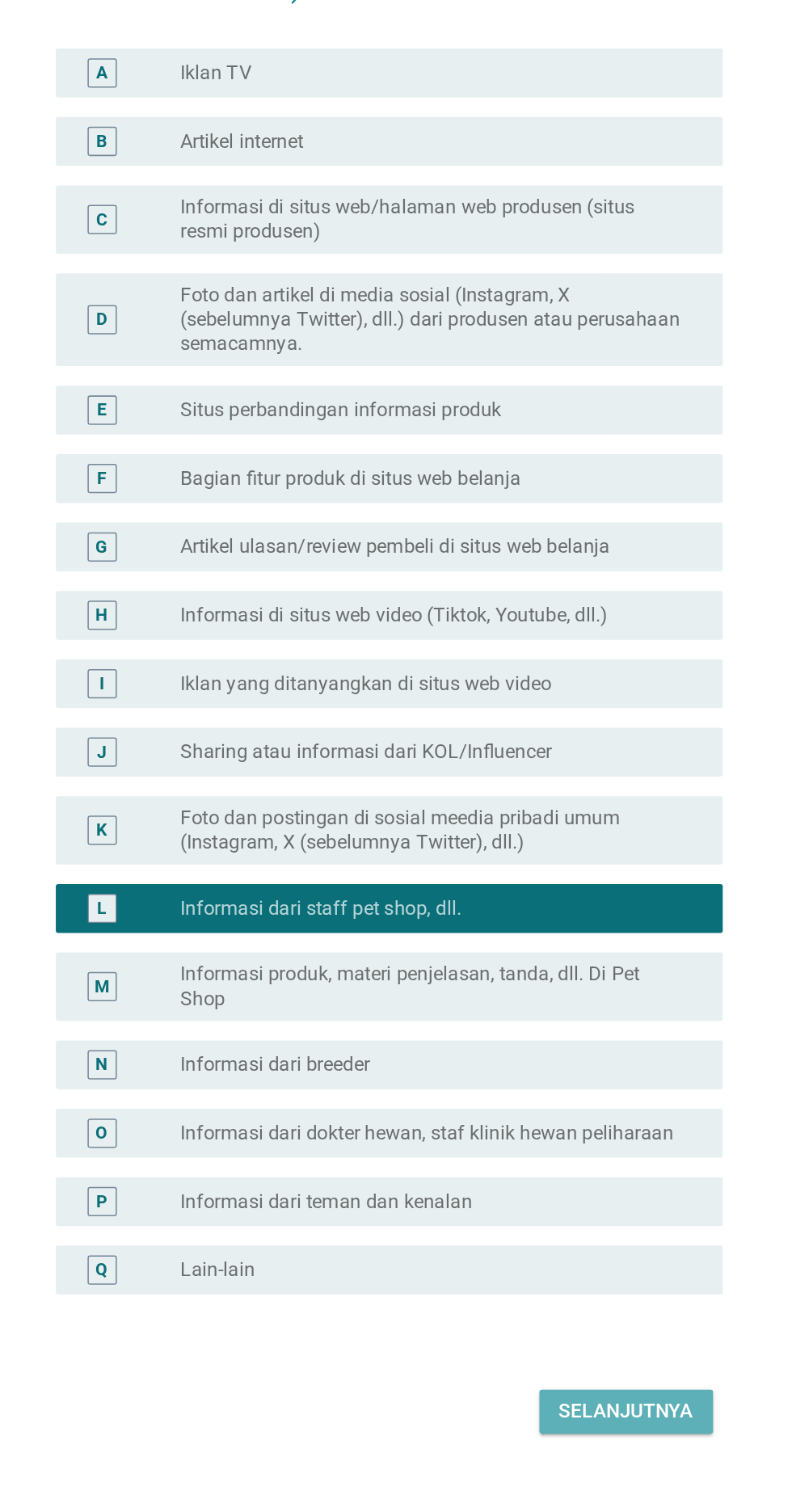
click at [561, 1239] on div "Selanjutnya" at bounding box center [557, 1229] width 89 height 19
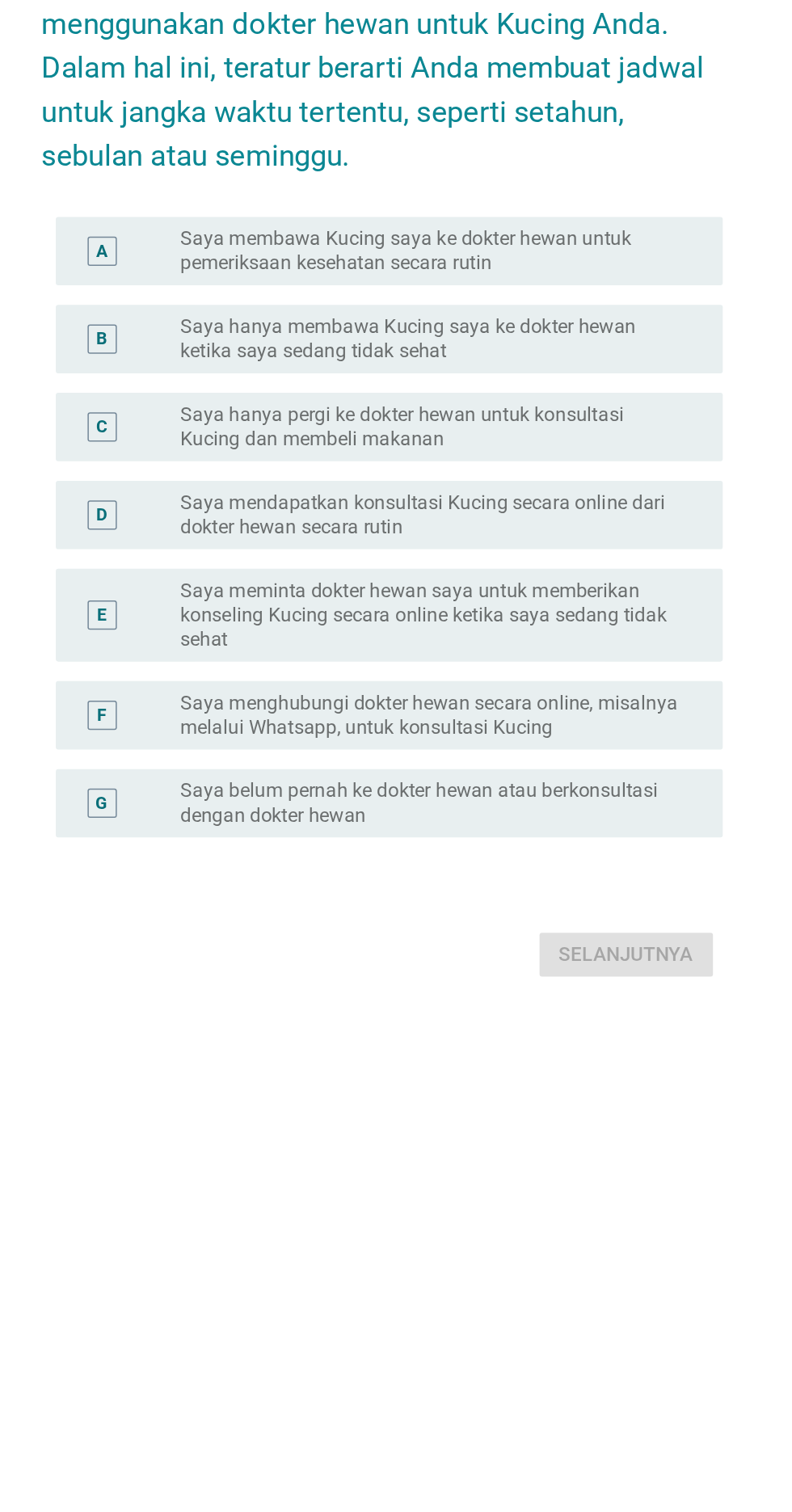
scroll to position [39, 0]
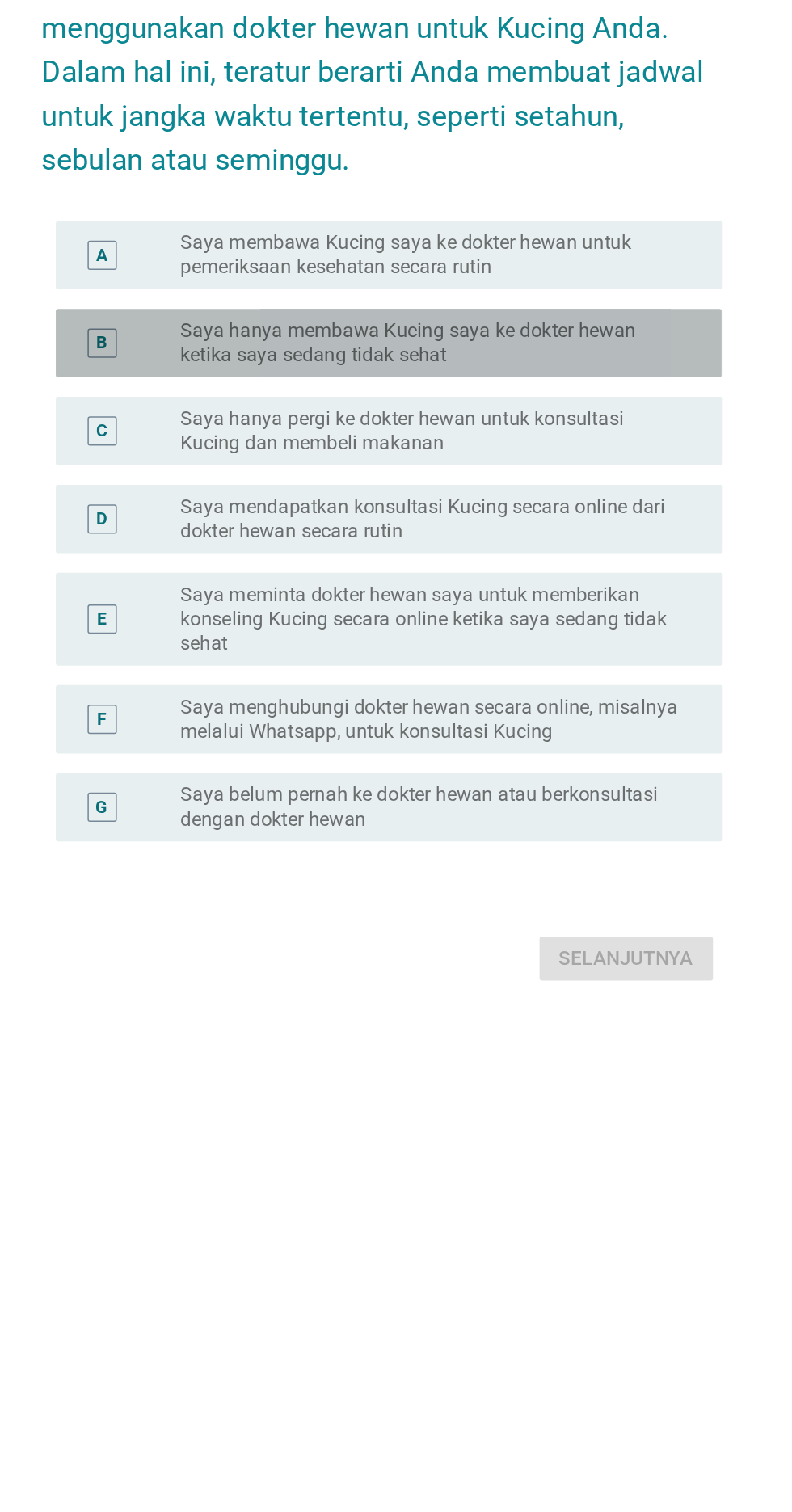
click at [591, 654] on label "Saya hanya membawa Kucing saya ke dokter hewan ketika saya sedang tidak sehat" at bounding box center [429, 638] width 333 height 32
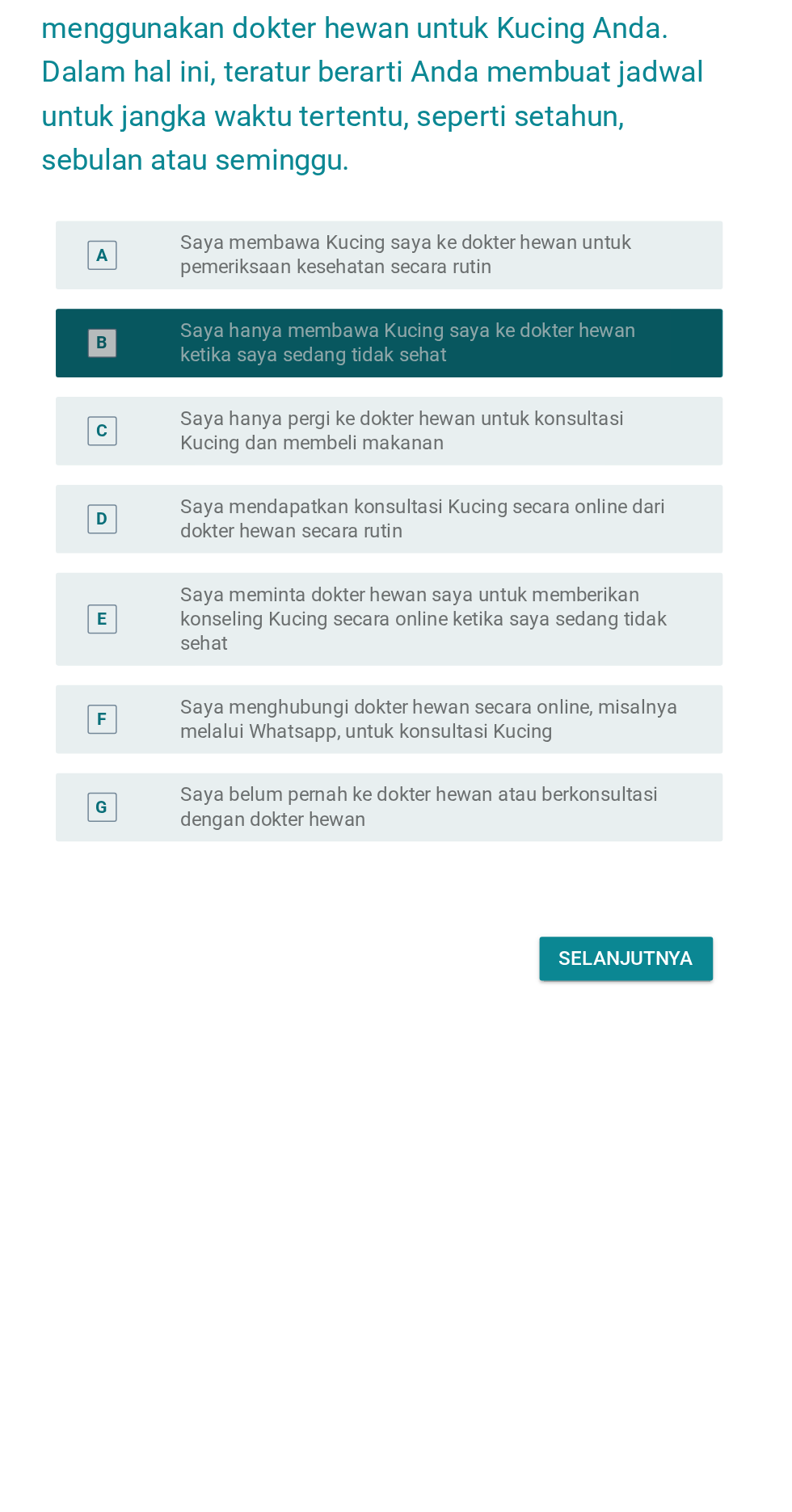
click at [592, 654] on label "Saya hanya membawa Kucing saya ke dokter hewan ketika saya sedang tidak sehat" at bounding box center [429, 638] width 333 height 32
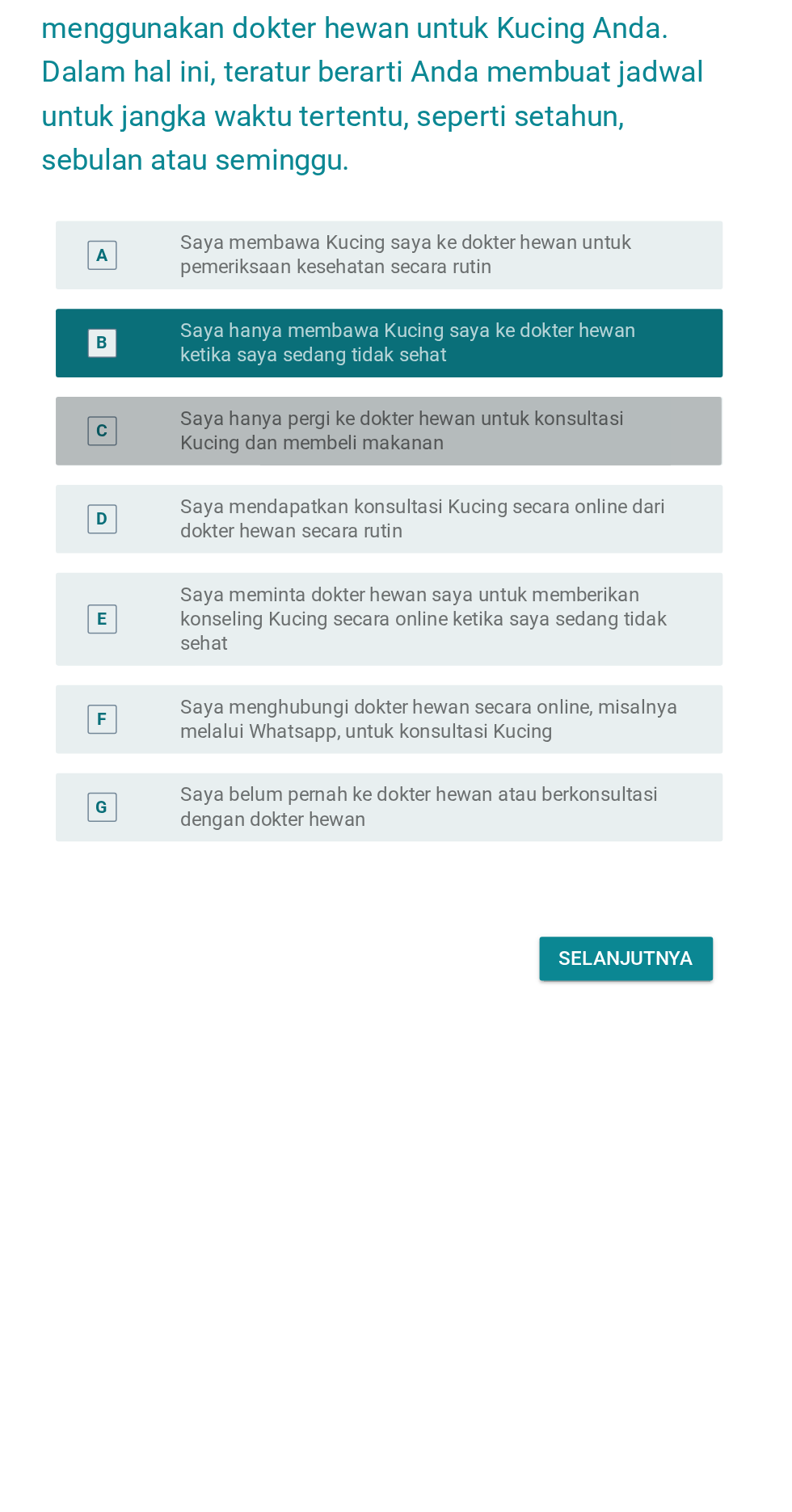
click at [590, 713] on label "Saya hanya pergi ke dokter hewan untuk konsultasi Kucing dan membeli makanan" at bounding box center [429, 697] width 333 height 32
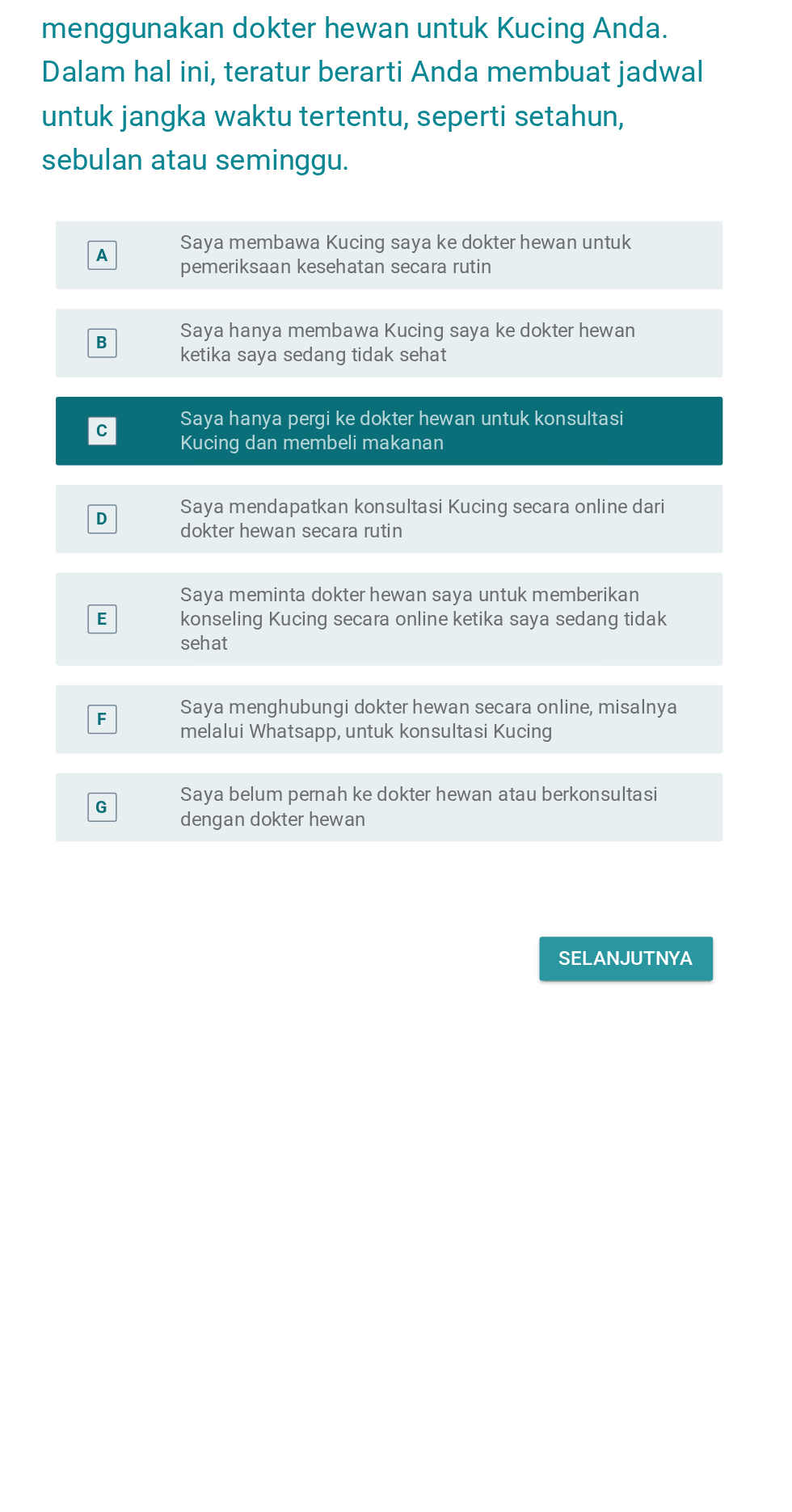
click at [595, 1055] on div "Selanjutnya" at bounding box center [557, 1045] width 89 height 19
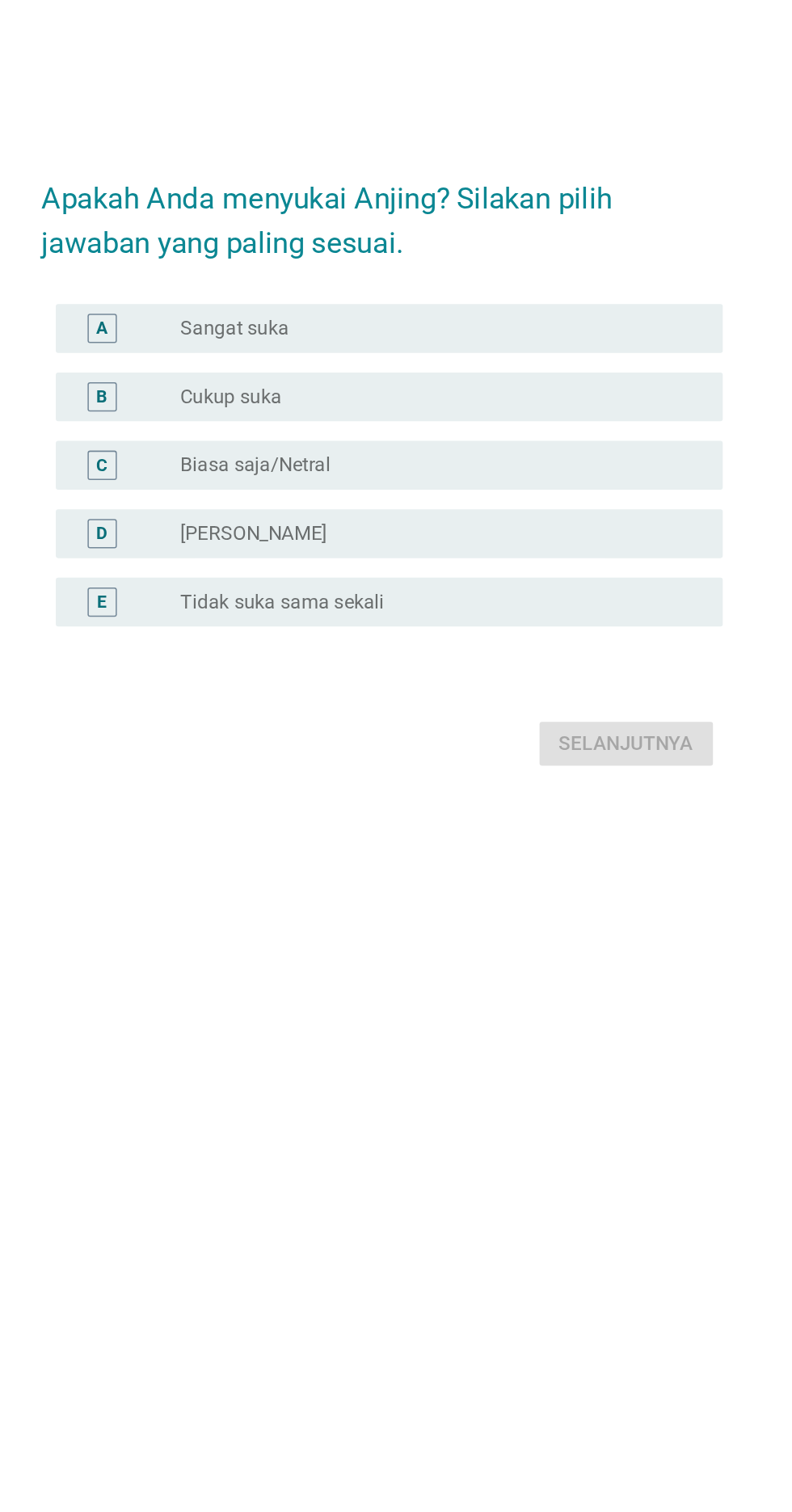
scroll to position [137, 0]
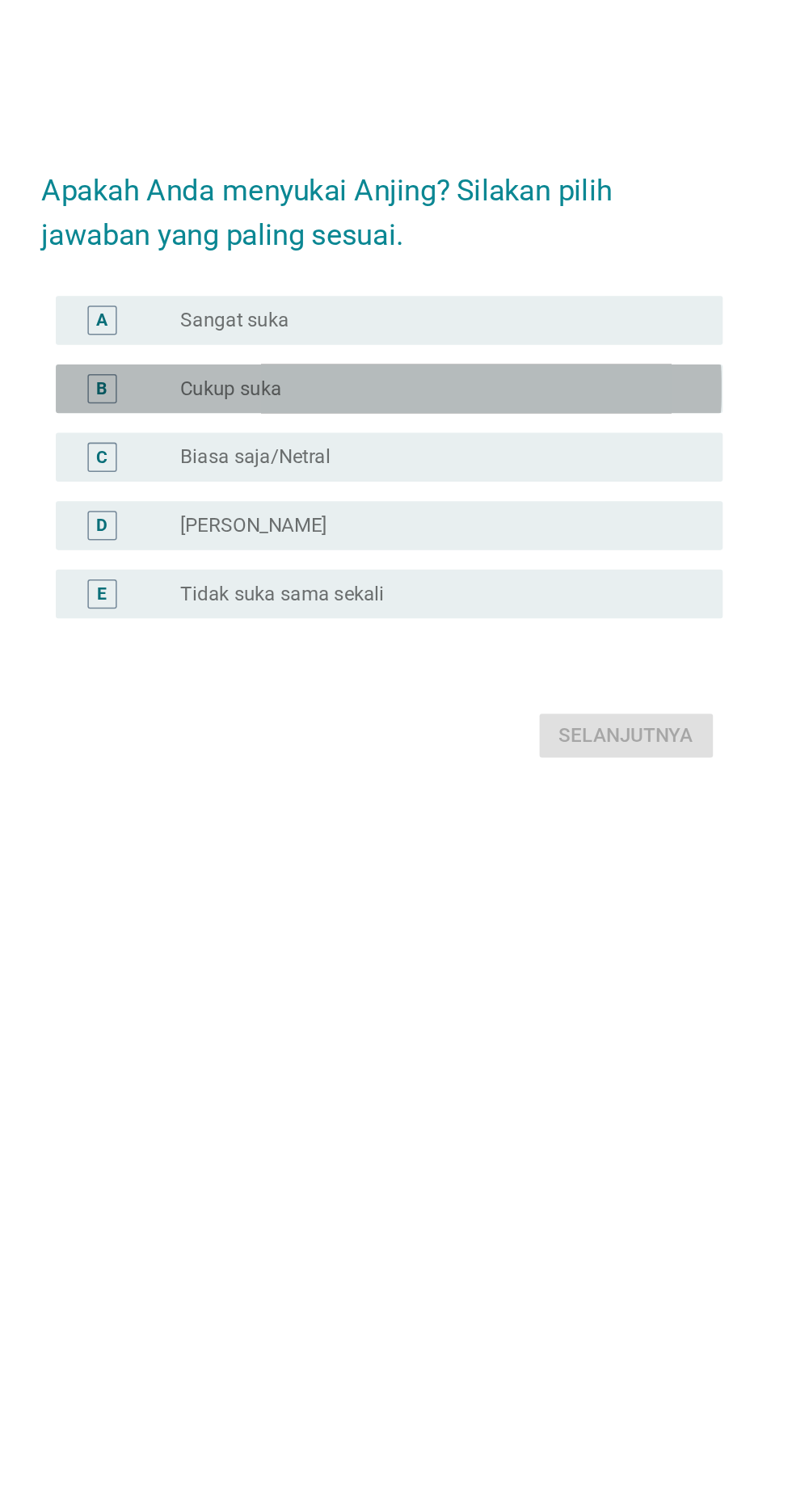
click at [550, 657] on div "B radio_button_unchecked Cukup suka" at bounding box center [401, 673] width 441 height 32
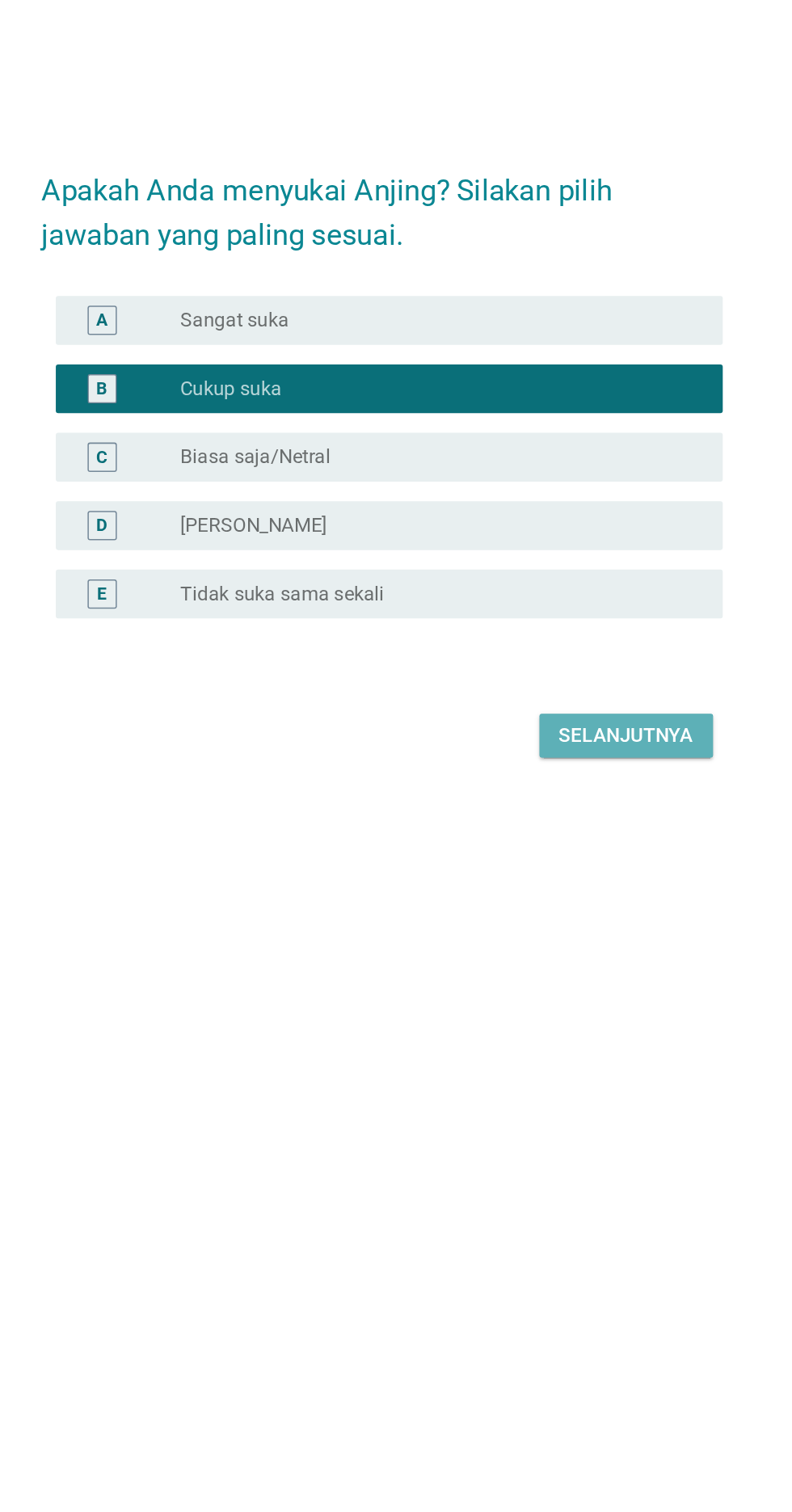
click at [545, 893] on div "Selanjutnya" at bounding box center [557, 902] width 89 height 19
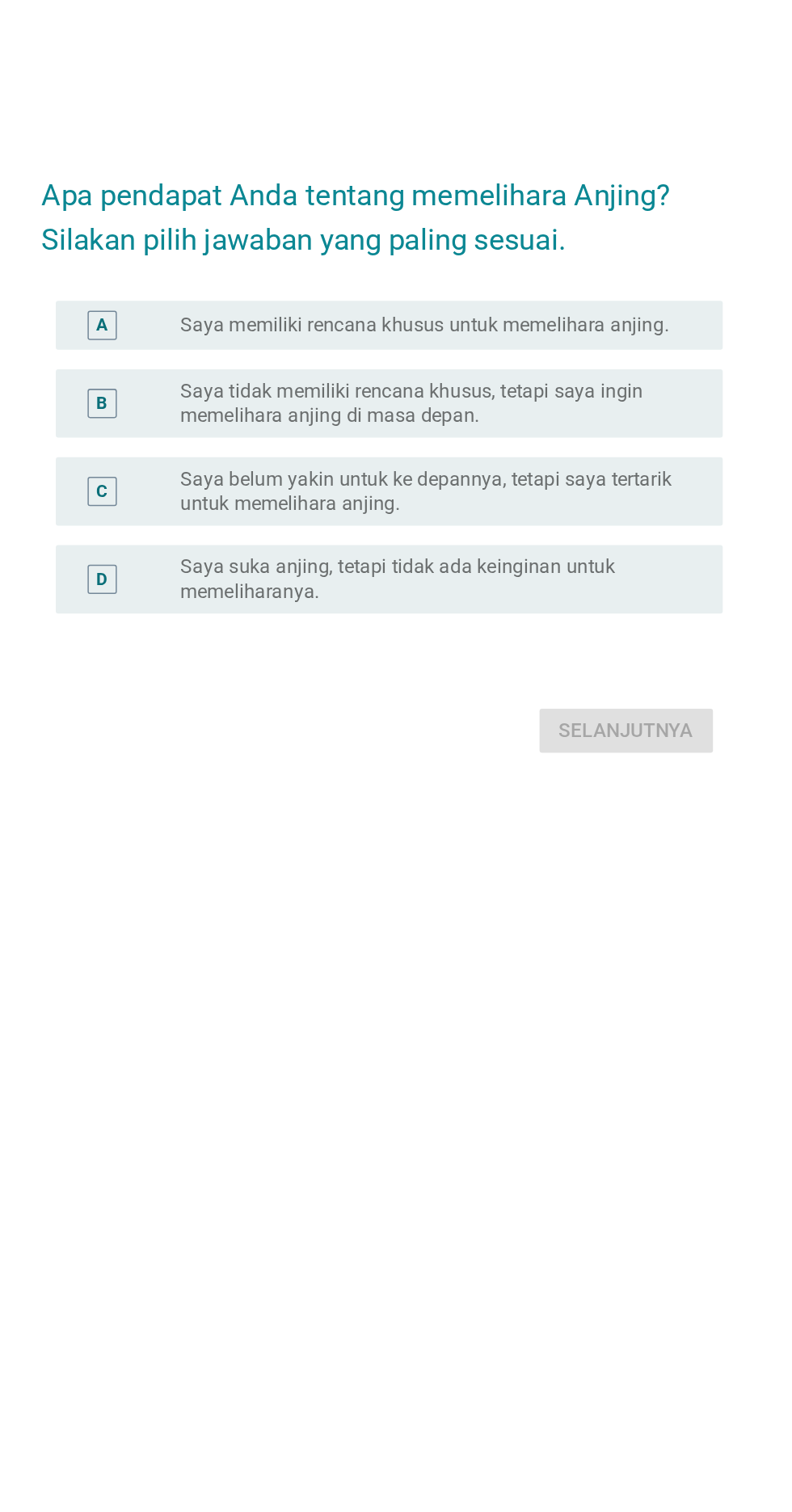
scroll to position [4, 0]
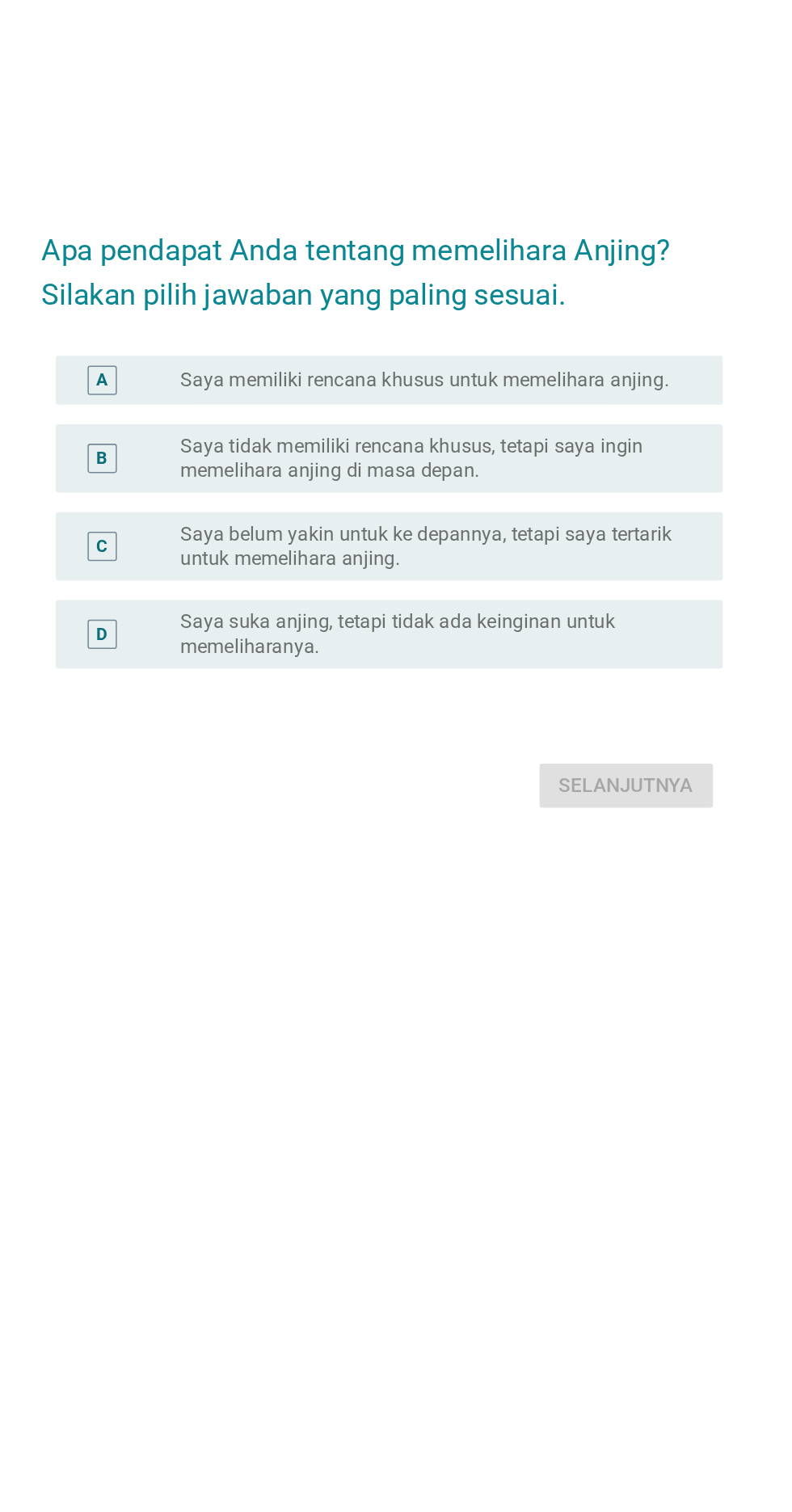
click at [498, 852] on label "Saya suka anjing, tetapi tidak ada keinginan untuk memeliharanya." at bounding box center [429, 836] width 333 height 32
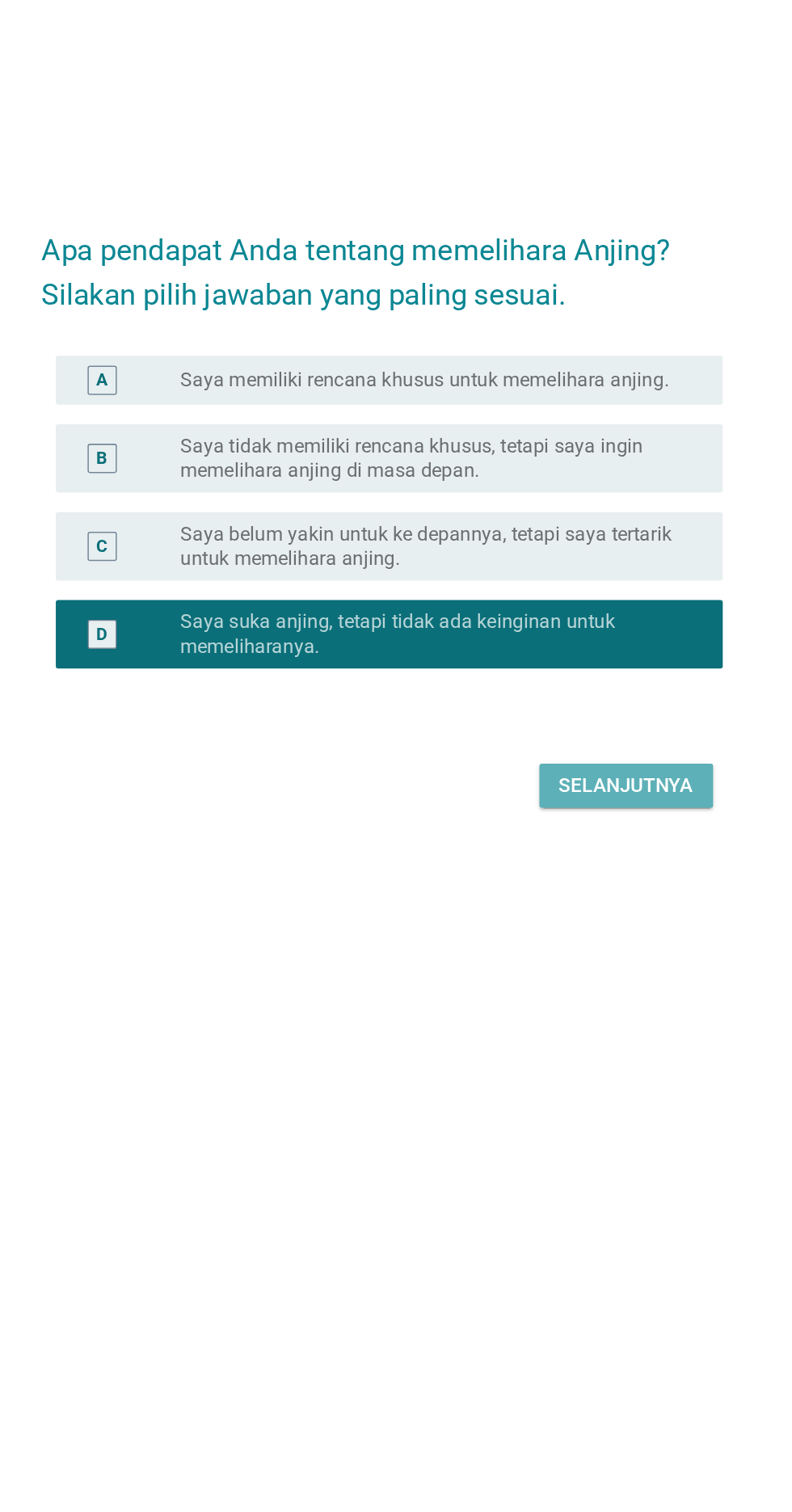
click at [538, 945] on div "Selanjutnya" at bounding box center [557, 935] width 89 height 19
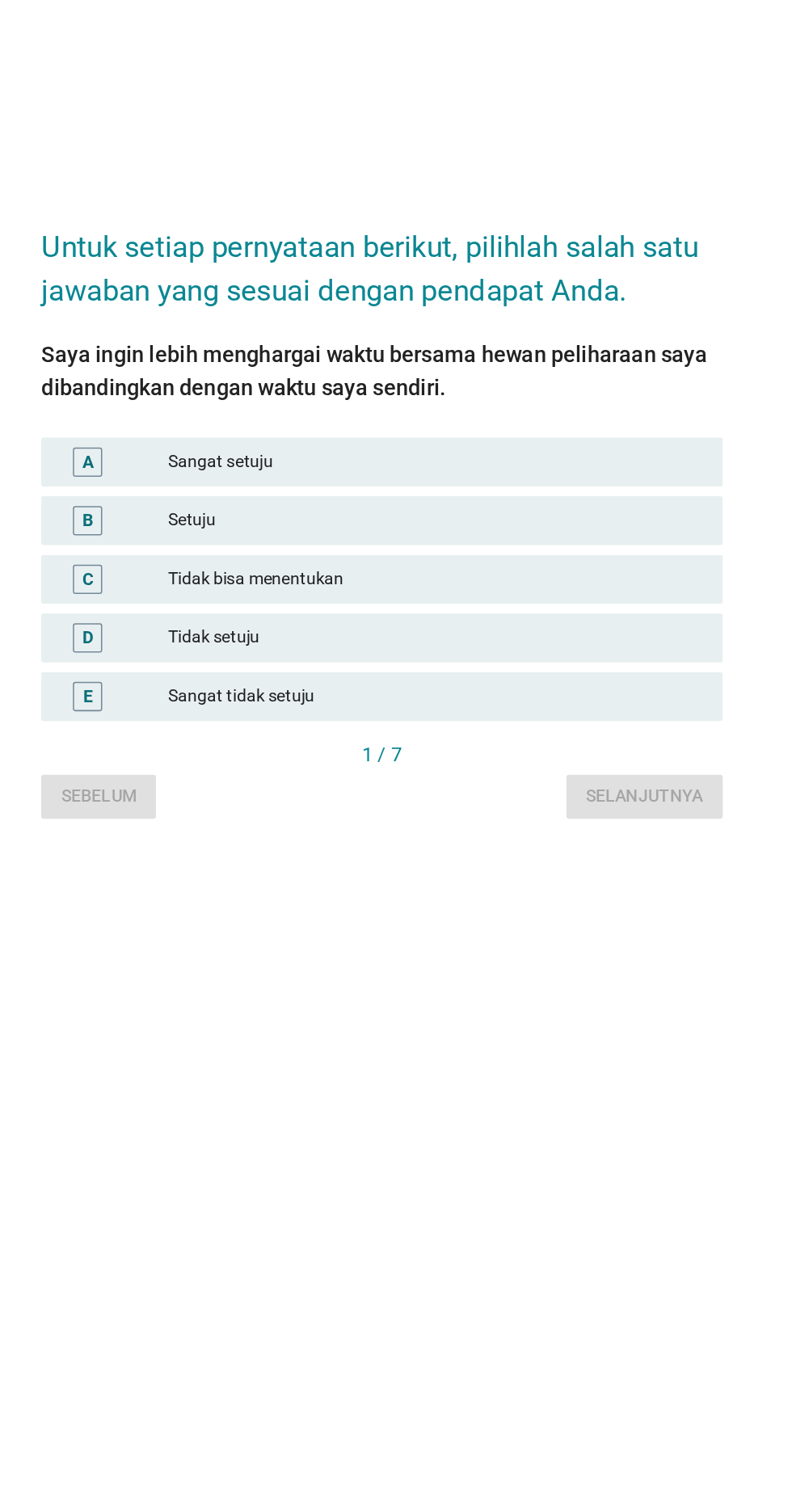
scroll to position [0, 0]
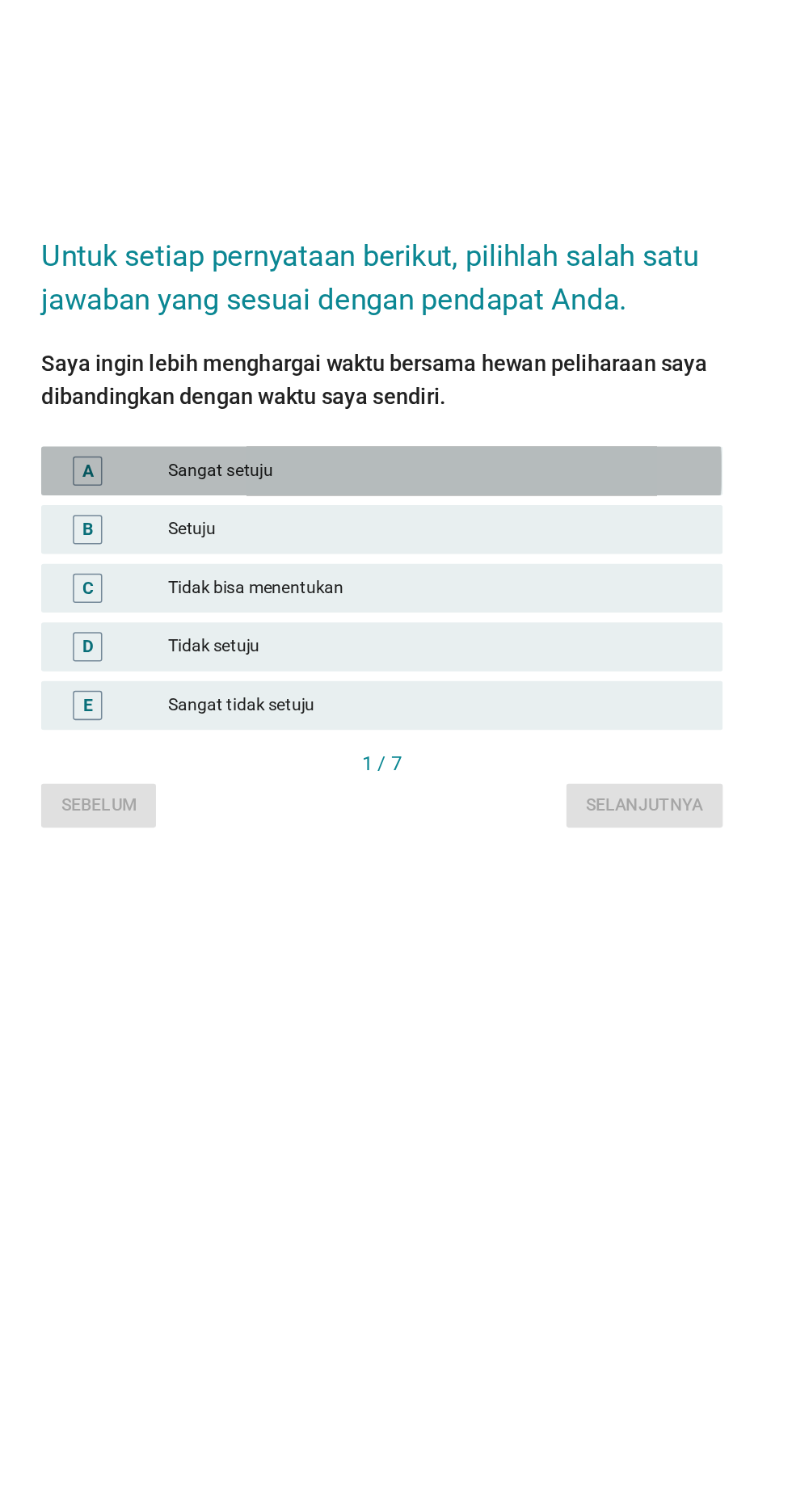
click at [540, 735] on div "Sangat setuju" at bounding box center [432, 724] width 354 height 19
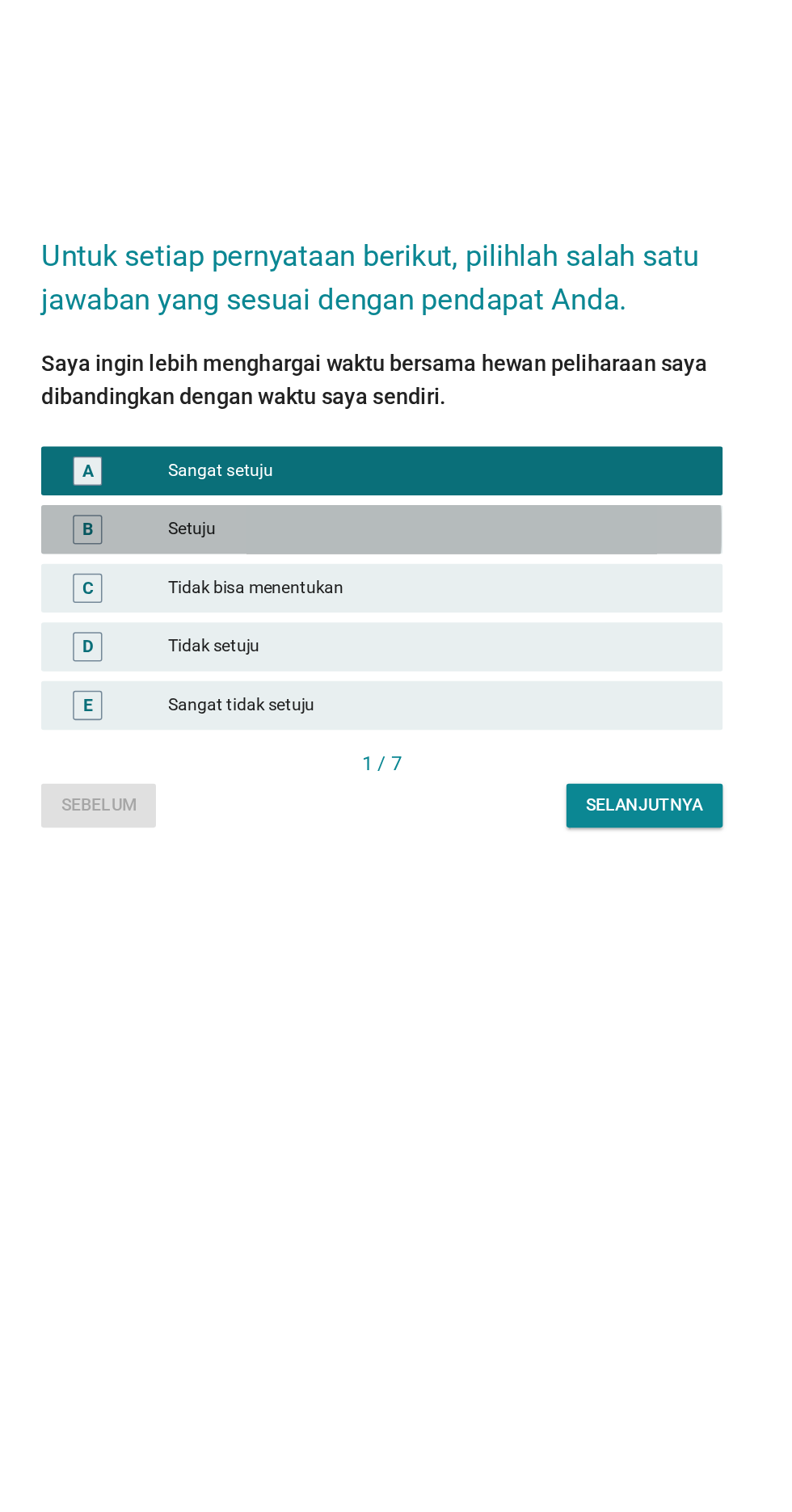
click at [507, 780] on div "B Setuju" at bounding box center [396, 764] width 451 height 32
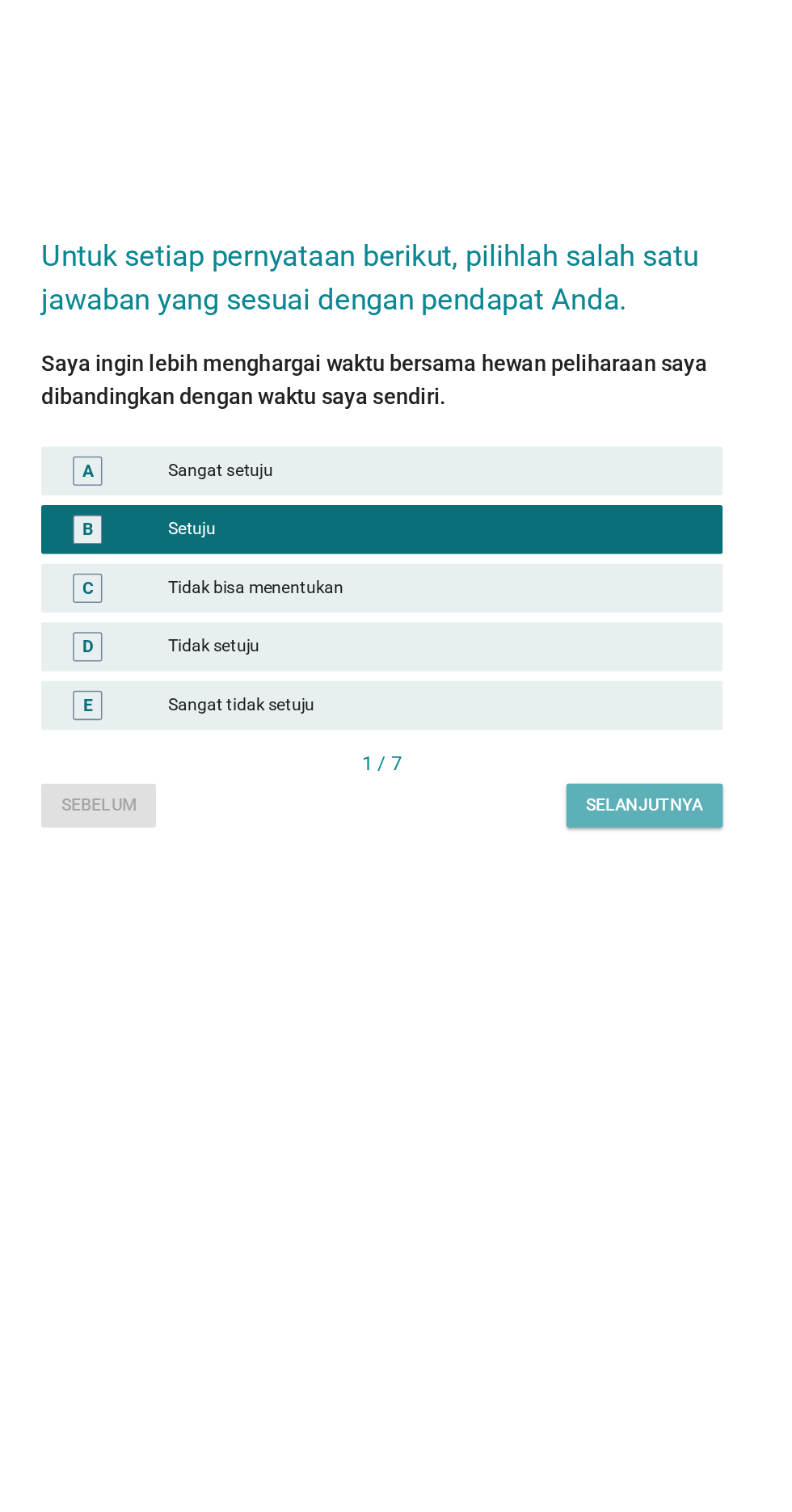
click at [562, 954] on div "Selanjutnya" at bounding box center [570, 945] width 78 height 17
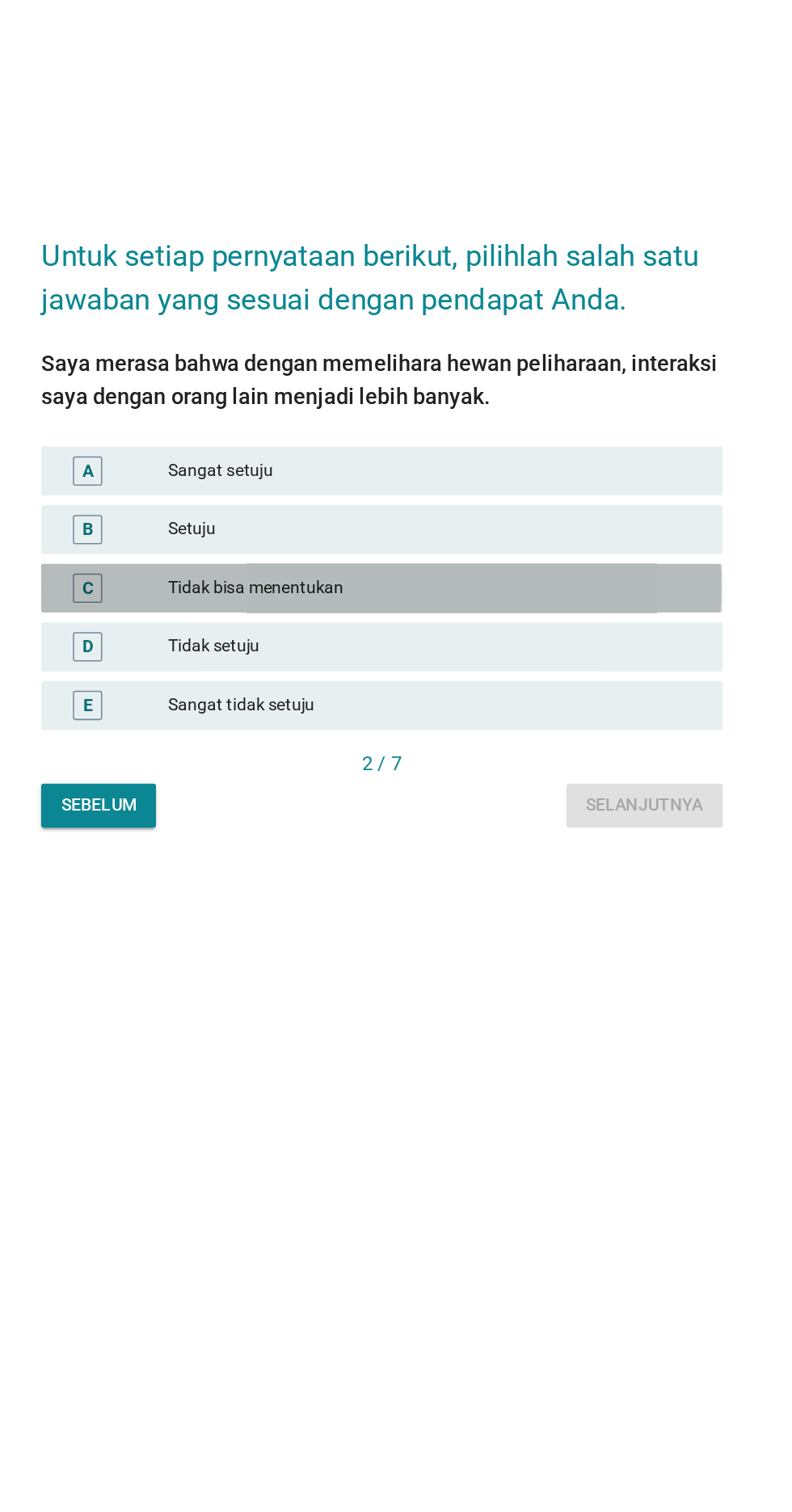
click at [504, 812] on div "Tidak bisa menentukan" at bounding box center [432, 802] width 354 height 19
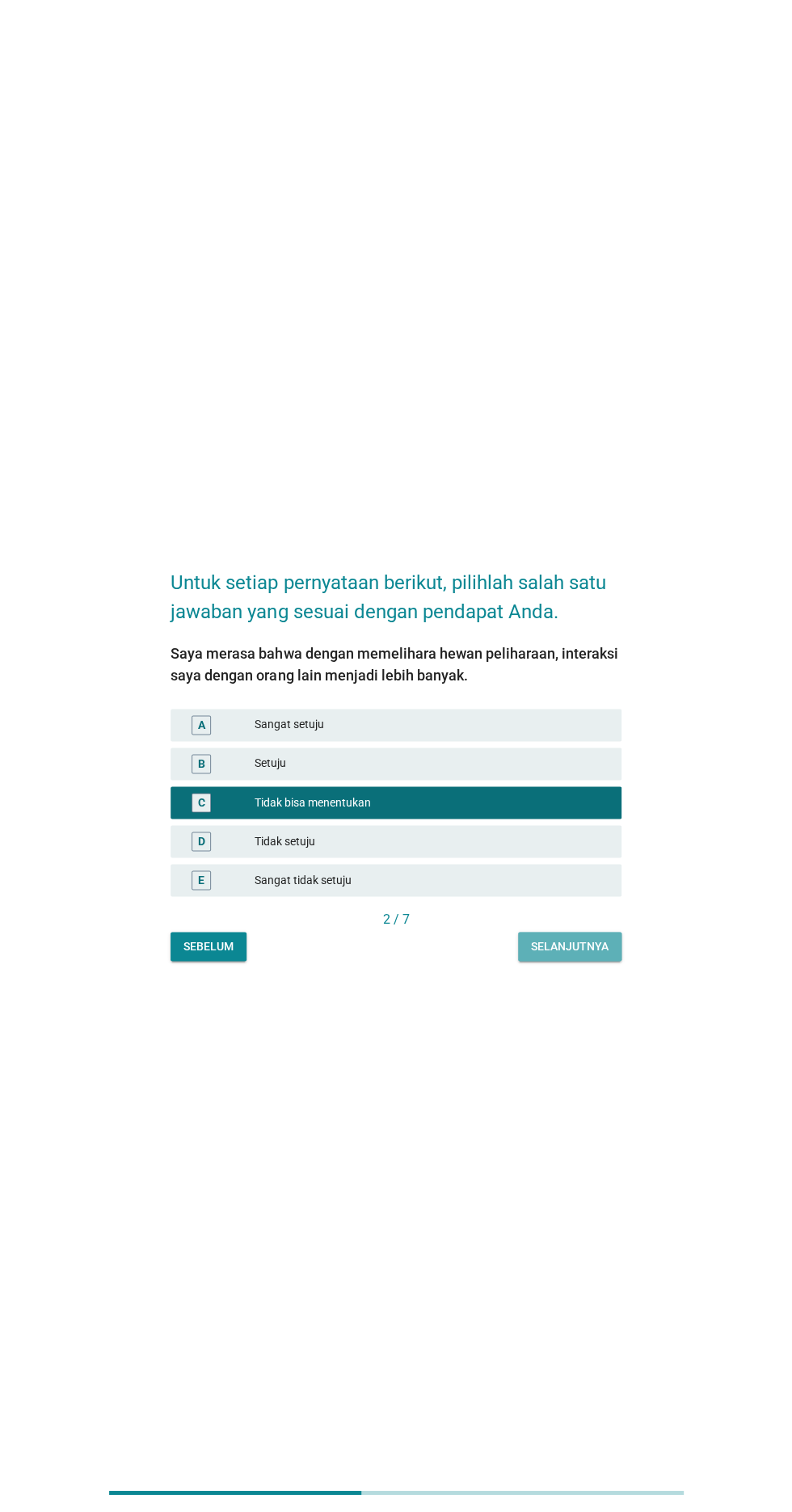
click at [591, 954] on div "Selanjutnya" at bounding box center [570, 945] width 78 height 17
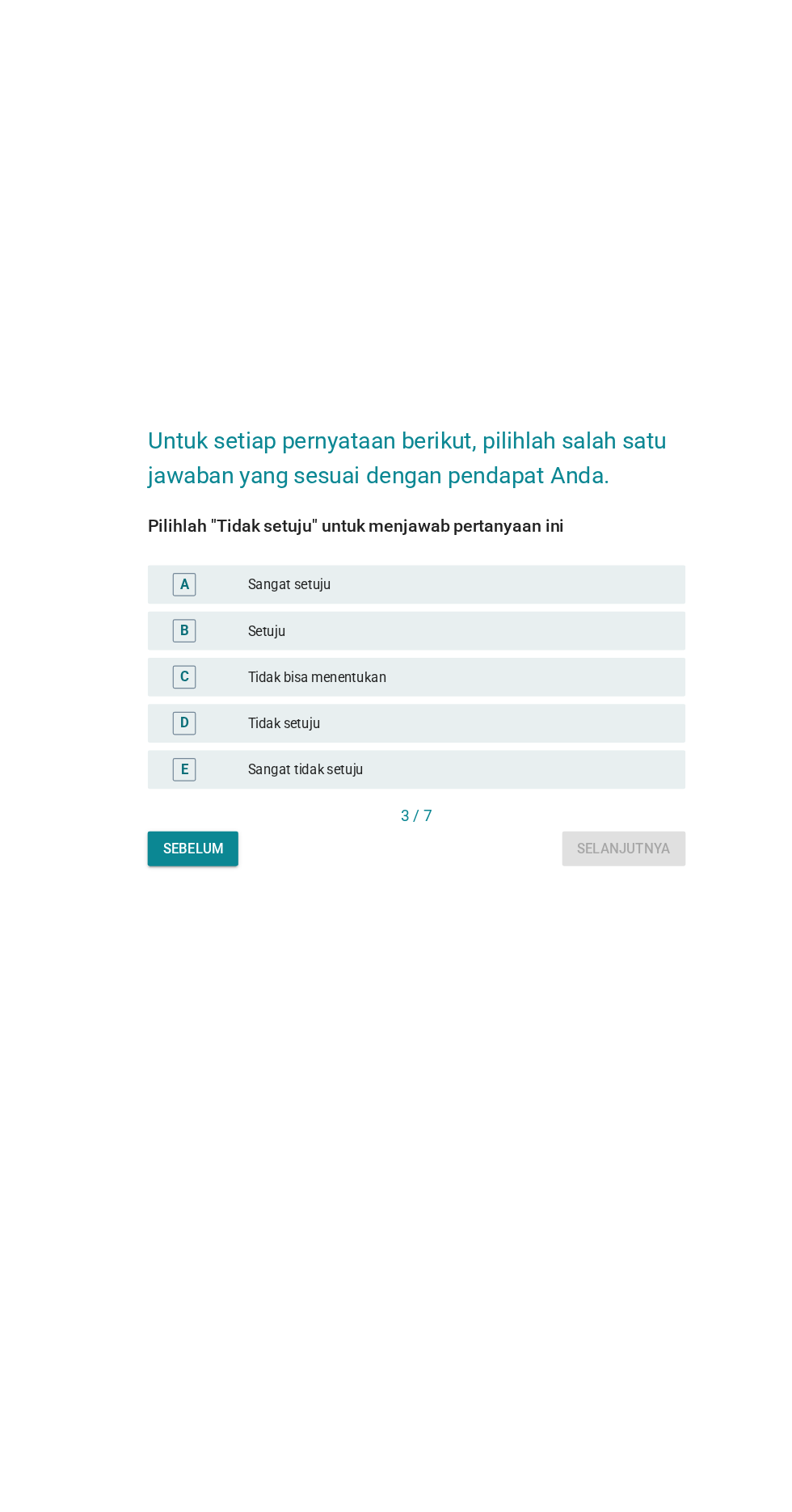
scroll to position [11, 0]
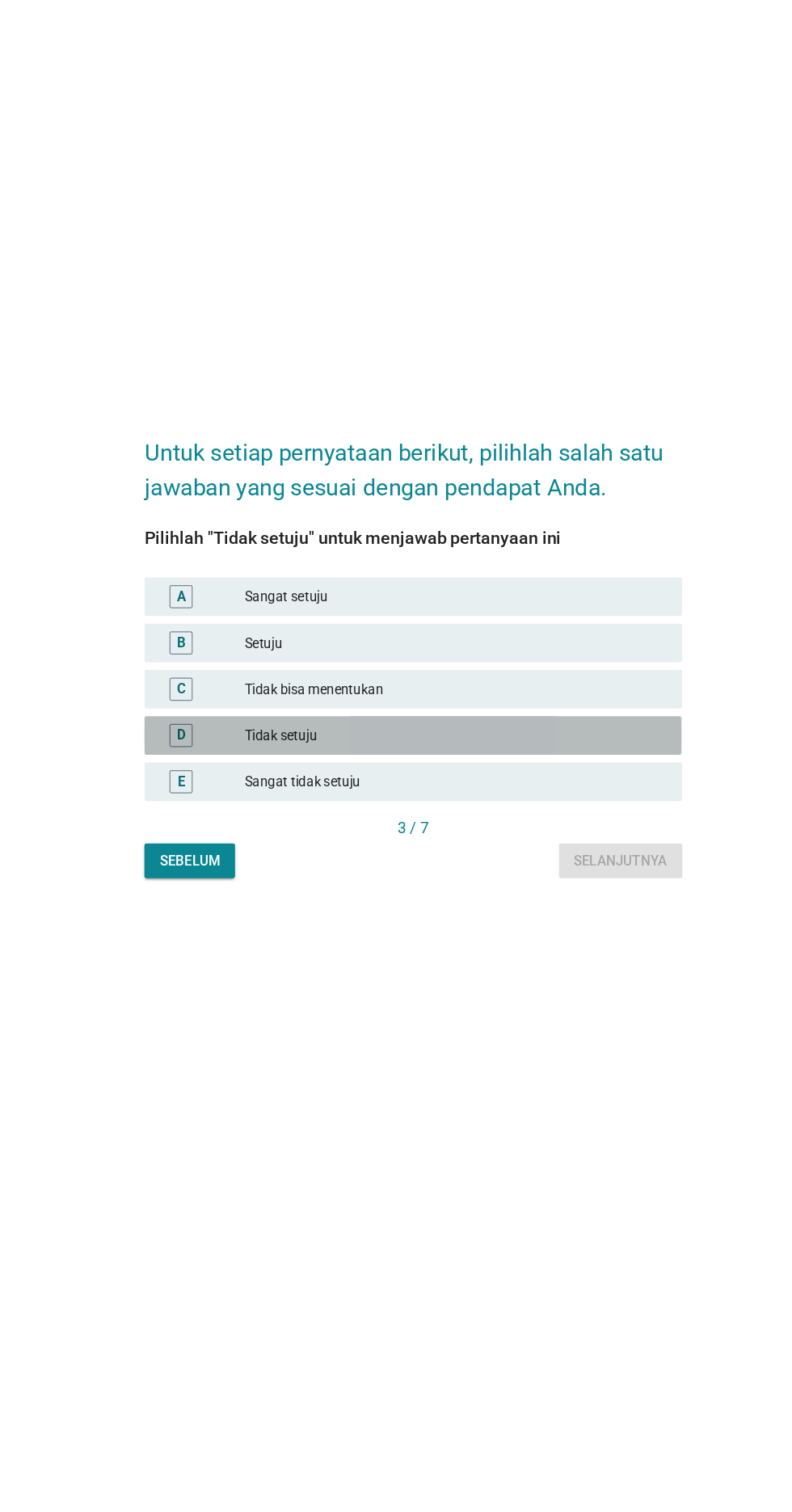
click at [490, 830] on div "Tidak setuju" at bounding box center [432, 819] width 354 height 19
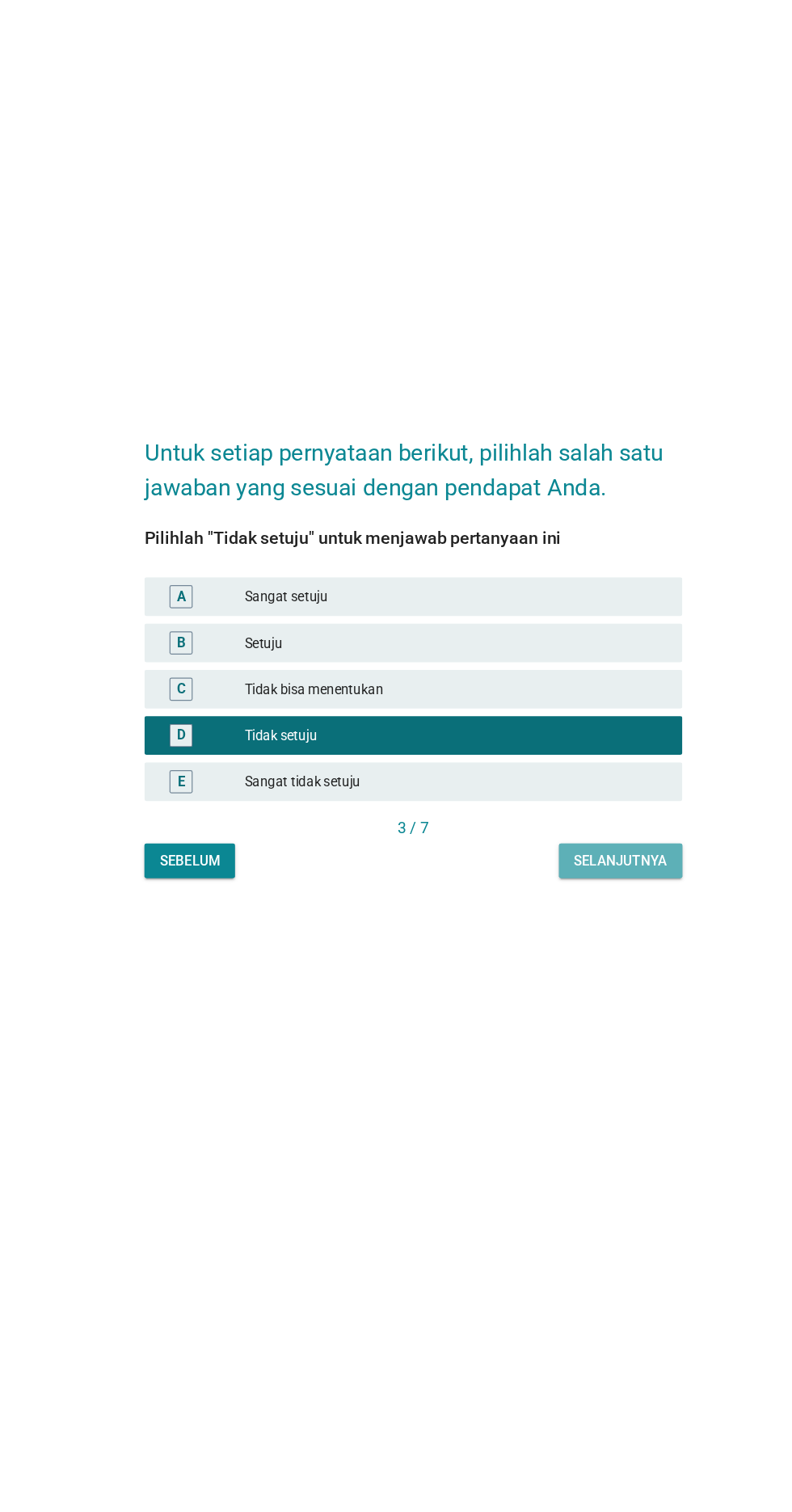
click at [575, 933] on div "Selanjutnya" at bounding box center [570, 924] width 78 height 17
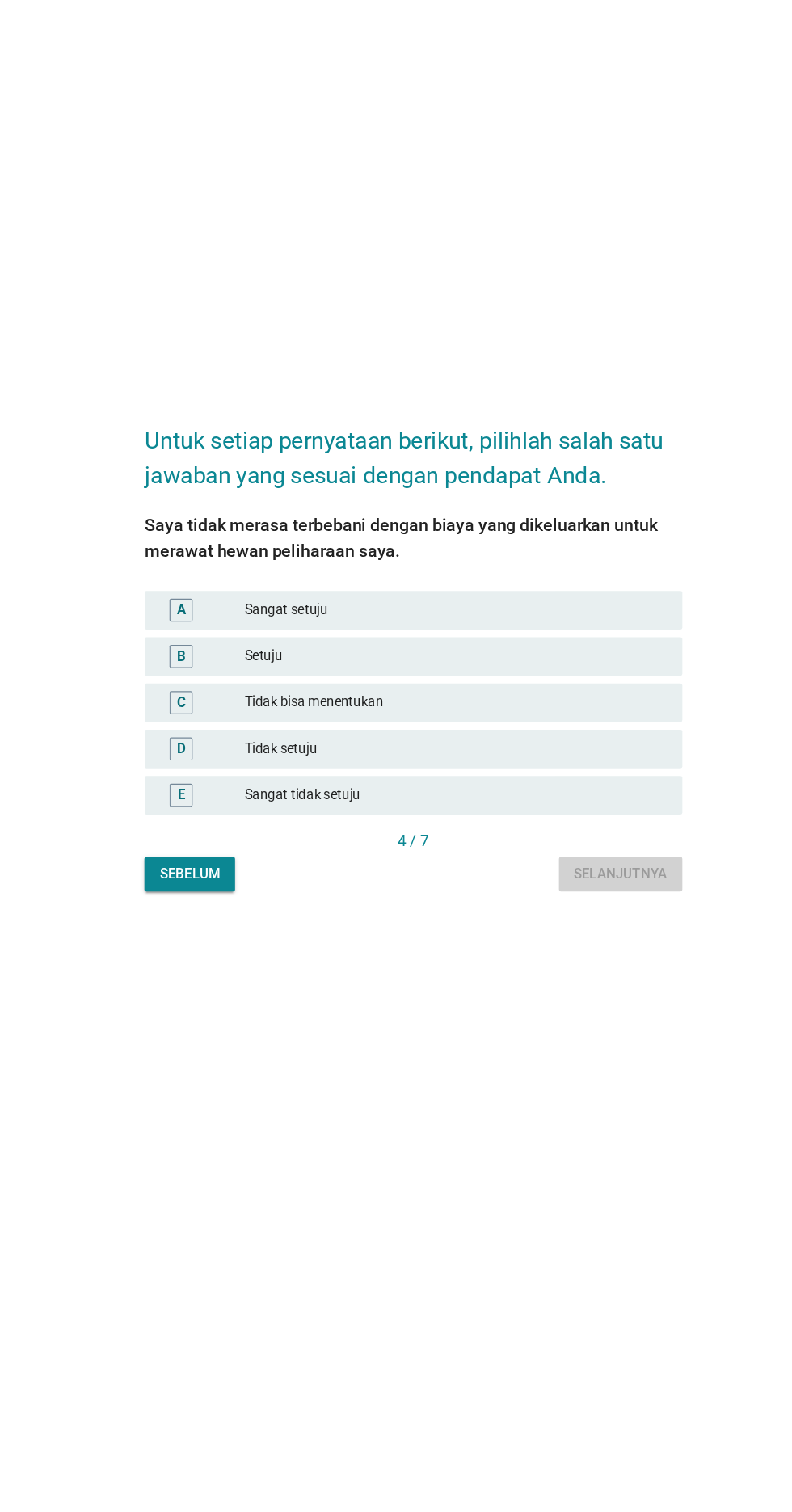
scroll to position [0, 0]
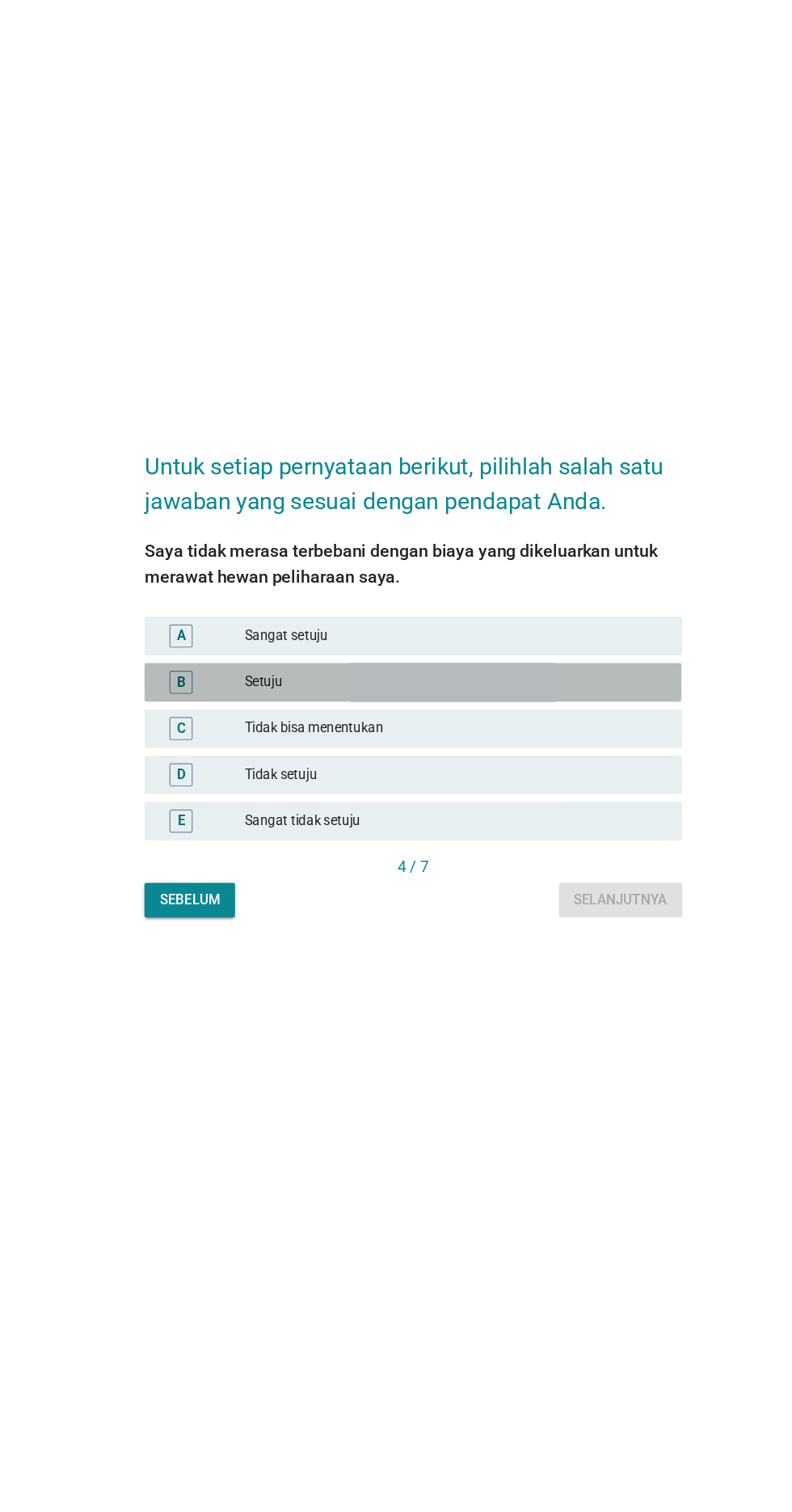
click at [581, 774] on div "Setuju" at bounding box center [432, 763] width 354 height 19
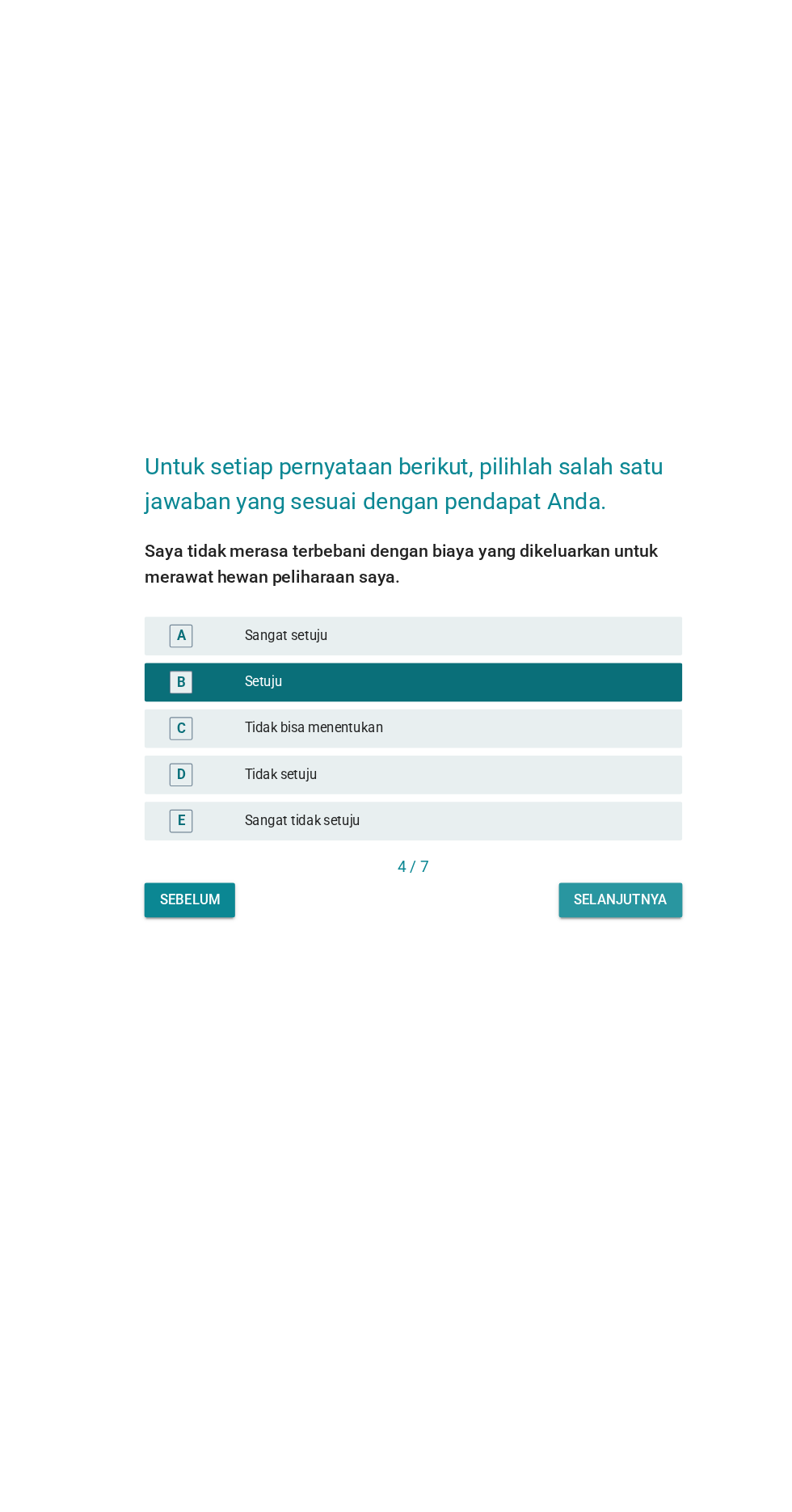
click at [575, 954] on div "Selanjutnya" at bounding box center [570, 945] width 78 height 17
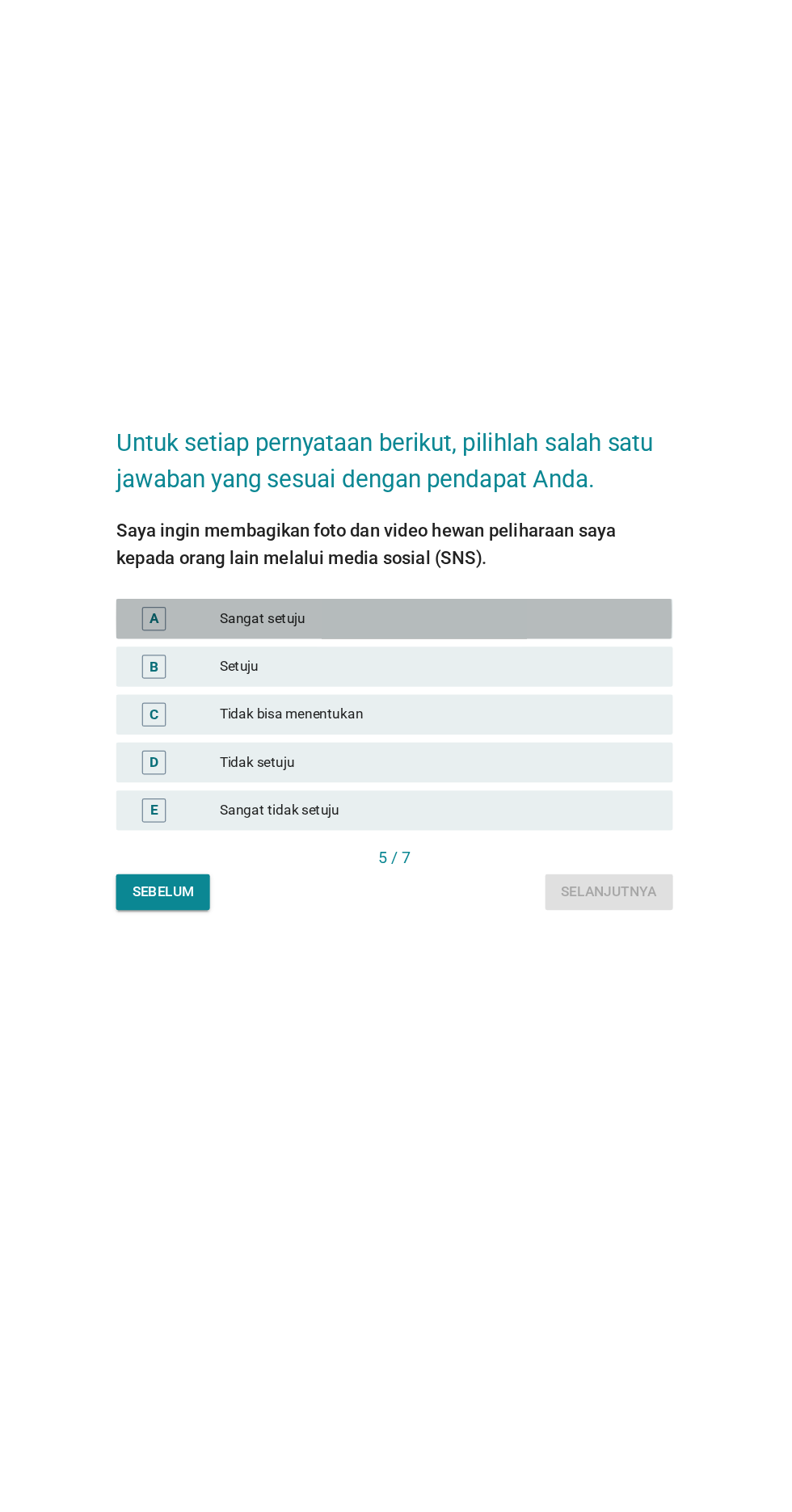
click at [591, 741] on div "A Sangat setuju" at bounding box center [396, 725] width 451 height 32
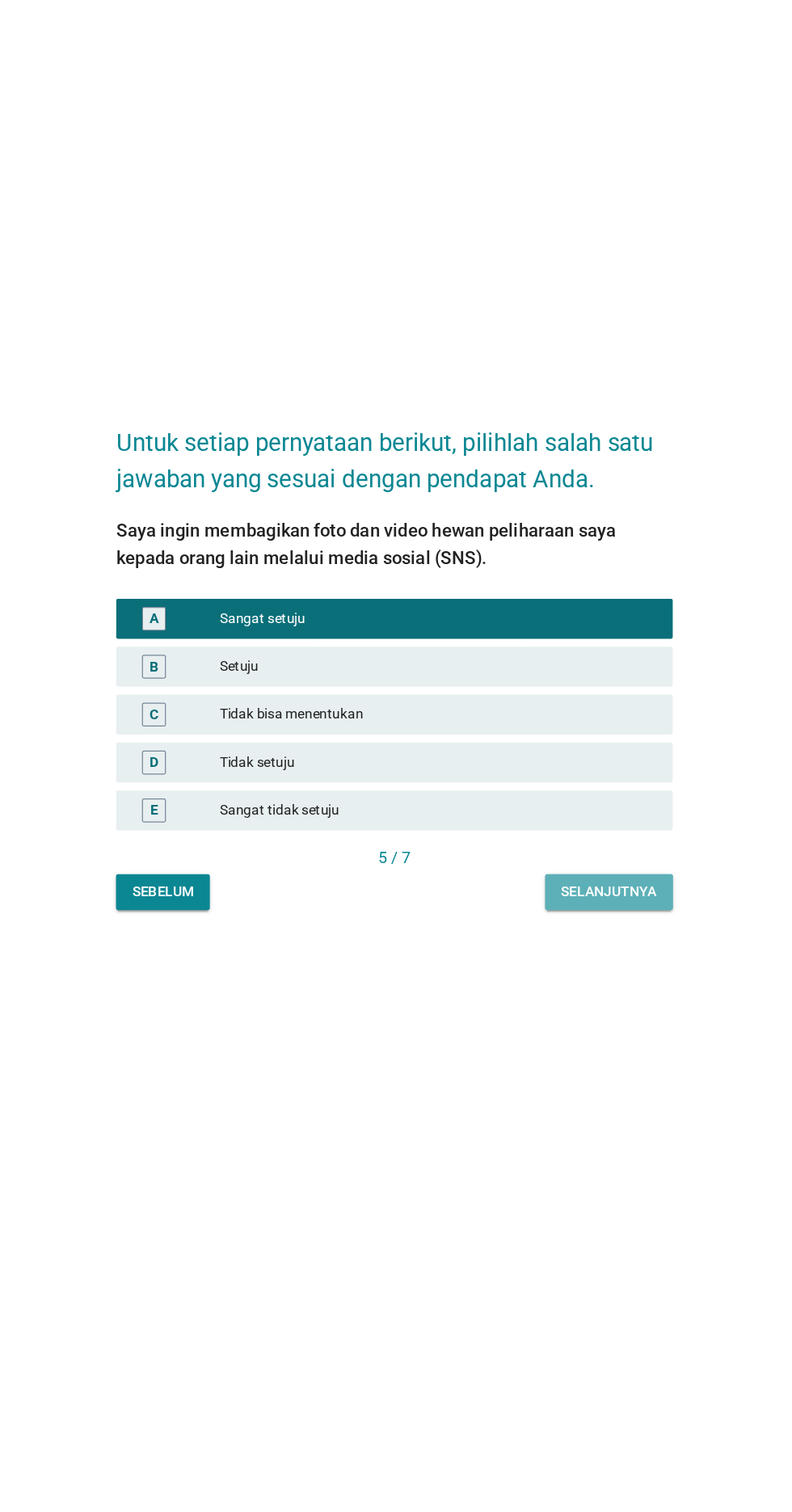
click at [587, 954] on div "Selanjutnya" at bounding box center [570, 945] width 78 height 17
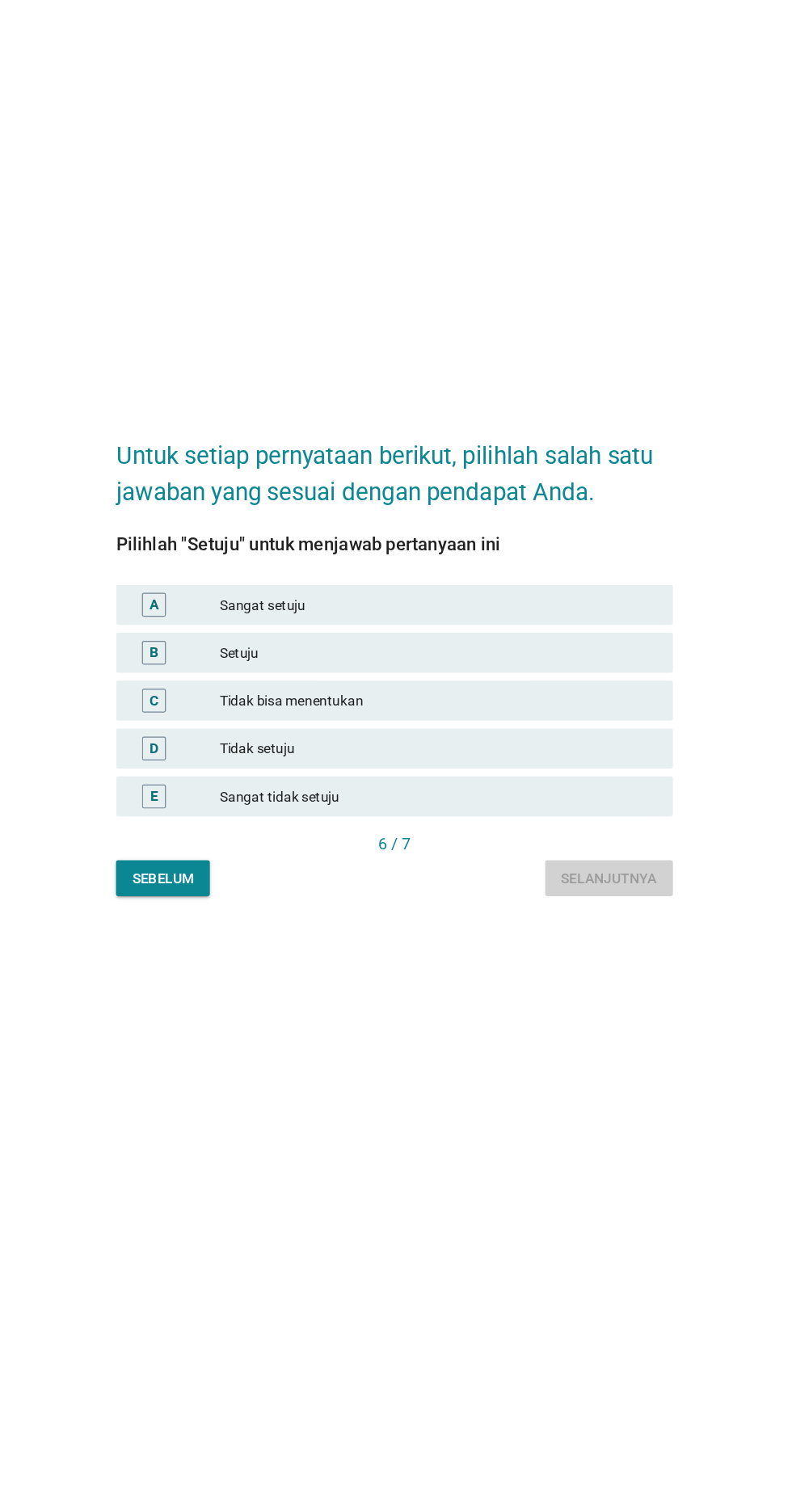
scroll to position [11, 0]
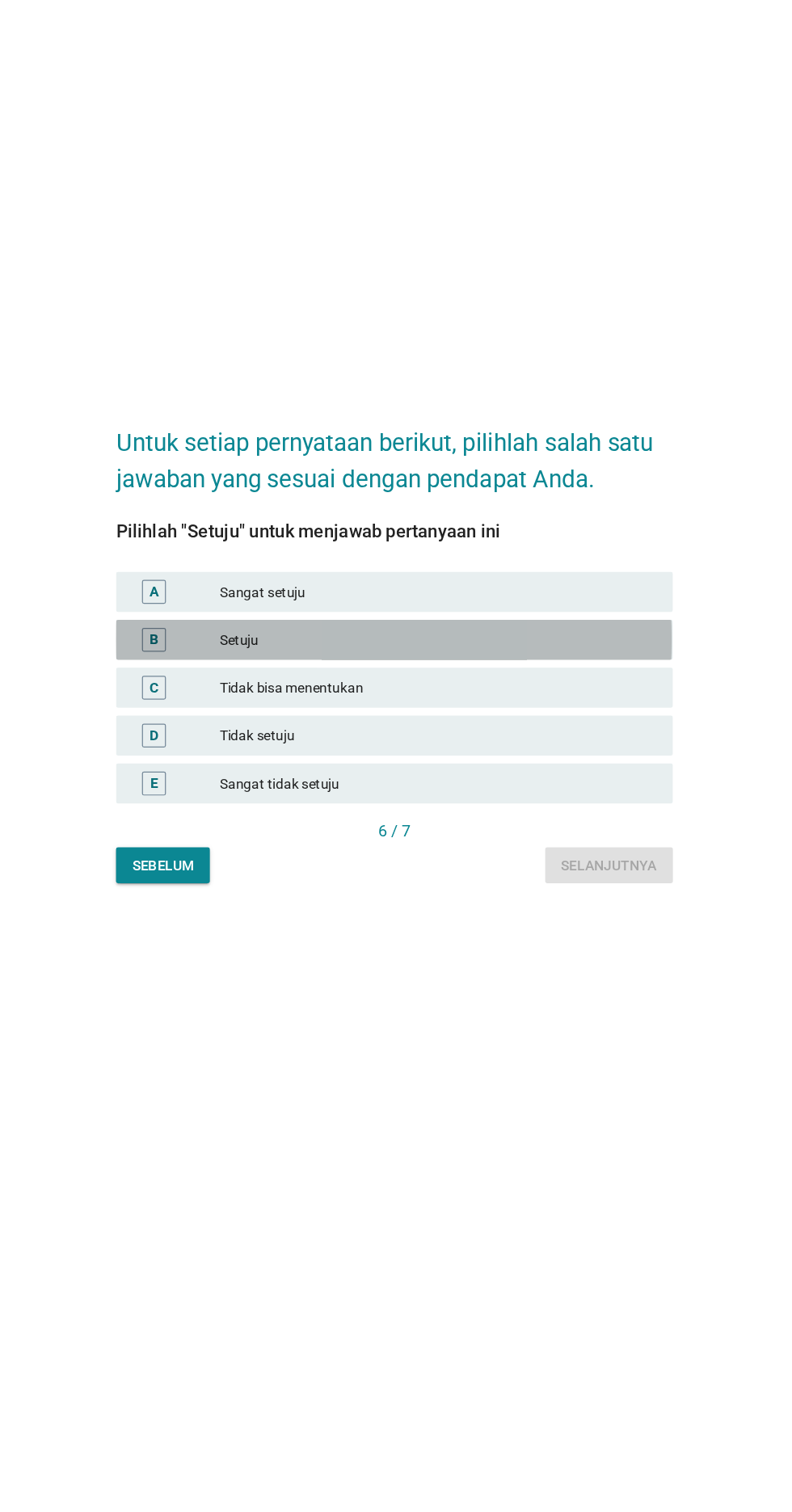
click at [564, 752] on div "Setuju" at bounding box center [432, 741] width 354 height 19
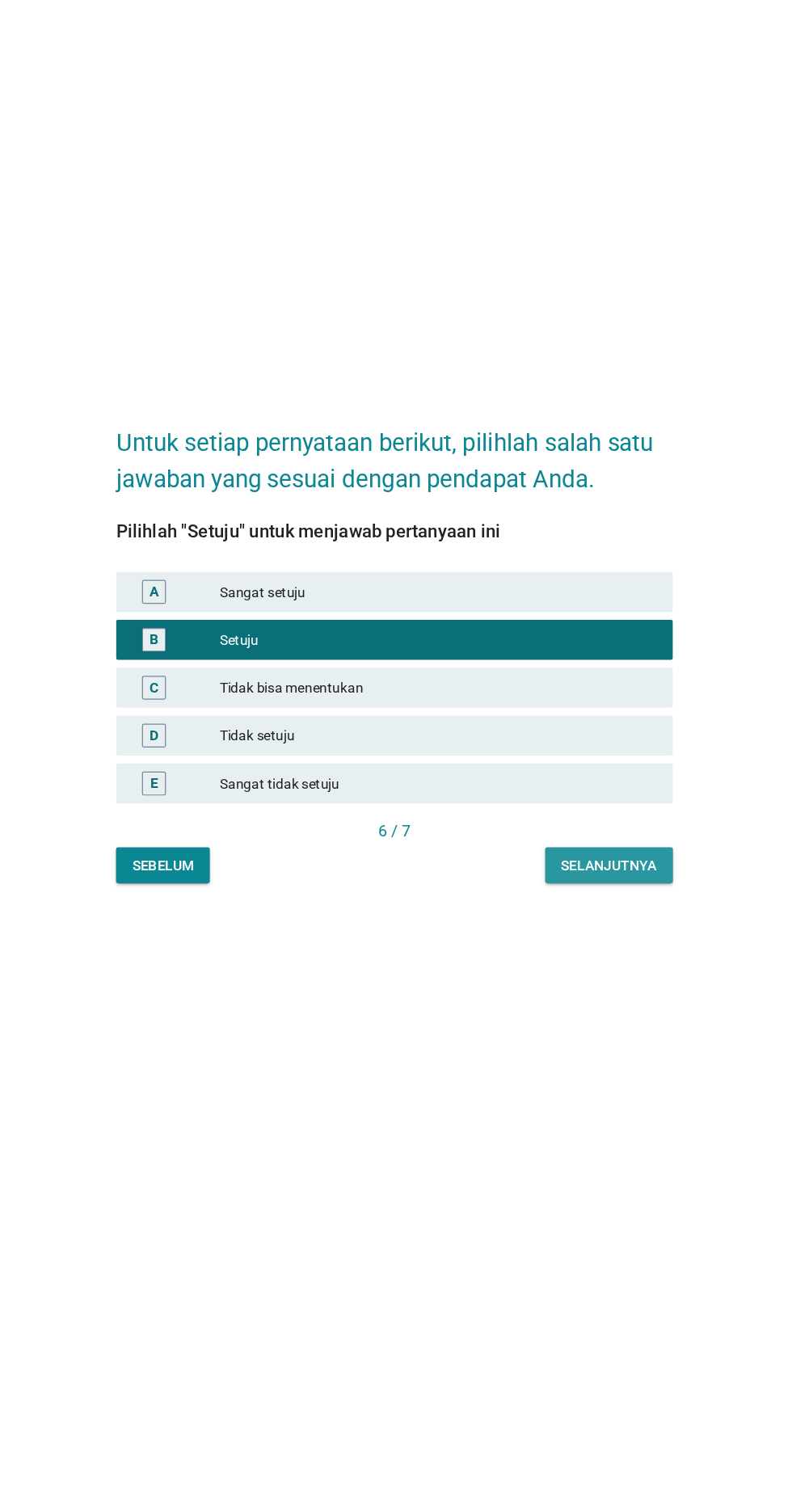
click at [577, 933] on div "Selanjutnya" at bounding box center [570, 924] width 78 height 17
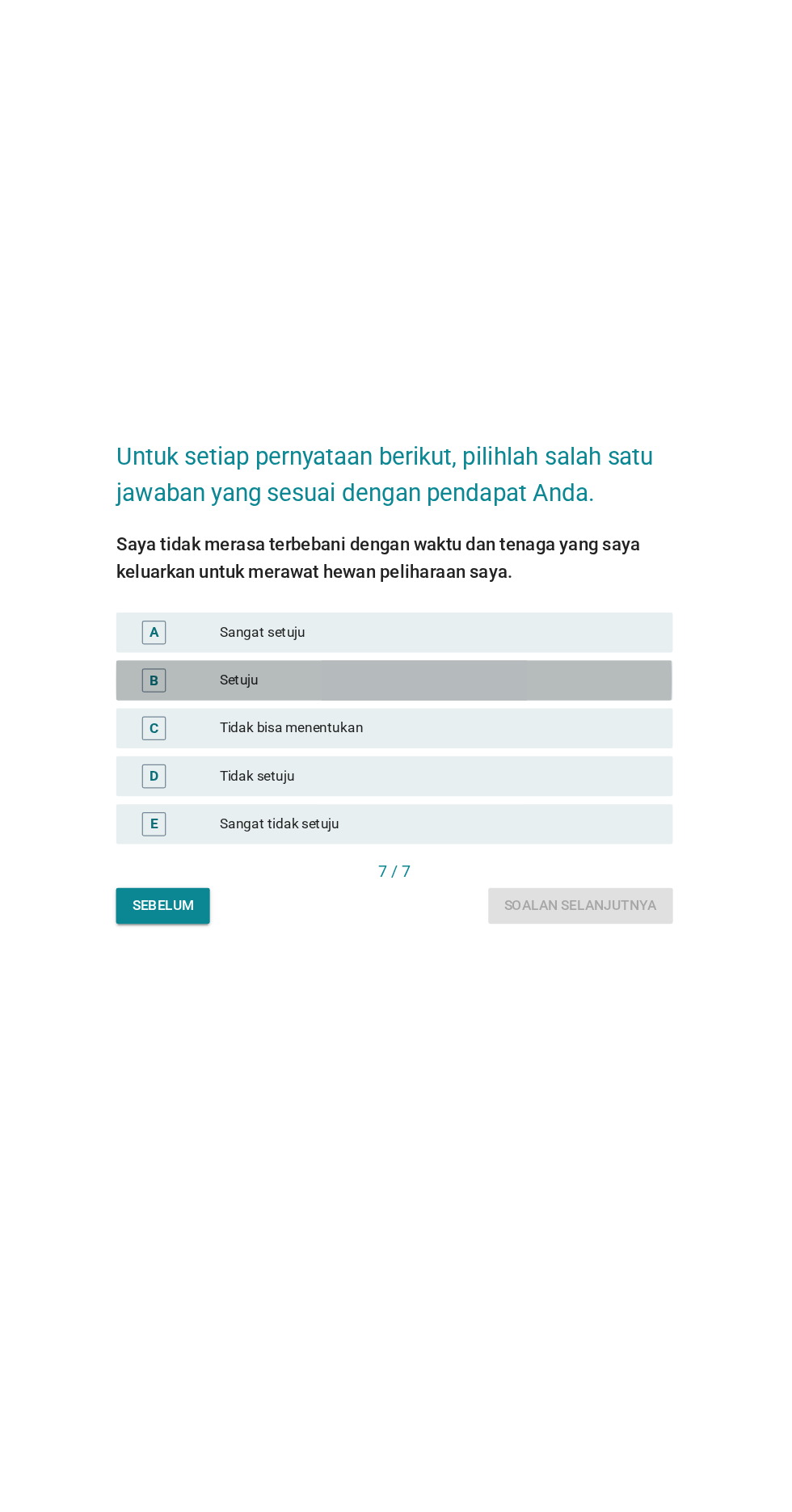
click at [578, 780] on div "B Setuju" at bounding box center [396, 764] width 451 height 32
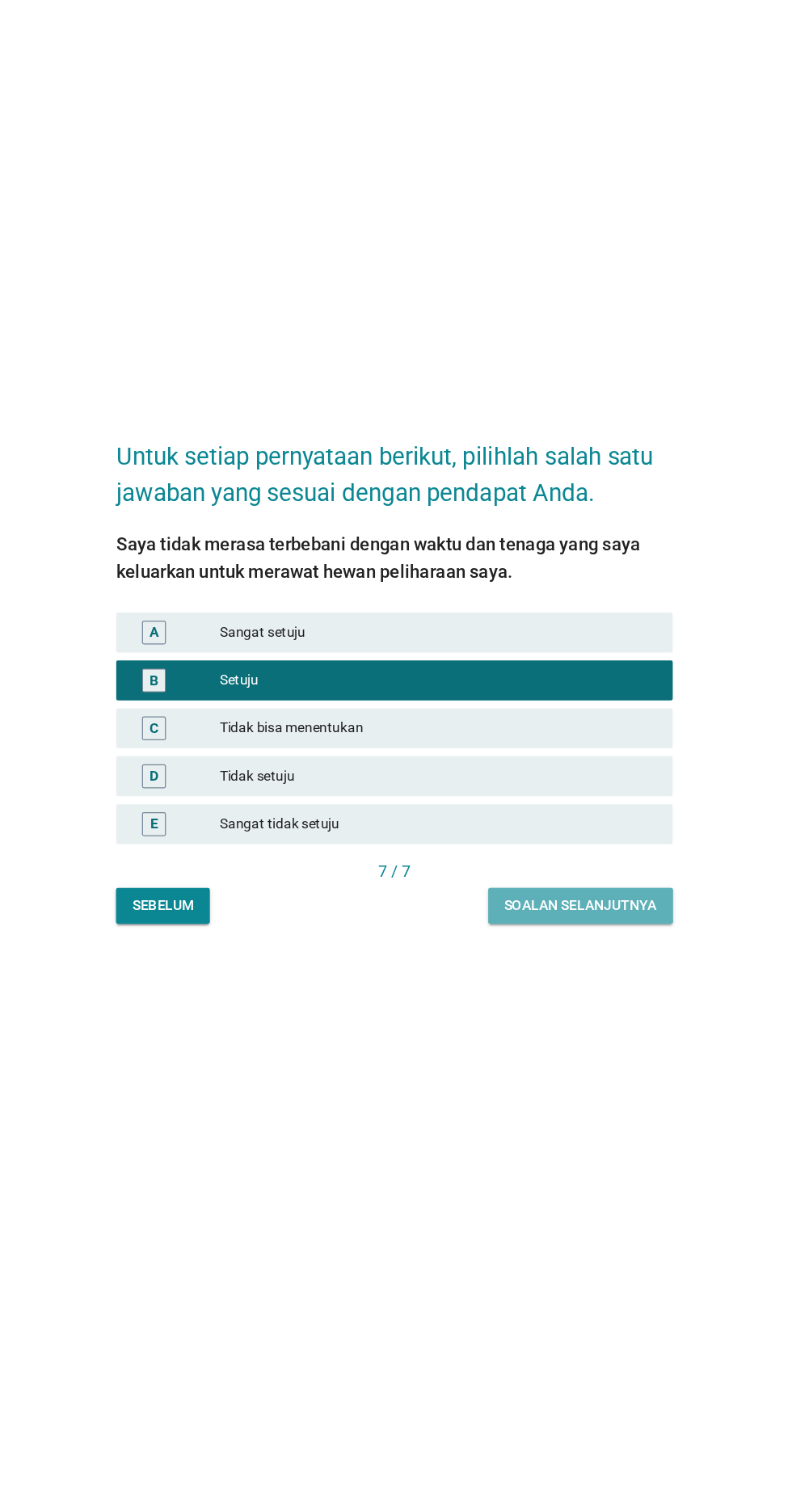
click at [535, 954] on div "Soalan selanjutnya" at bounding box center [546, 945] width 124 height 17
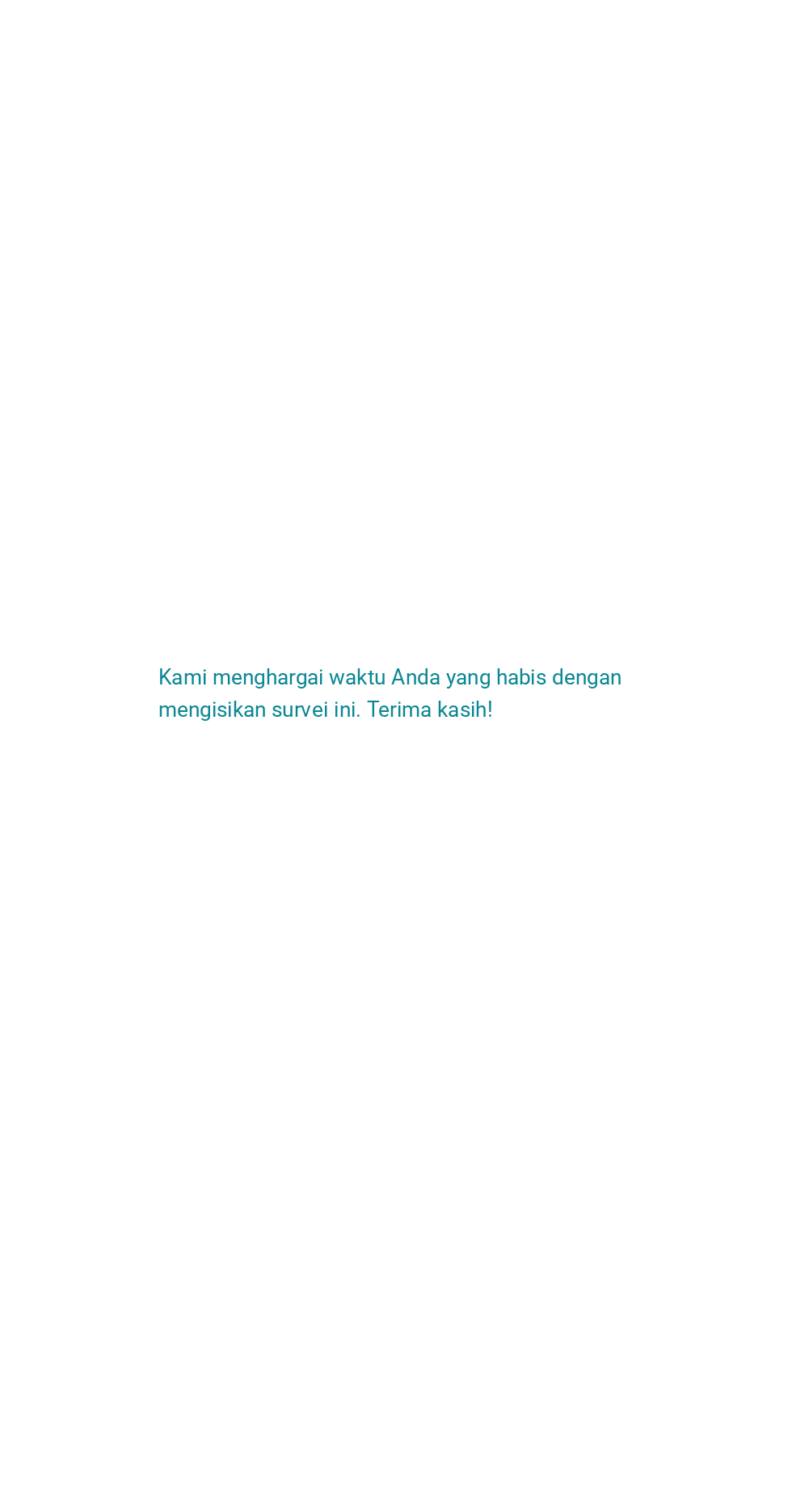
scroll to position [4, 0]
